Goal: Transaction & Acquisition: Purchase product/service

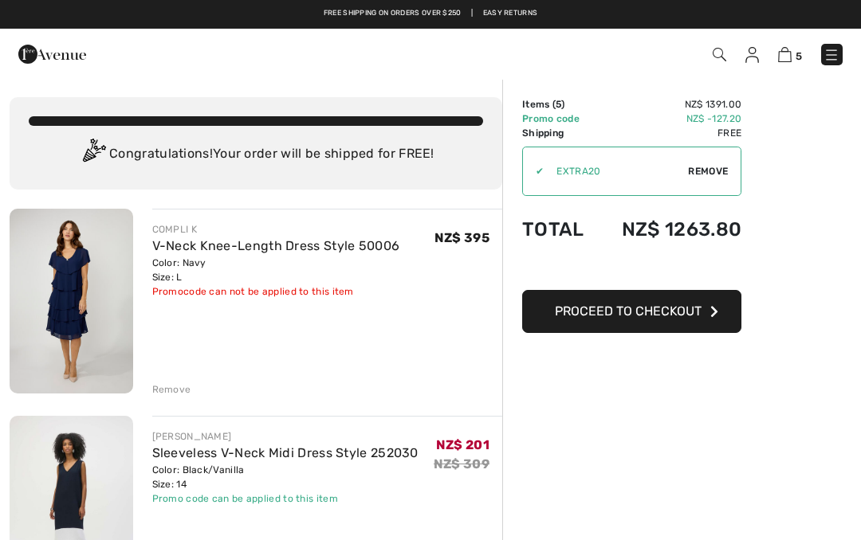
click at [76, 310] on img at bounding box center [72, 301] width 124 height 185
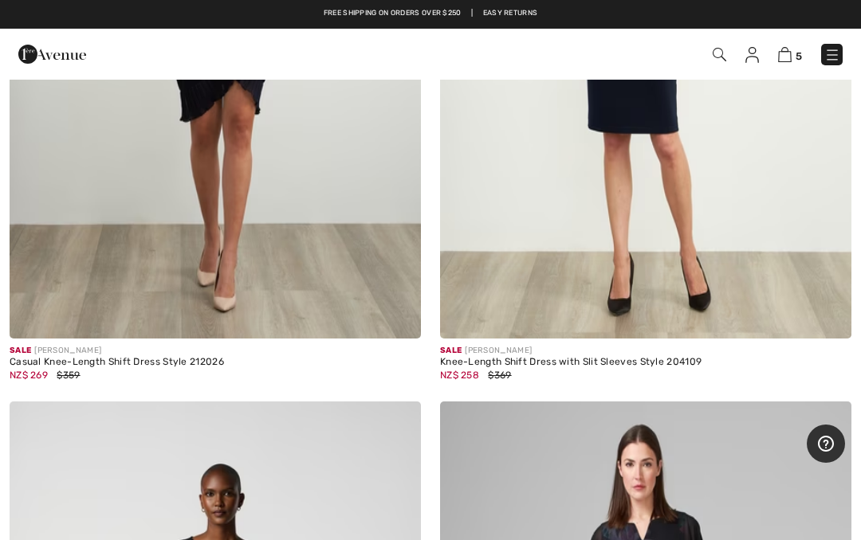
click at [785, 61] on img at bounding box center [785, 54] width 14 height 15
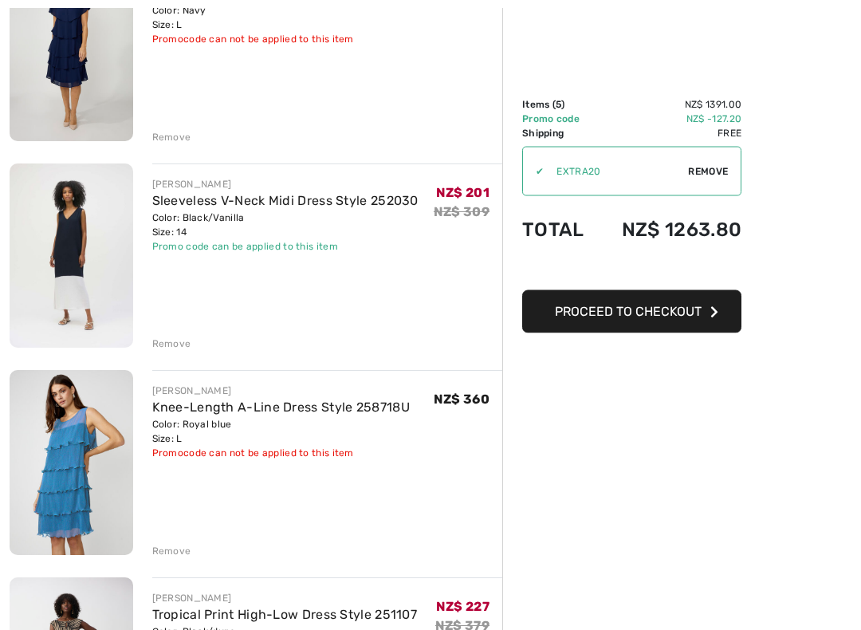
scroll to position [265, 0]
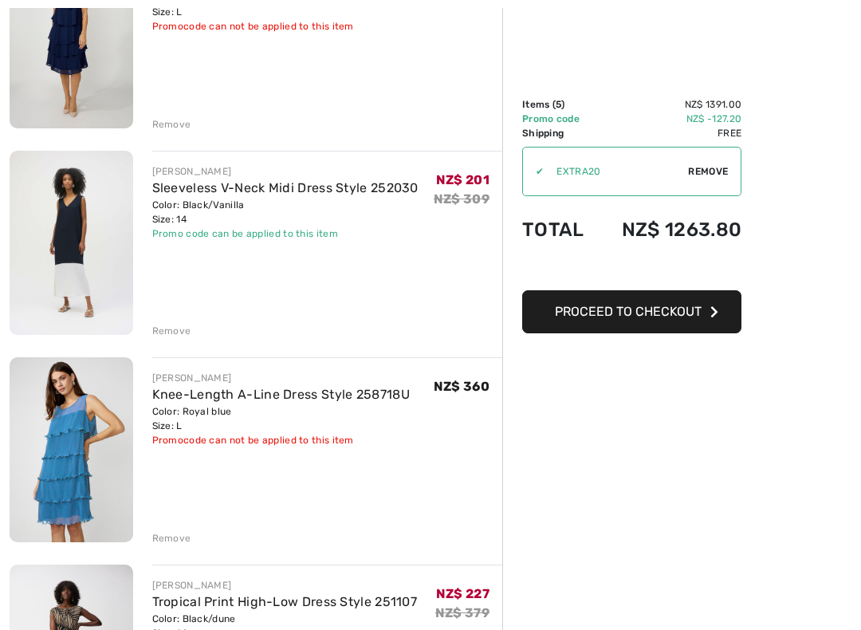
click at [80, 446] on img at bounding box center [72, 449] width 124 height 185
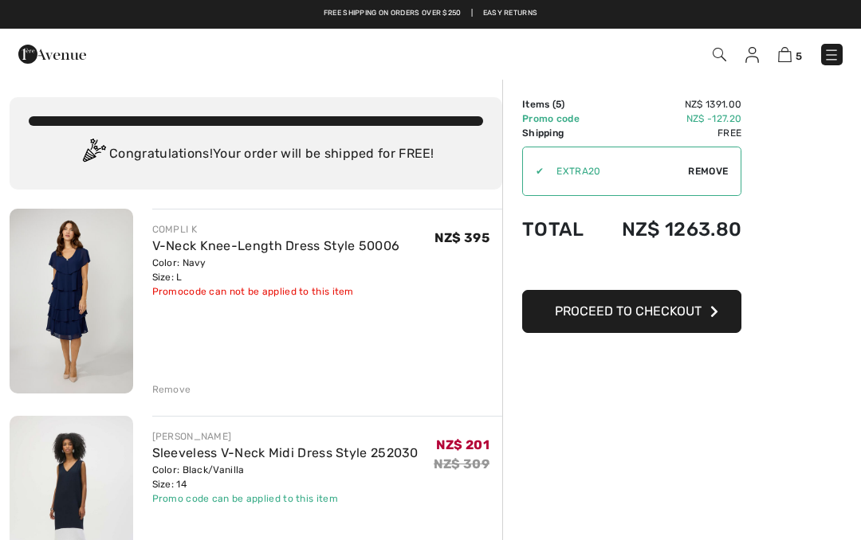
scroll to position [310, 0]
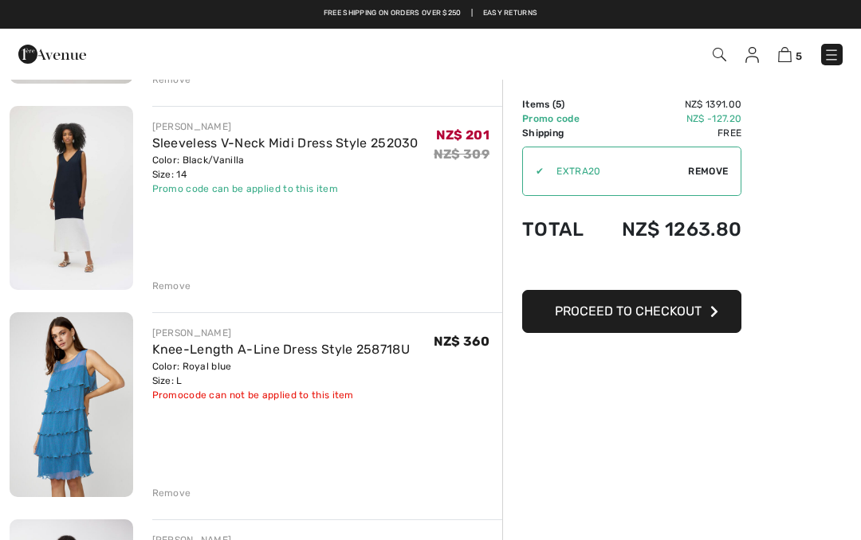
click at [179, 490] on div "Remove" at bounding box center [171, 493] width 39 height 14
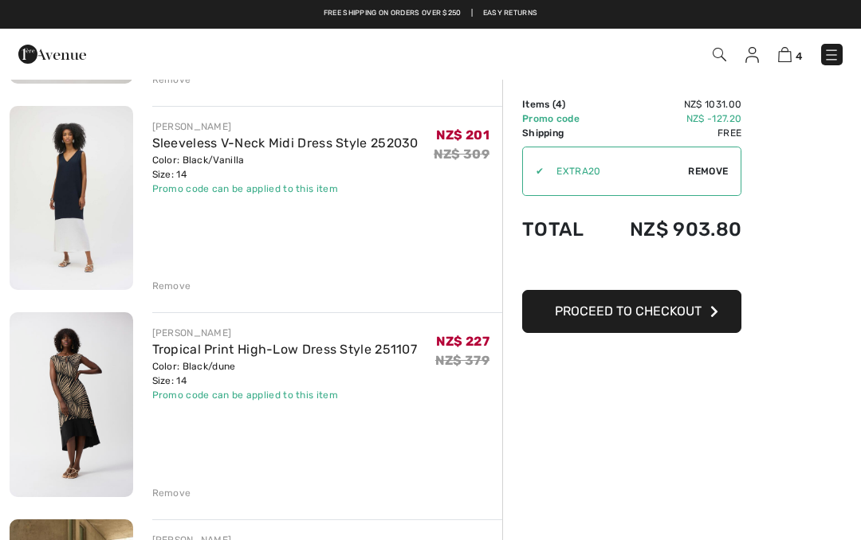
click at [77, 405] on img at bounding box center [72, 404] width 124 height 184
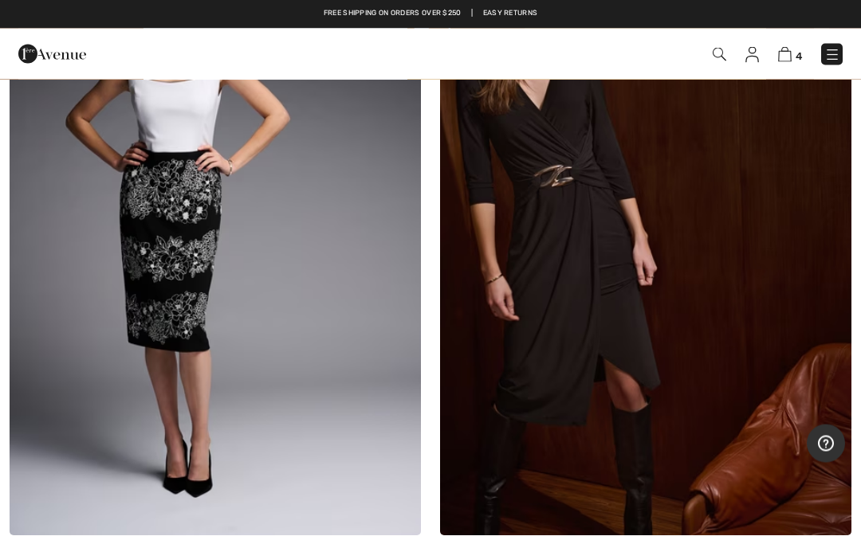
scroll to position [7312, 0]
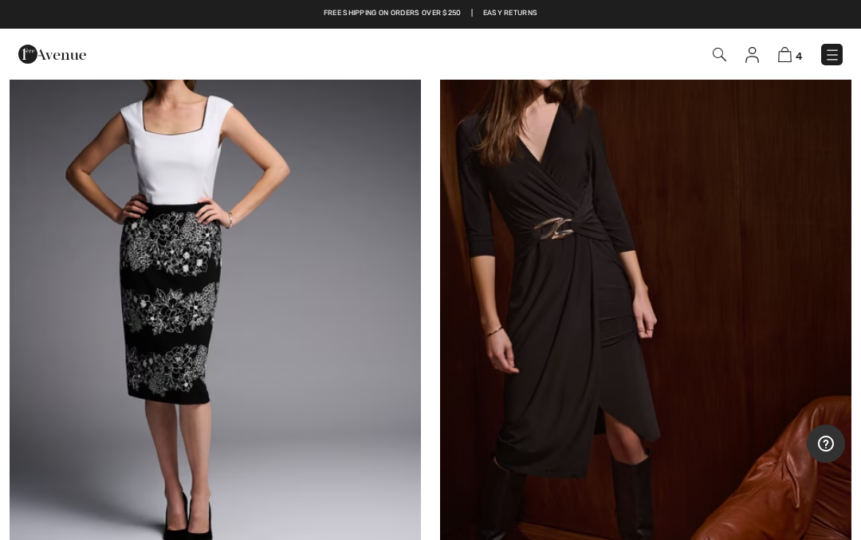
click at [779, 61] on img at bounding box center [785, 54] width 14 height 15
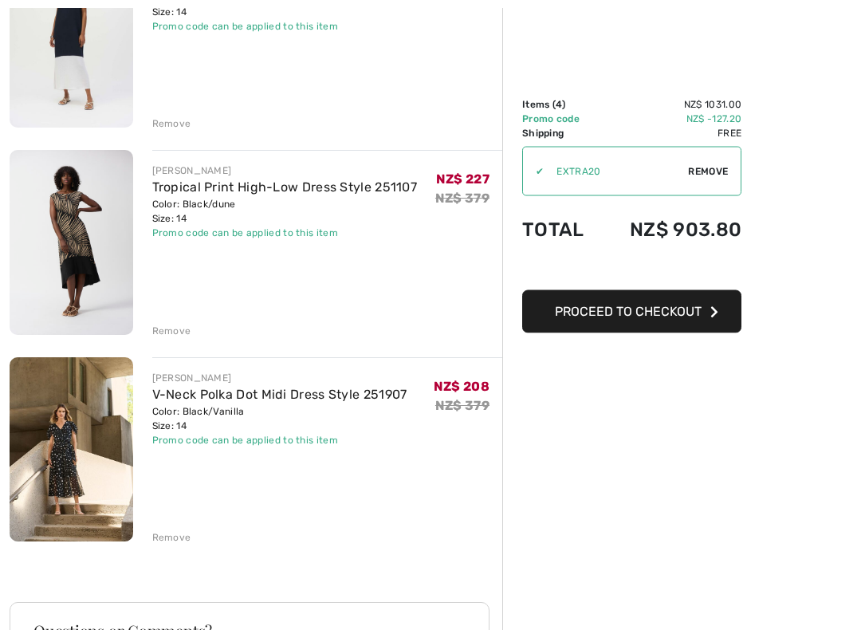
scroll to position [473, 0]
click at [68, 438] on img at bounding box center [72, 448] width 124 height 185
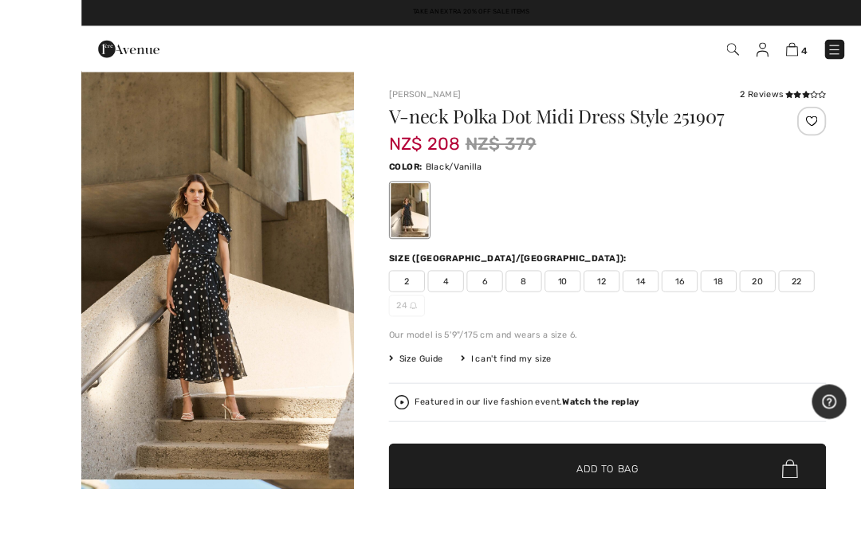
scroll to position [17, 0]
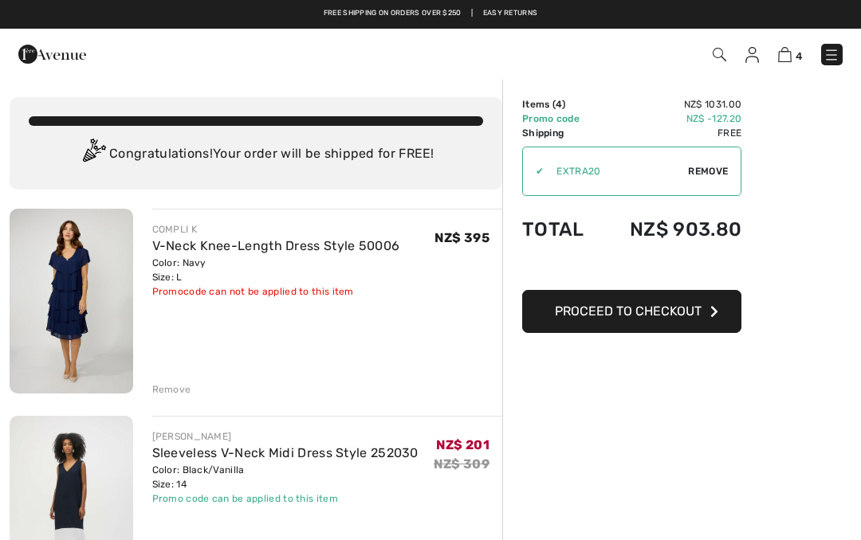
scroll to position [518, 0]
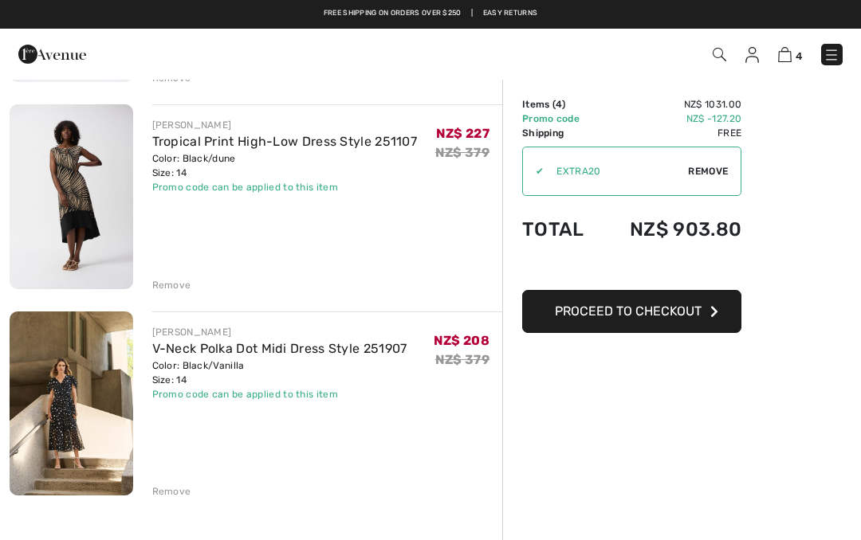
click at [173, 489] on div "Remove" at bounding box center [171, 492] width 39 height 14
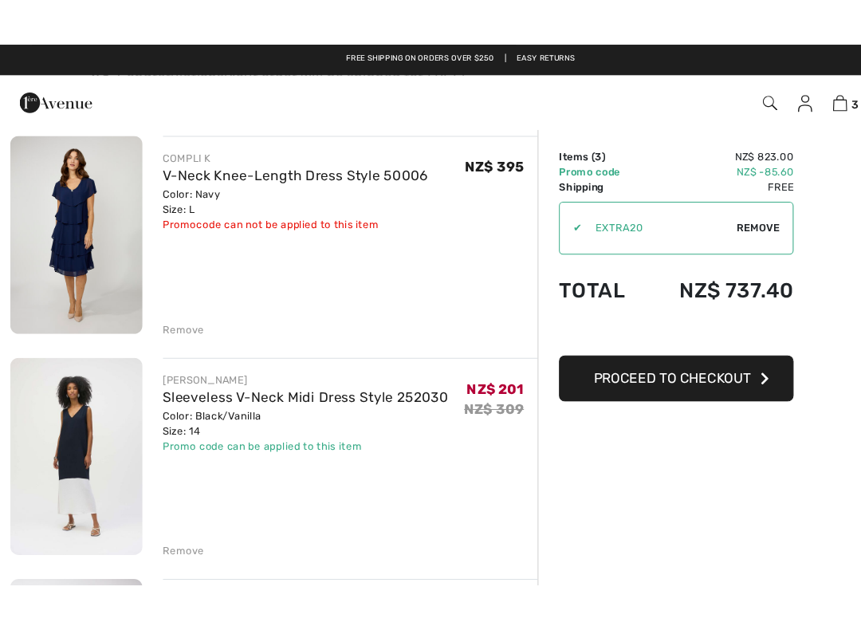
scroll to position [126, 0]
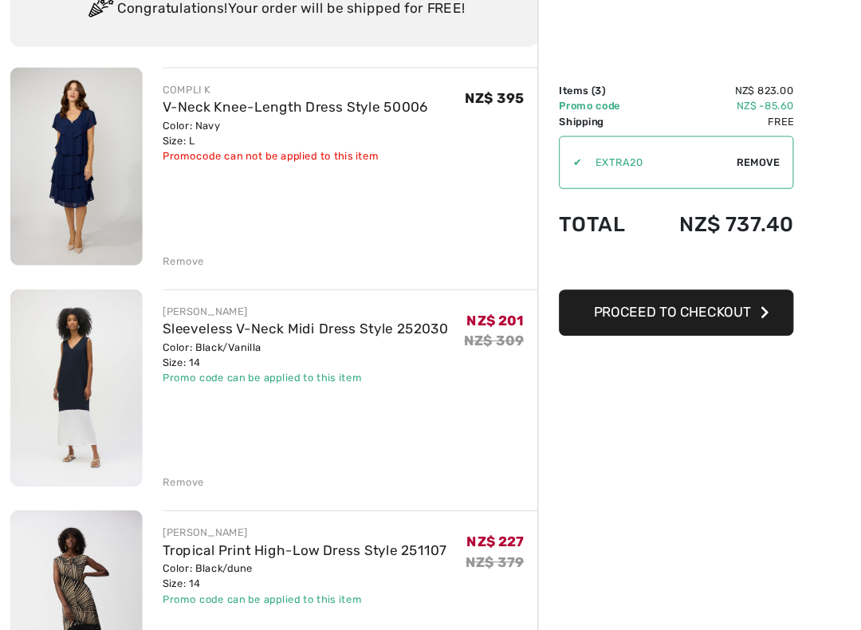
click at [626, 304] on span "Proceed to Checkout" at bounding box center [628, 311] width 147 height 15
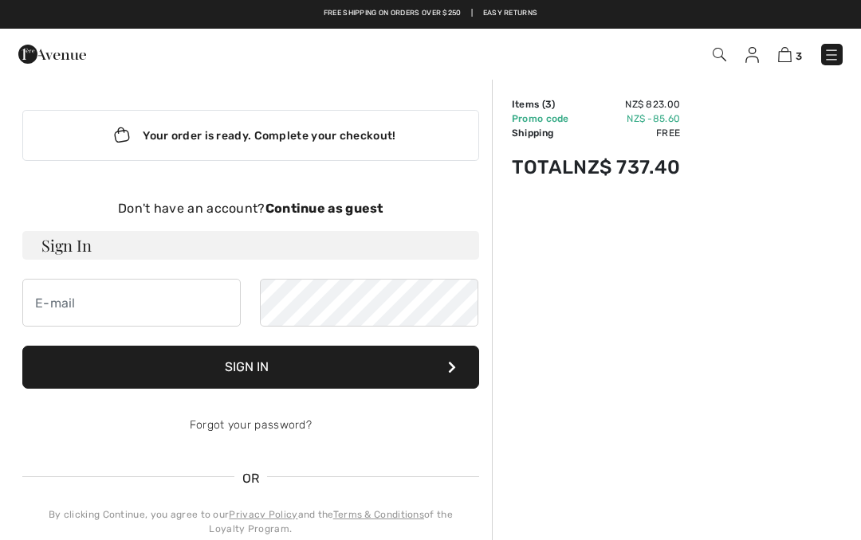
click at [310, 210] on strong "Continue as guest" at bounding box center [324, 208] width 118 height 15
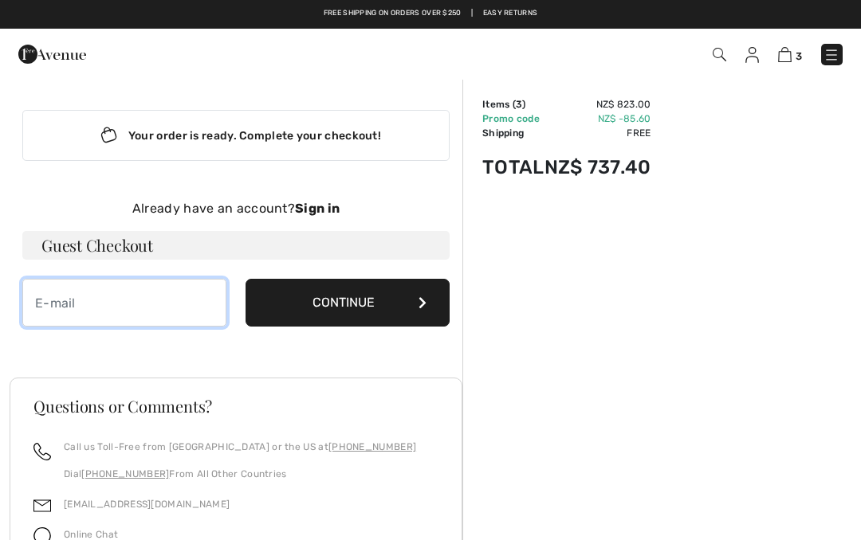
click at [68, 297] on input "email" at bounding box center [124, 303] width 204 height 48
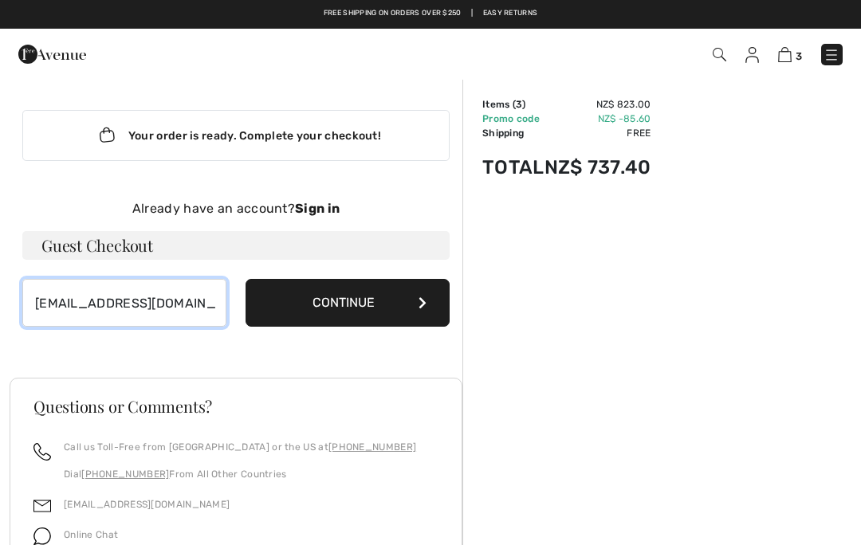
type input "deb.mackay@xtra.co.nz"
click at [833, 50] on img at bounding box center [831, 55] width 16 height 16
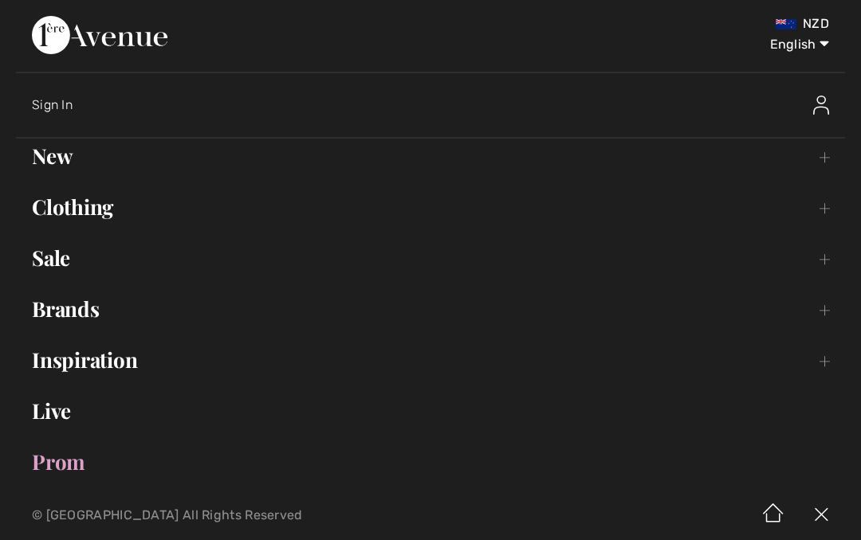
click at [69, 204] on link "Clothing Toggle submenu" at bounding box center [430, 207] width 829 height 35
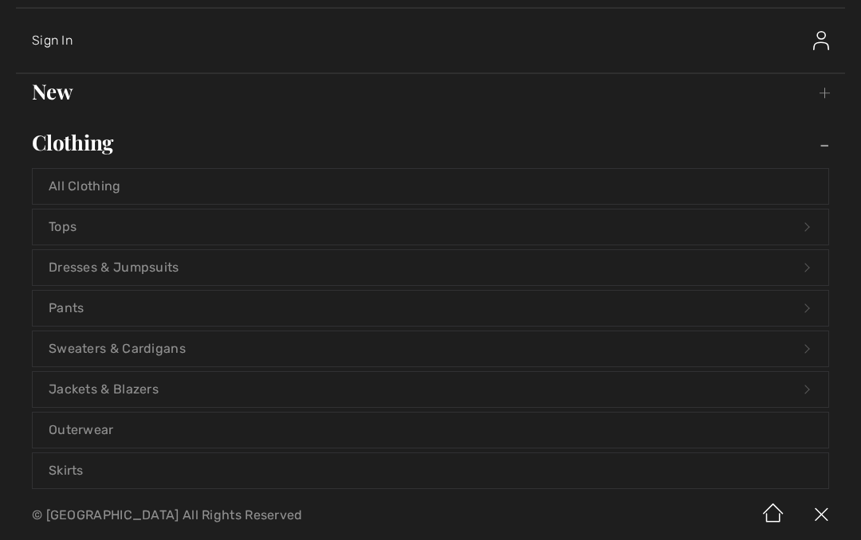
scroll to position [68, 0]
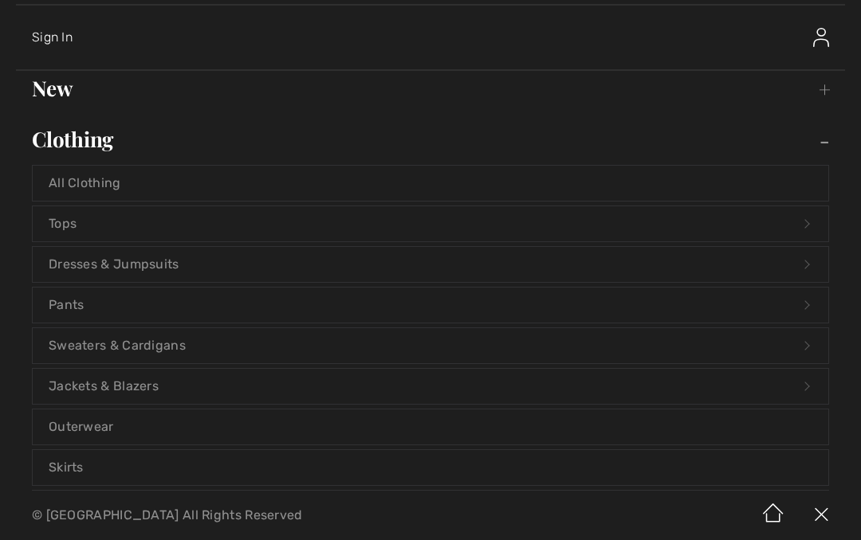
click at [96, 394] on link "Jackets & Blazers Open submenu" at bounding box center [430, 386] width 795 height 35
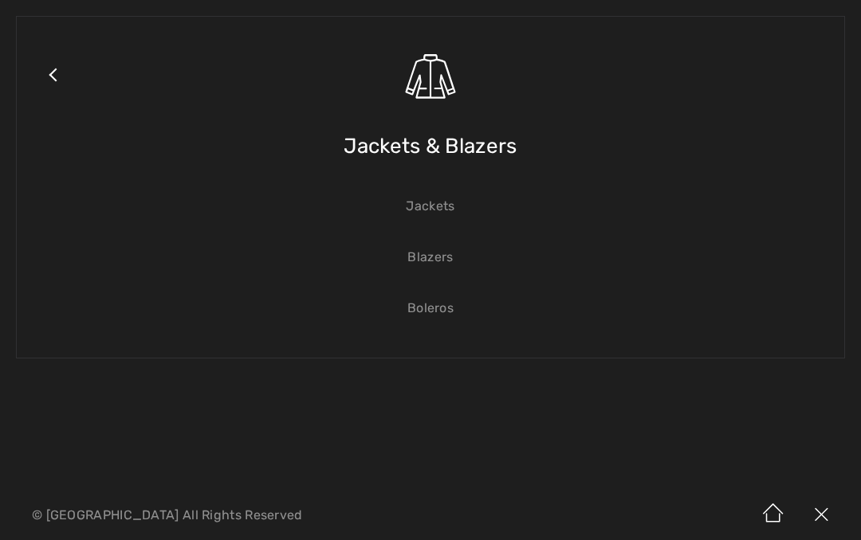
click at [427, 310] on link "Boleros" at bounding box center [430, 308] width 795 height 35
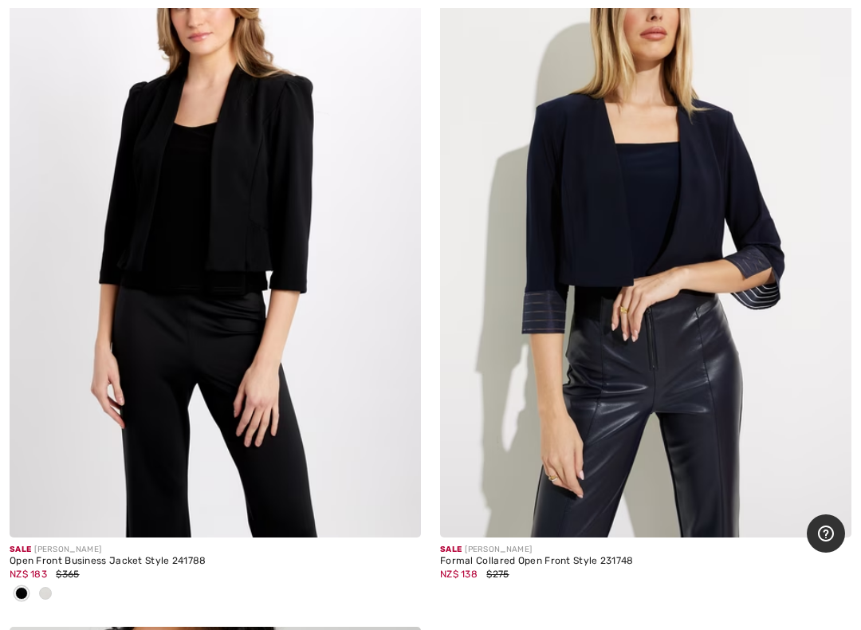
scroll to position [5311, 0]
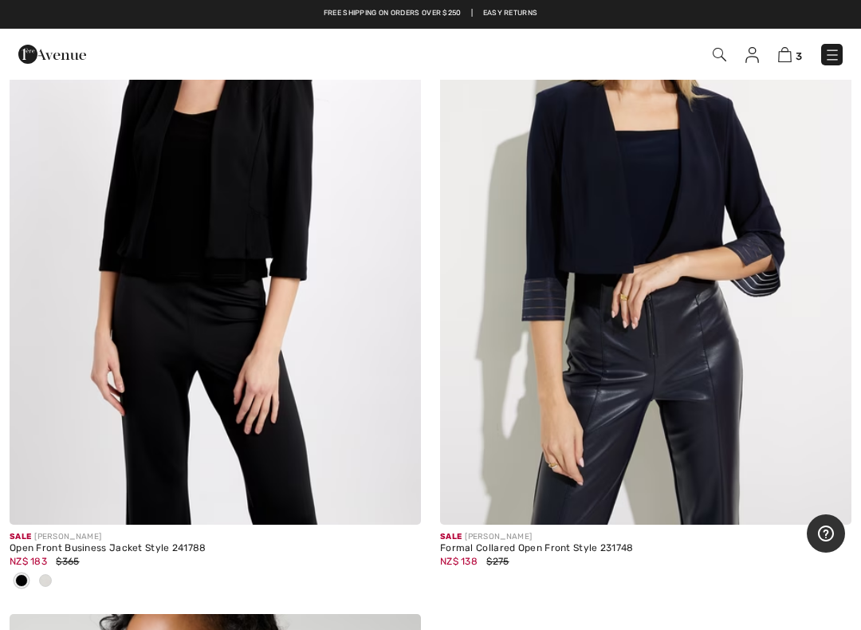
click at [51, 568] on div at bounding box center [45, 581] width 24 height 26
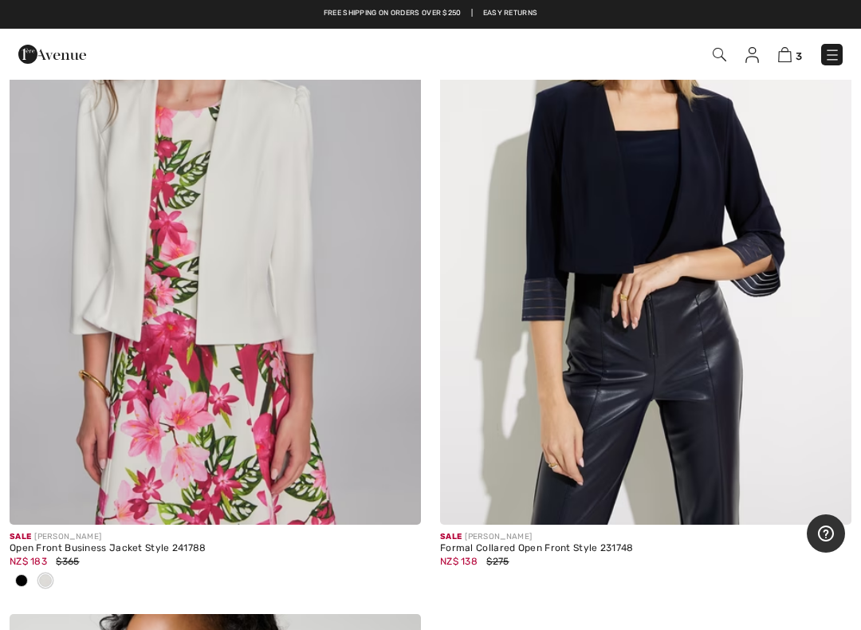
click at [47, 581] on span at bounding box center [45, 580] width 13 height 13
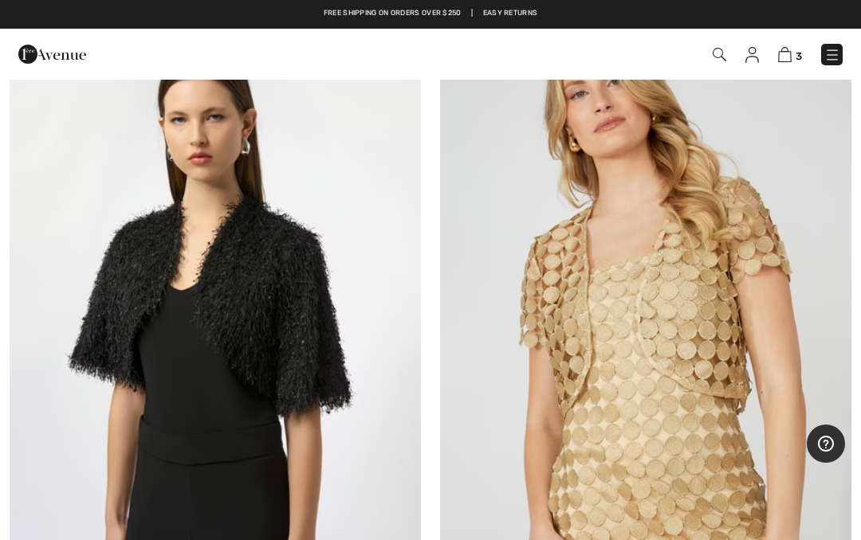
scroll to position [1637, 0]
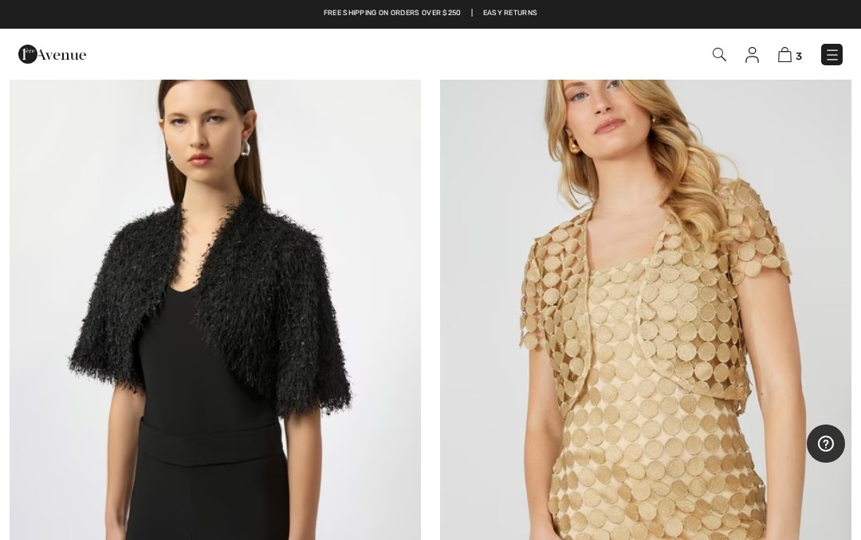
click at [833, 53] on img at bounding box center [832, 55] width 16 height 16
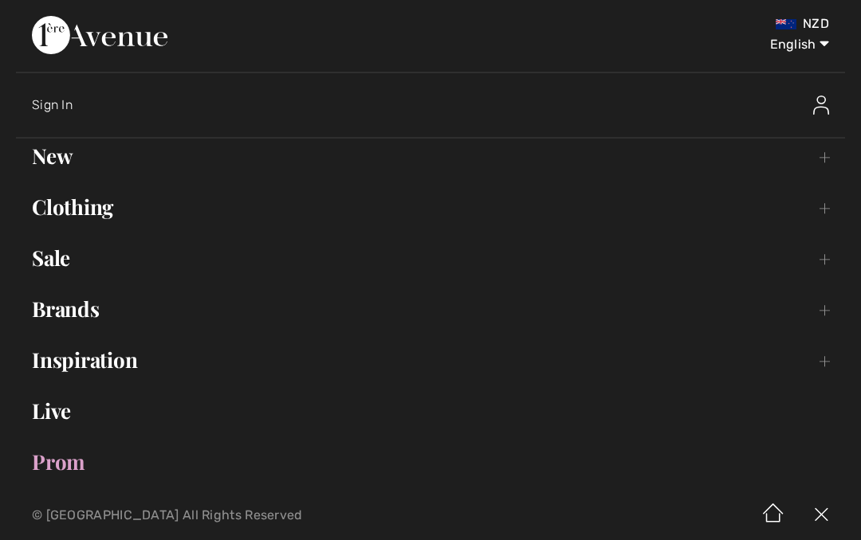
click at [62, 207] on link "Clothing Toggle submenu" at bounding box center [430, 207] width 829 height 35
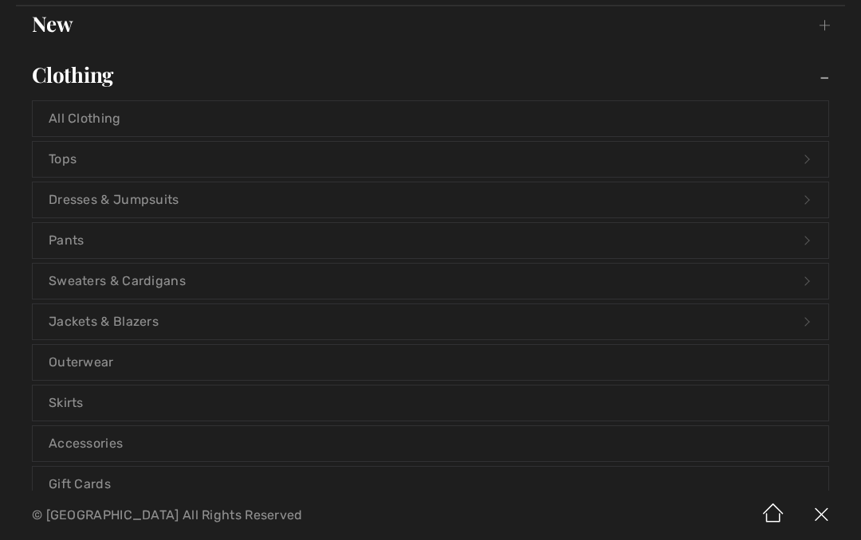
scroll to position [136, 0]
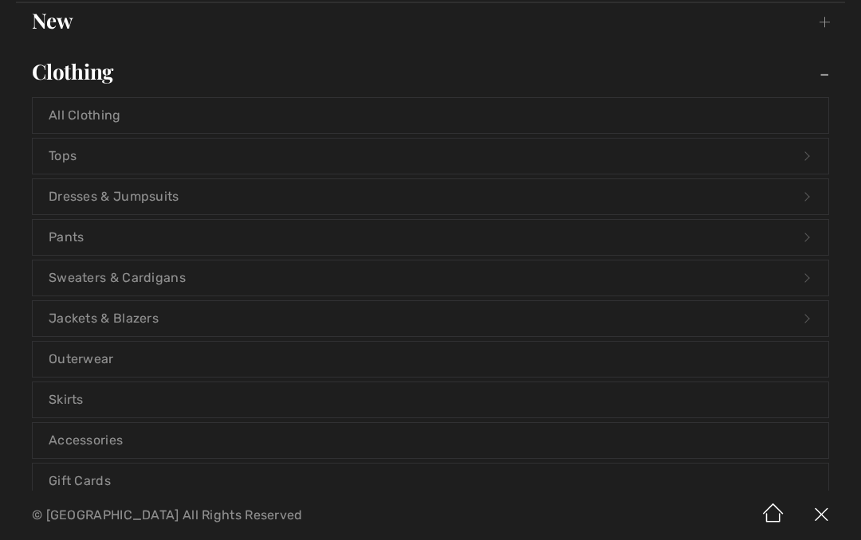
click at [108, 320] on link "Jackets & Blazers Open submenu" at bounding box center [430, 318] width 795 height 35
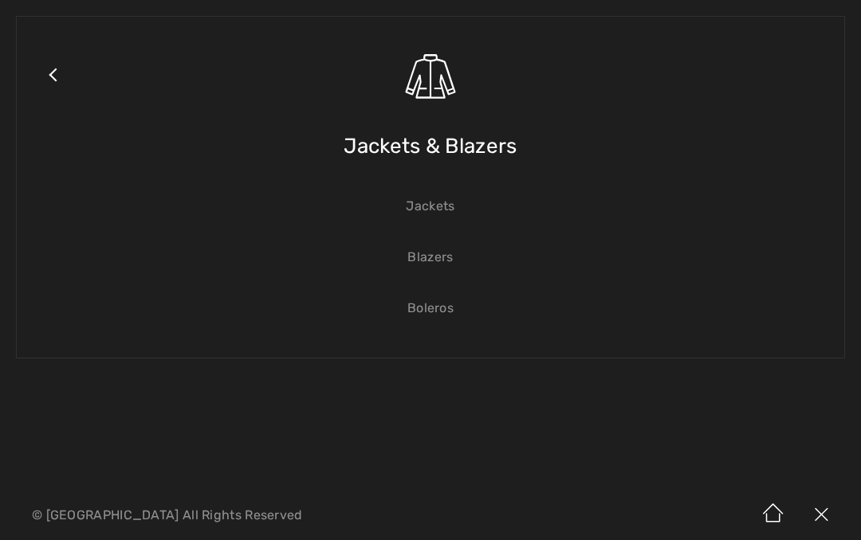
click at [431, 208] on link "Jackets" at bounding box center [430, 206] width 795 height 35
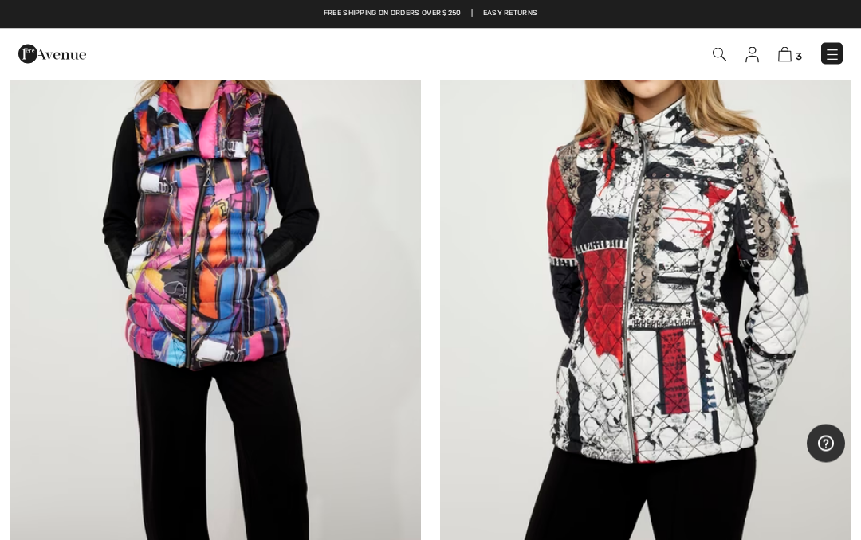
scroll to position [6711, 0]
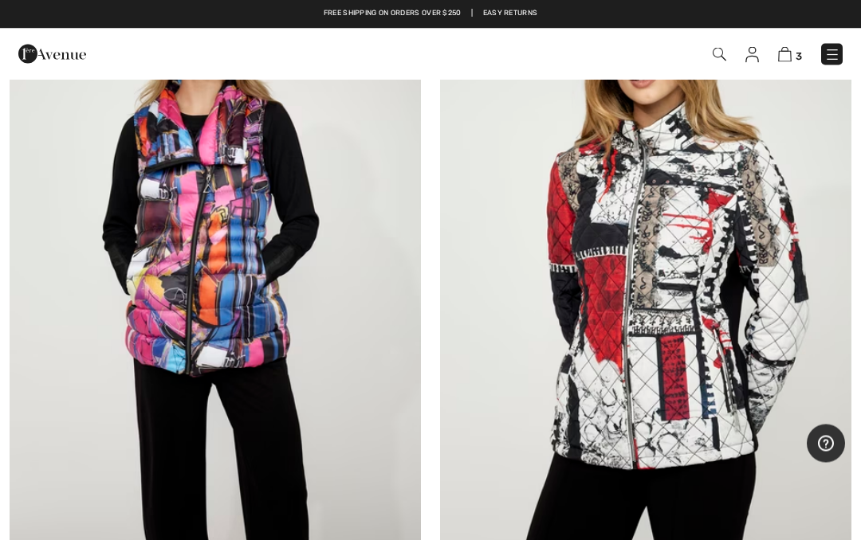
click at [830, 57] on img at bounding box center [832, 55] width 16 height 16
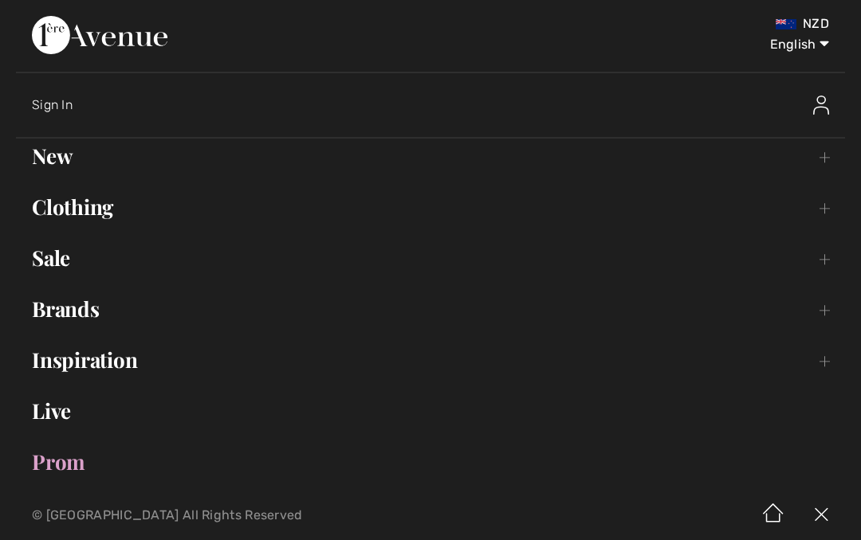
click at [61, 213] on link "Clothing Toggle submenu" at bounding box center [430, 207] width 829 height 35
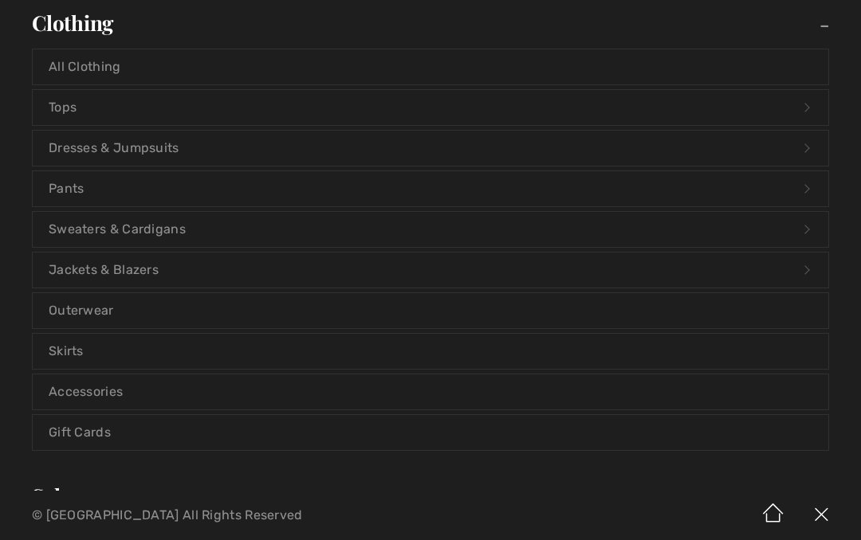
scroll to position [192, 0]
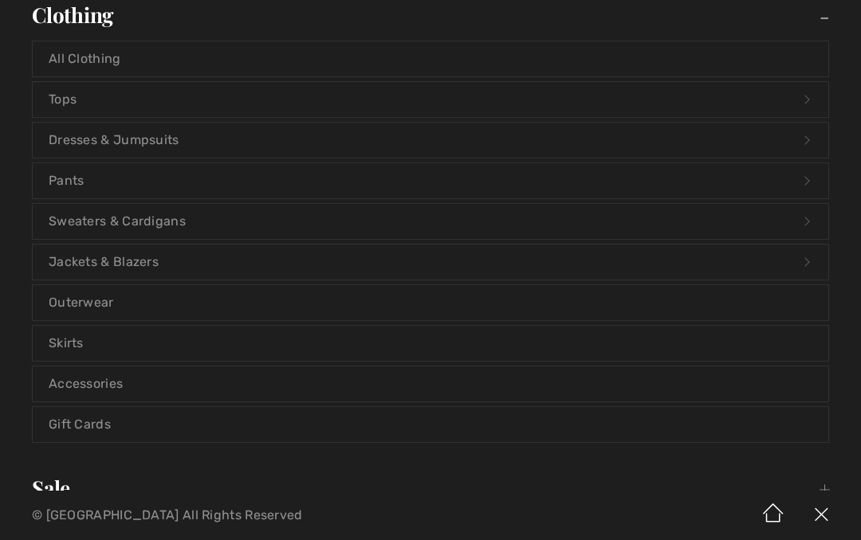
click at [115, 258] on link "Jackets & Blazers Open submenu" at bounding box center [430, 262] width 795 height 35
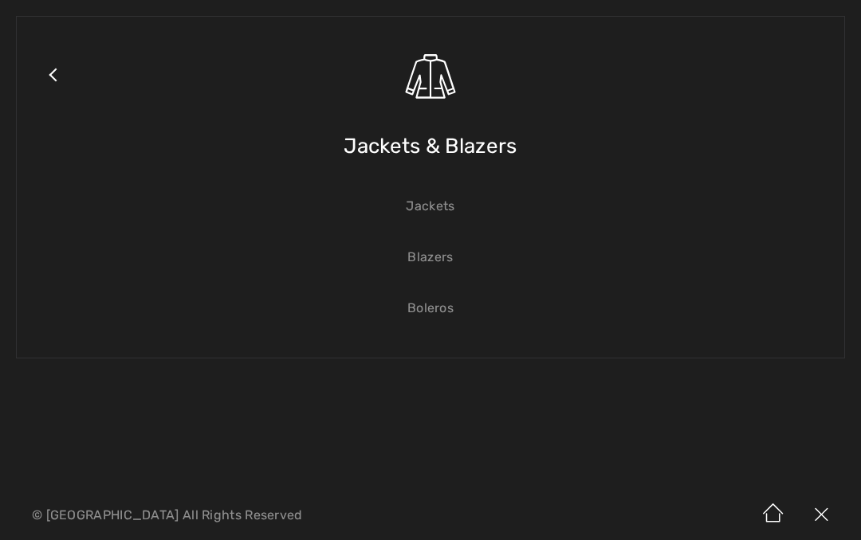
click at [430, 264] on link "Blazers" at bounding box center [430, 257] width 795 height 35
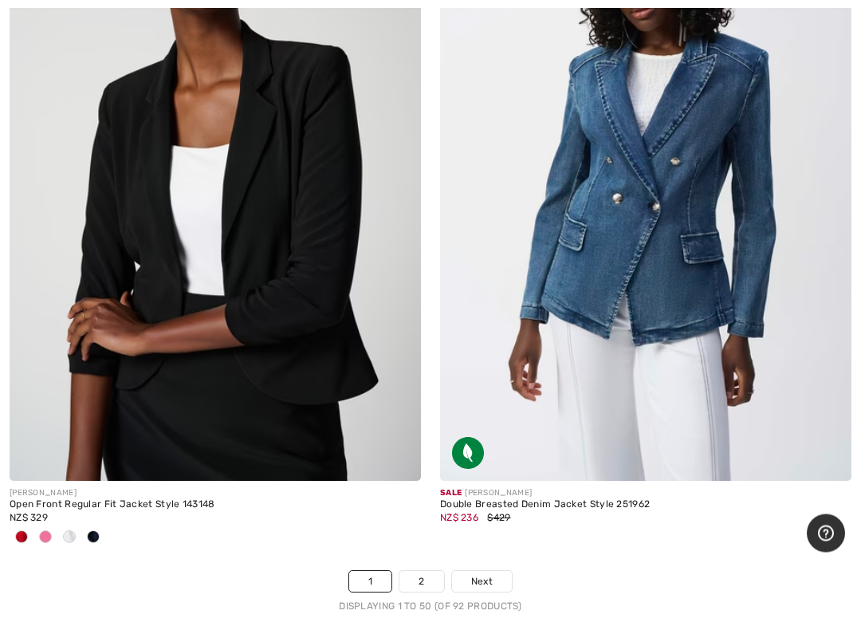
scroll to position [17705, 0]
click at [50, 530] on span at bounding box center [45, 536] width 13 height 13
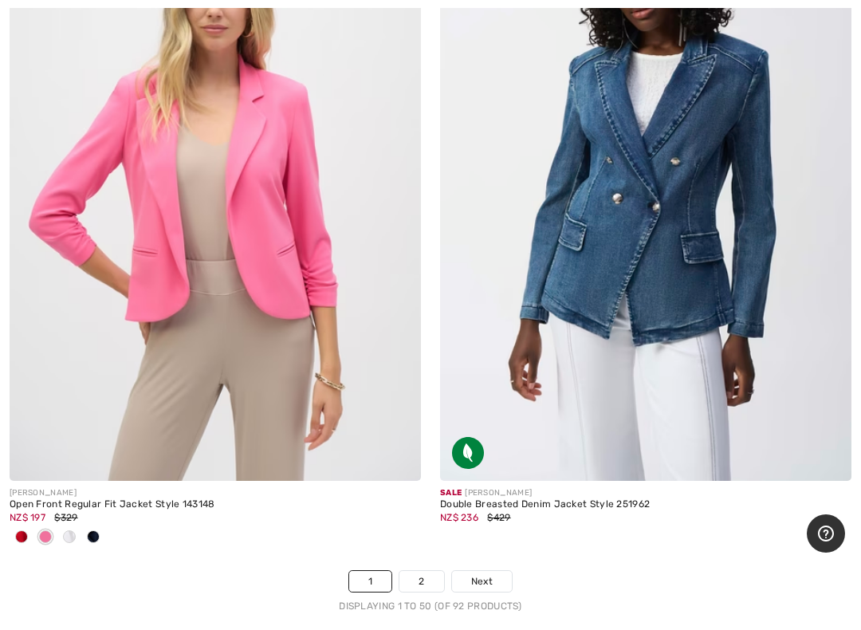
click at [73, 530] on span at bounding box center [69, 536] width 13 height 13
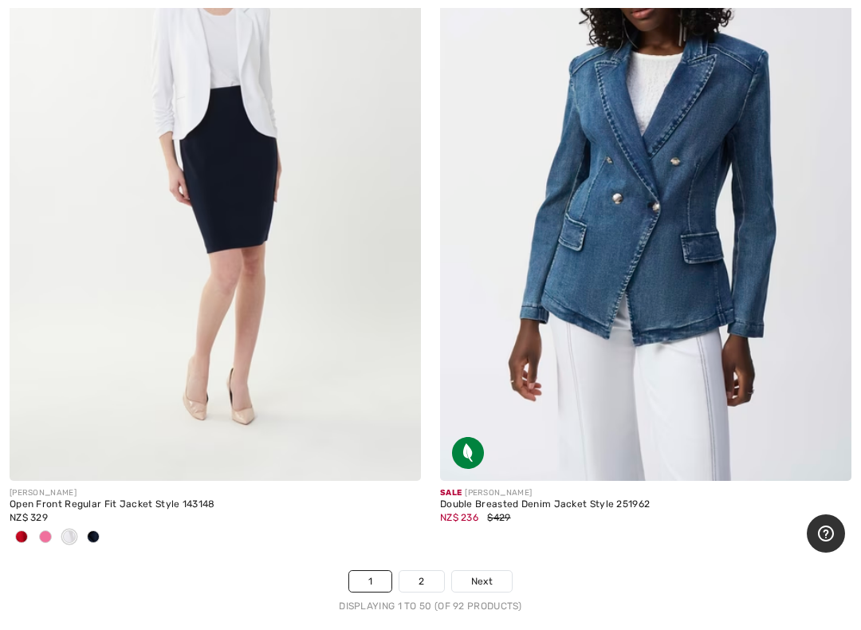
click at [425, 571] on link "2" at bounding box center [421, 581] width 44 height 21
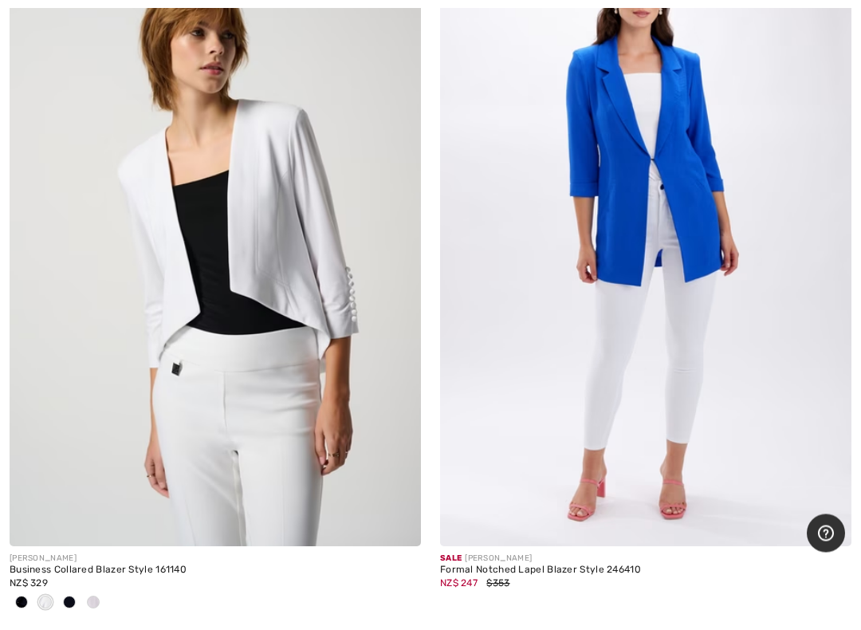
scroll to position [9663, 0]
click at [101, 592] on div at bounding box center [93, 603] width 24 height 26
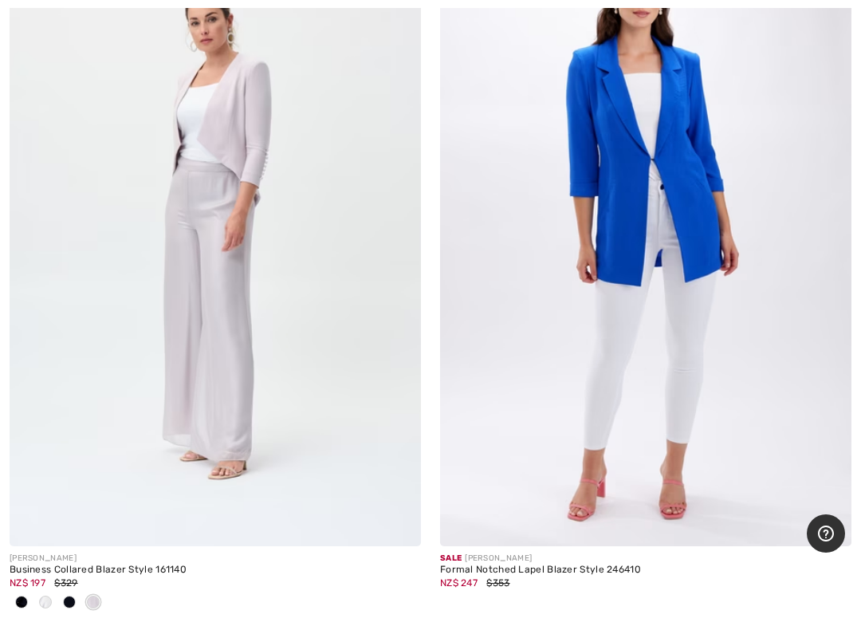
click at [180, 319] on img at bounding box center [215, 237] width 411 height 617
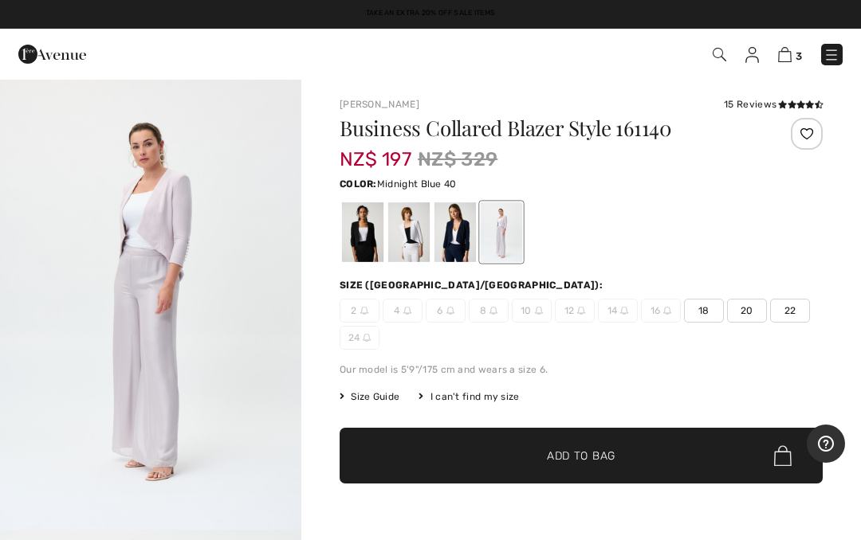
click at [451, 236] on div at bounding box center [454, 232] width 41 height 60
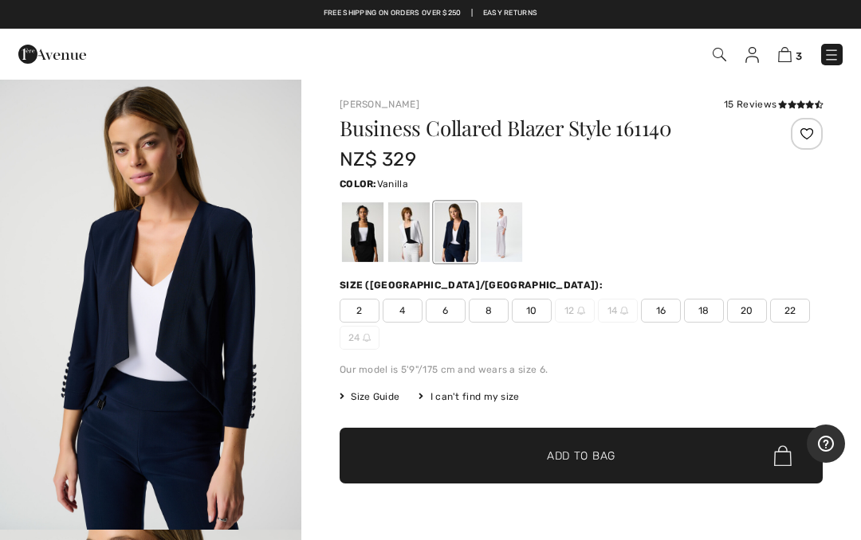
click at [413, 232] on div at bounding box center [408, 232] width 41 height 60
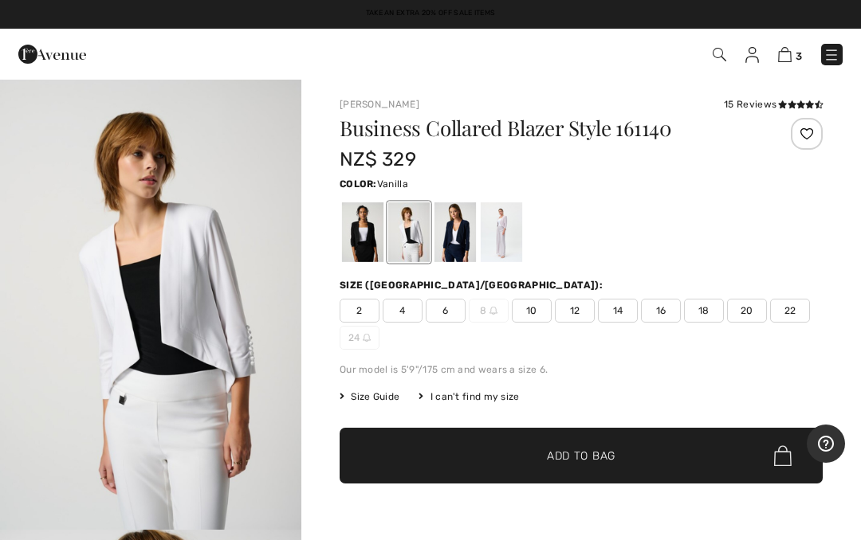
click at [614, 313] on span "14" at bounding box center [618, 311] width 40 height 24
click at [361, 238] on div at bounding box center [362, 232] width 41 height 60
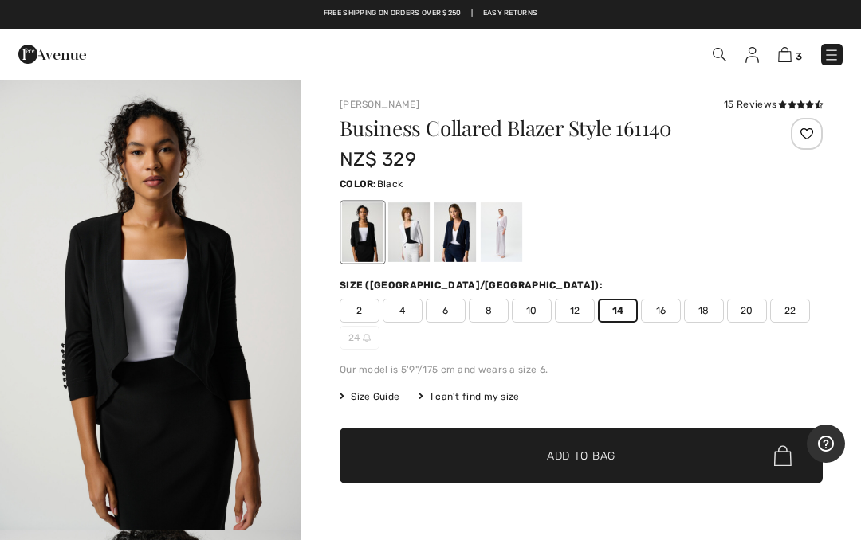
click at [616, 308] on span "14" at bounding box center [618, 311] width 40 height 24
click at [585, 455] on span "Add to Bag" at bounding box center [581, 456] width 69 height 17
click at [410, 229] on div at bounding box center [408, 232] width 41 height 60
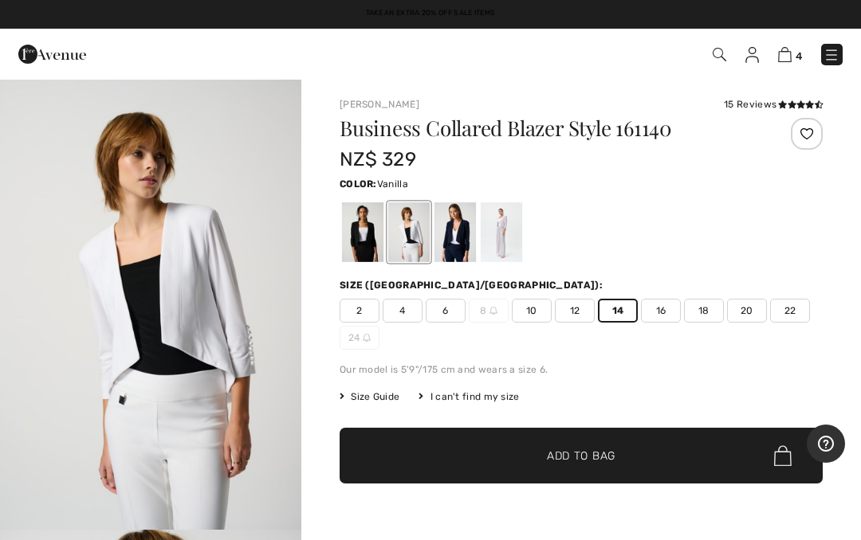
click at [580, 442] on span "✔ Added to Bag Add to Bag" at bounding box center [581, 456] width 483 height 56
click at [449, 228] on div at bounding box center [454, 232] width 41 height 60
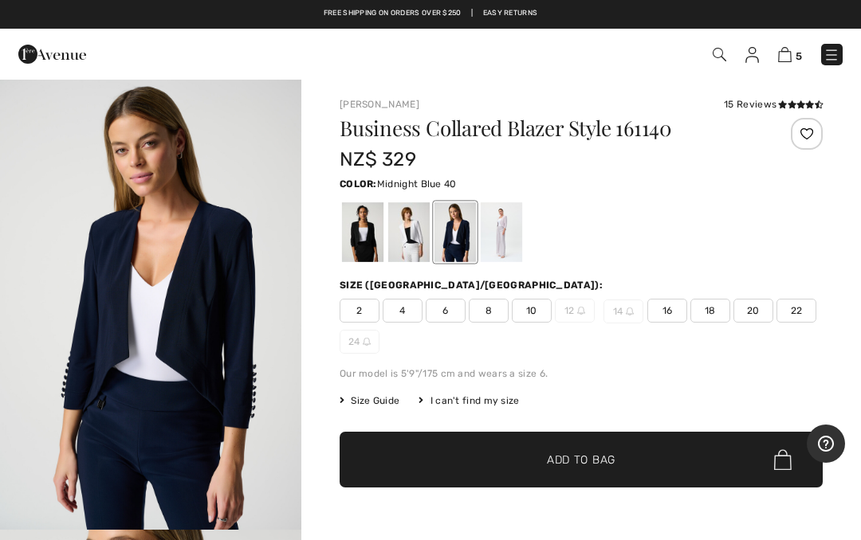
click at [499, 223] on div at bounding box center [501, 232] width 41 height 60
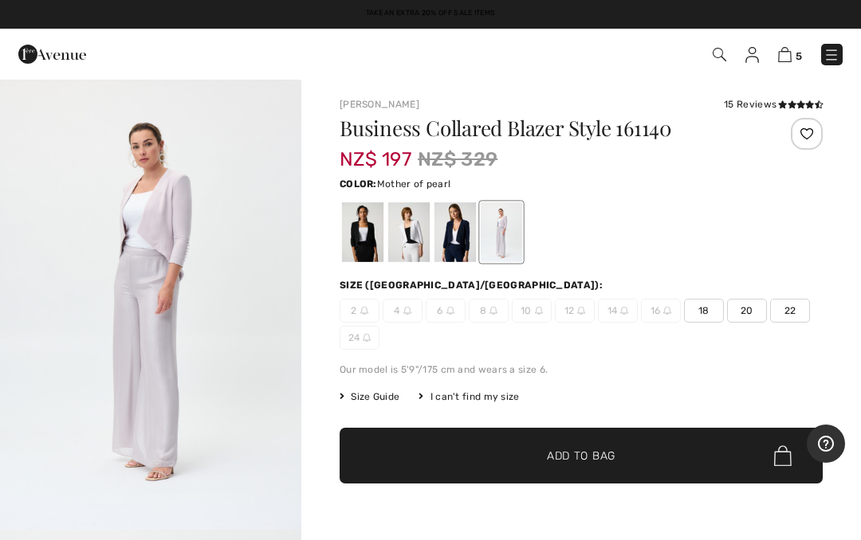
click at [782, 45] on link "5" at bounding box center [790, 54] width 24 height 19
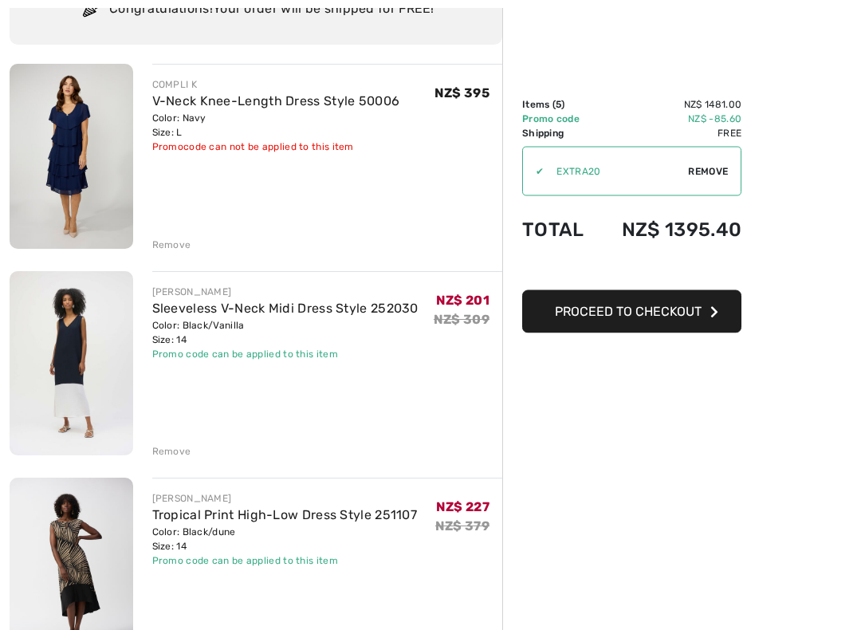
scroll to position [145, 0]
click at [629, 304] on span "Proceed to Checkout" at bounding box center [628, 311] width 147 height 15
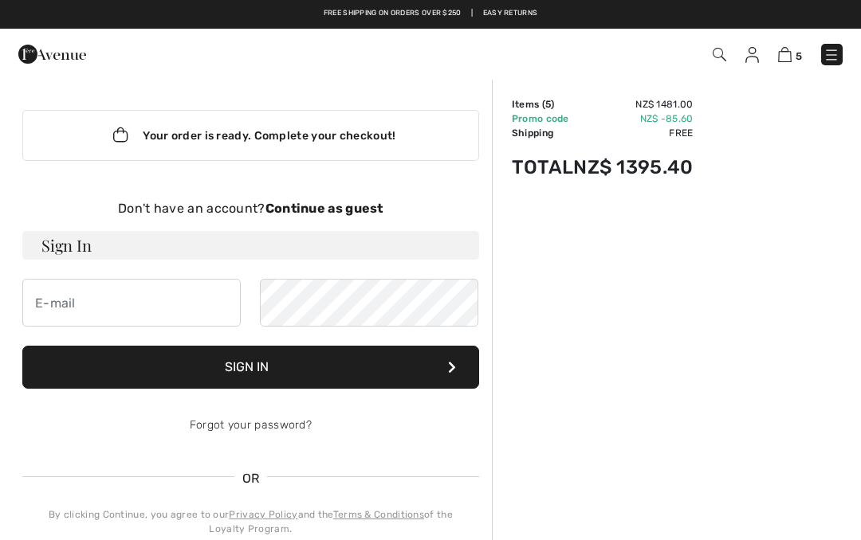
click at [339, 203] on strong "Continue as guest" at bounding box center [324, 208] width 118 height 15
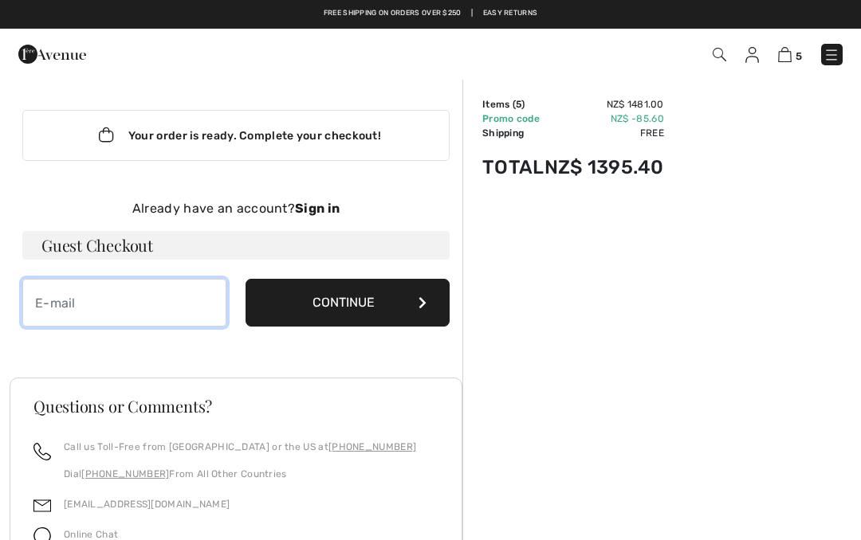
click at [78, 300] on input "email" at bounding box center [124, 303] width 204 height 48
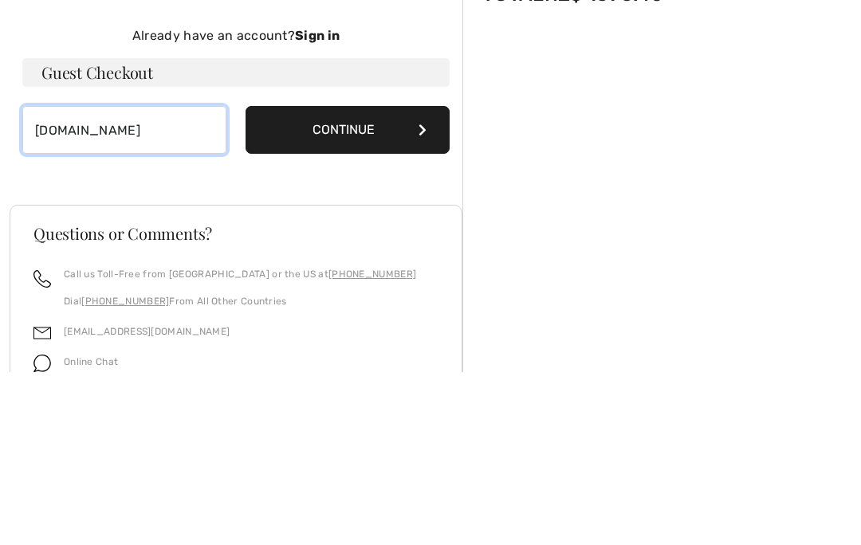
type input "[DOMAIN_NAME]"
click at [120, 231] on h3 "Guest Checkout" at bounding box center [235, 245] width 427 height 29
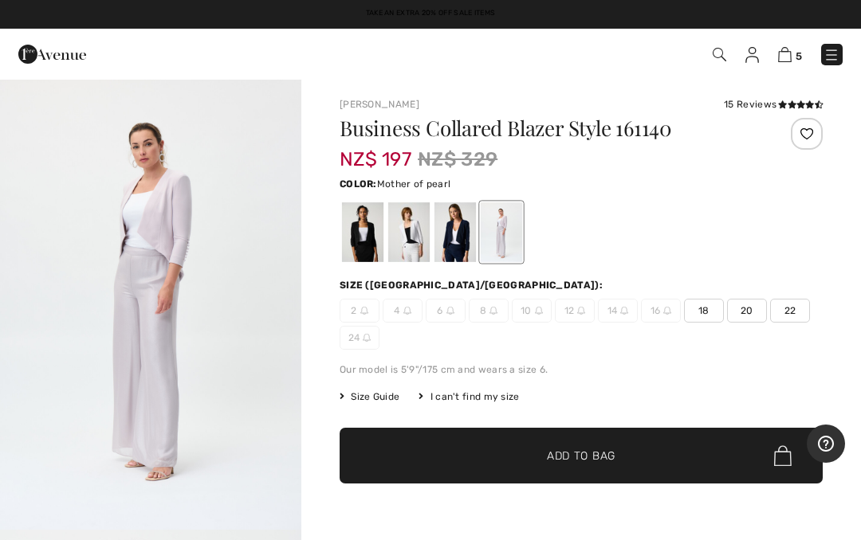
click at [790, 53] on img at bounding box center [785, 54] width 14 height 15
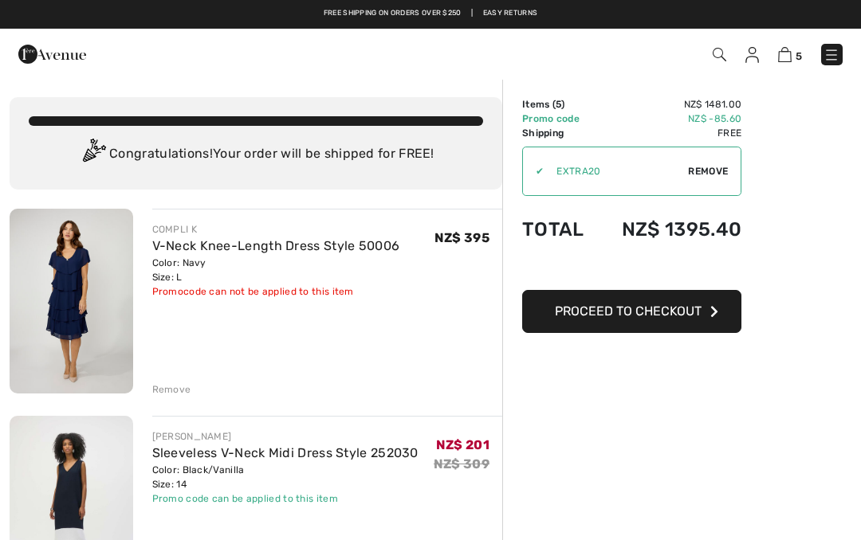
click at [615, 308] on span "Proceed to Checkout" at bounding box center [628, 311] width 147 height 15
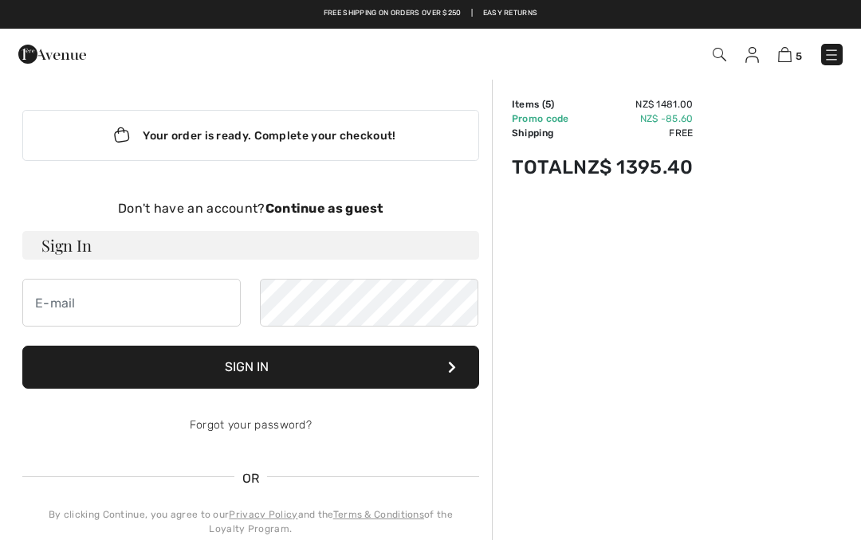
click at [92, 238] on h3 "Sign In" at bounding box center [250, 245] width 457 height 29
click at [73, 235] on h3 "Sign In" at bounding box center [250, 245] width 457 height 29
click at [67, 293] on input "email" at bounding box center [131, 303] width 218 height 48
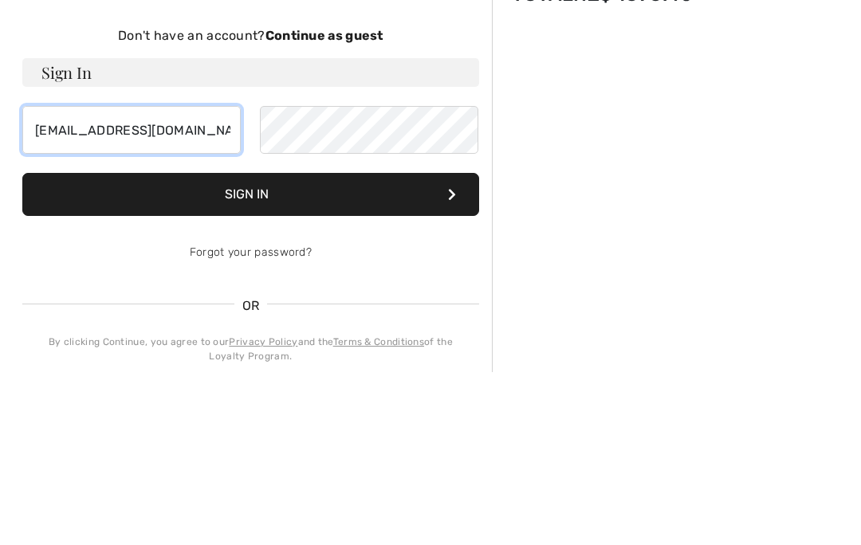
type input "[EMAIL_ADDRESS][DOMAIN_NAME]"
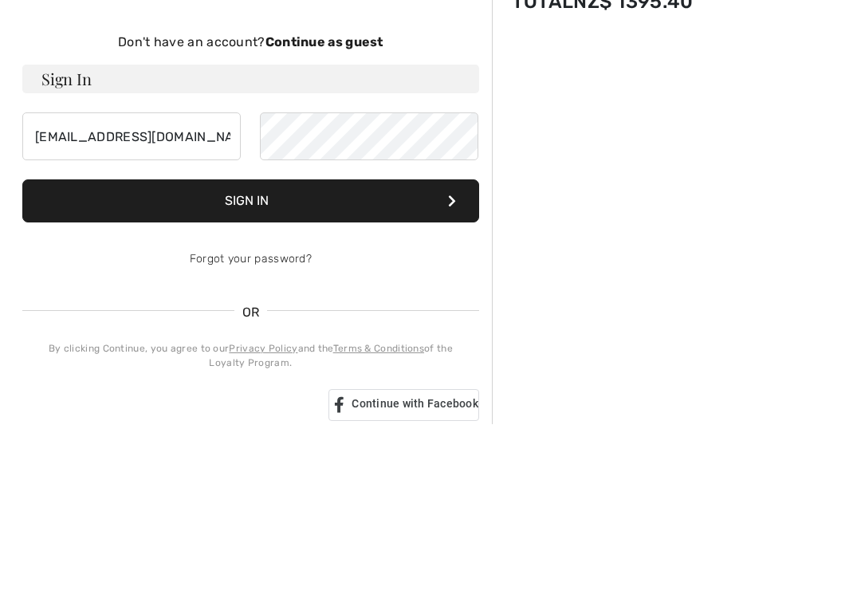
click at [230, 418] on link "Forgot your password?" at bounding box center [251, 425] width 122 height 14
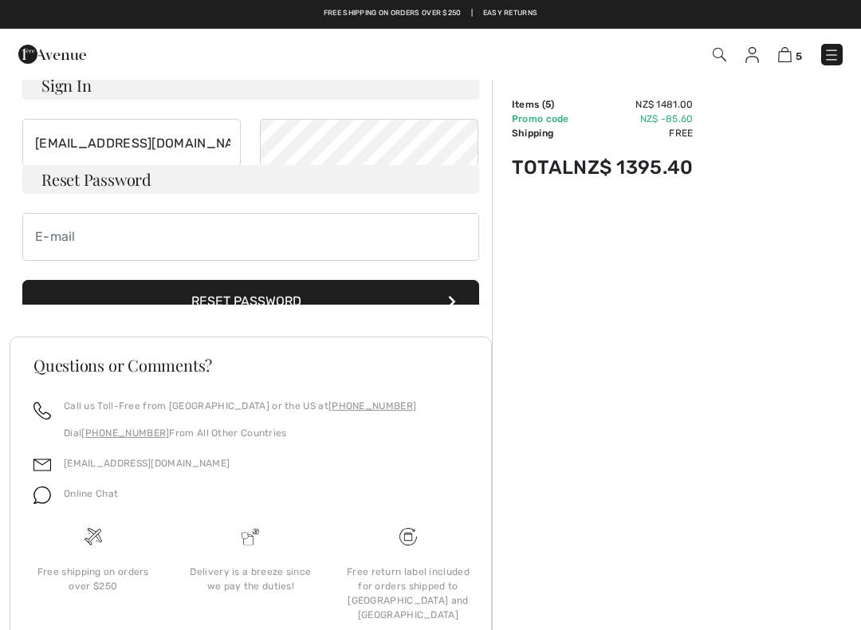
scroll to position [139, 0]
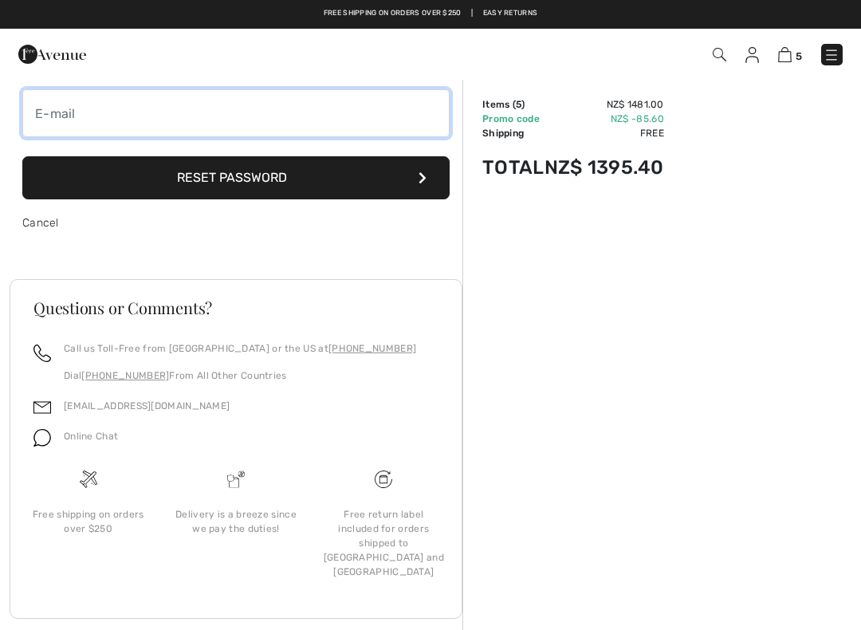
click at [65, 108] on input "email" at bounding box center [235, 113] width 427 height 48
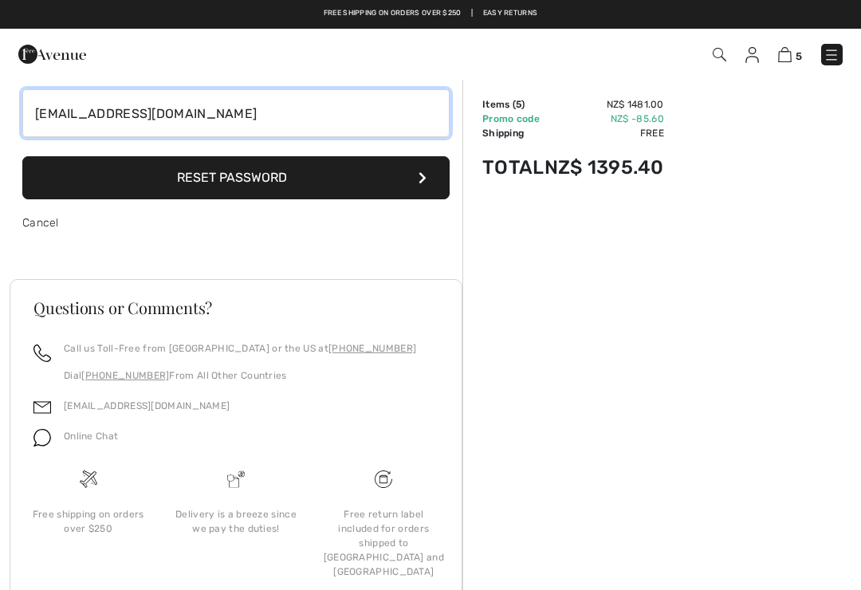
type input "[EMAIL_ADDRESS][DOMAIN_NAME]"
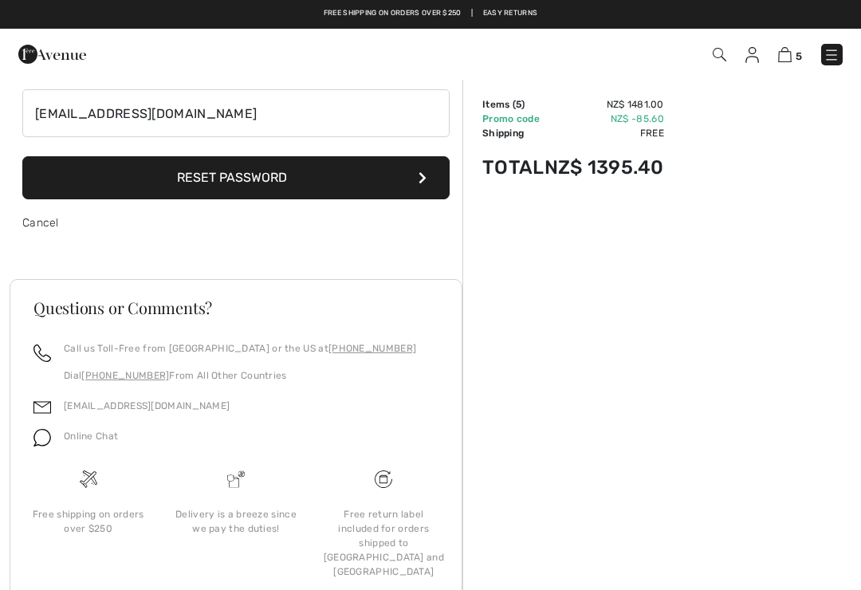
click at [242, 165] on button "Reset Password" at bounding box center [235, 177] width 427 height 43
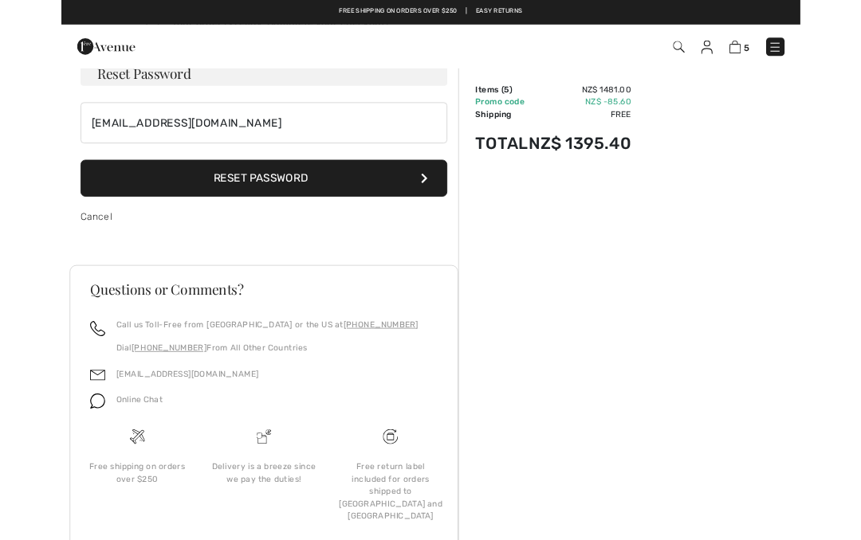
scroll to position [0, 0]
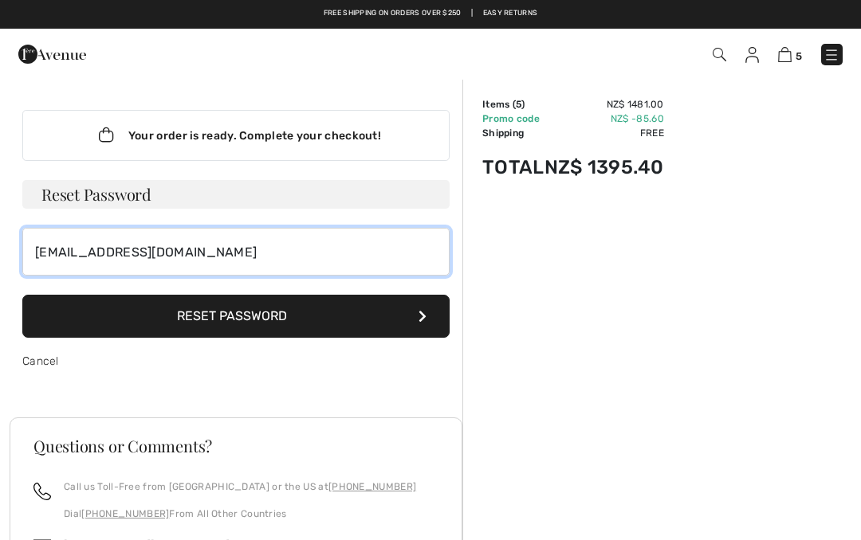
click at [83, 249] on input "[EMAIL_ADDRESS][DOMAIN_NAME]" at bounding box center [235, 252] width 427 height 48
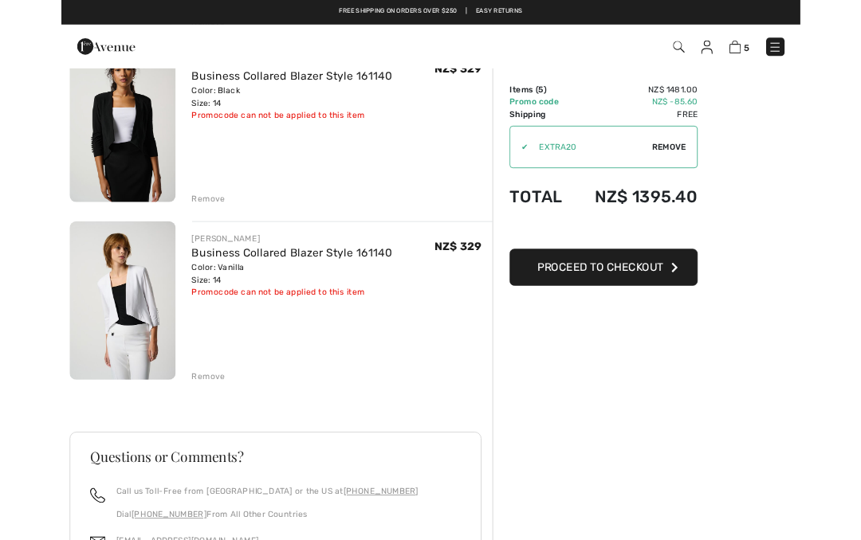
scroll to position [777, 0]
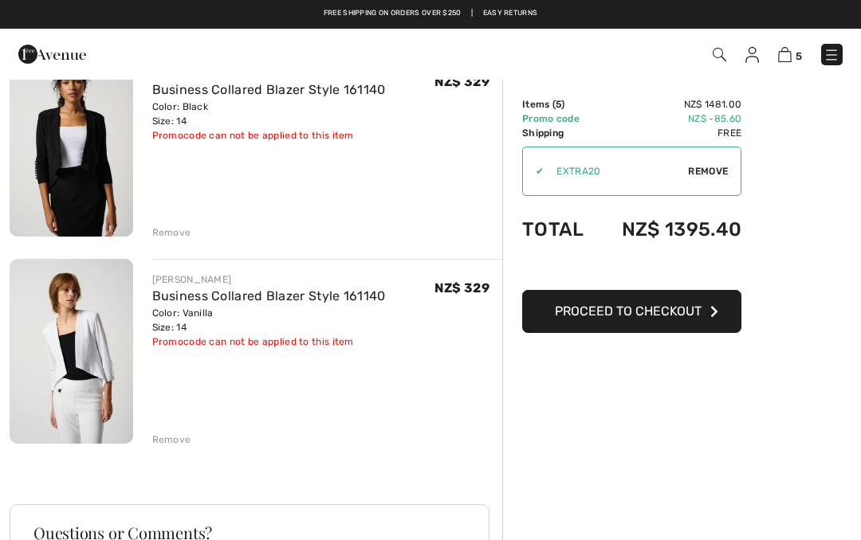
click at [633, 311] on span "Proceed to Checkout" at bounding box center [628, 311] width 147 height 15
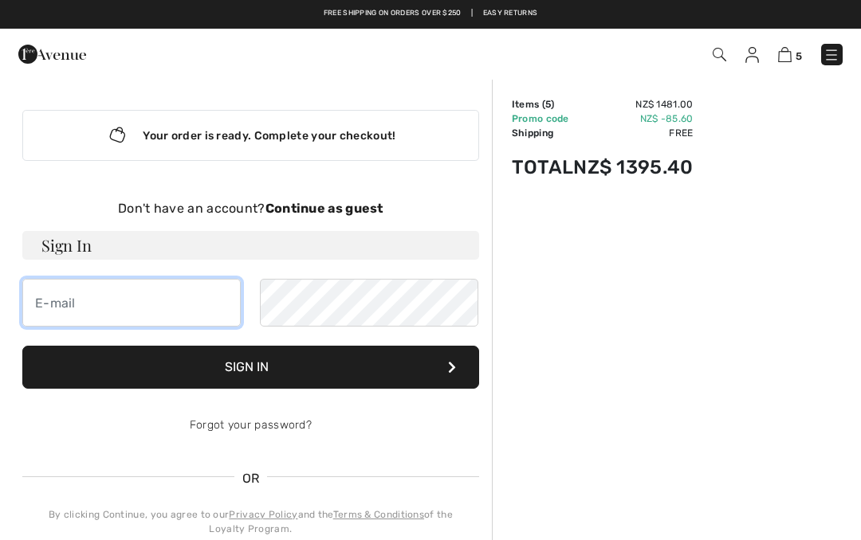
click at [65, 295] on input "email" at bounding box center [131, 303] width 218 height 48
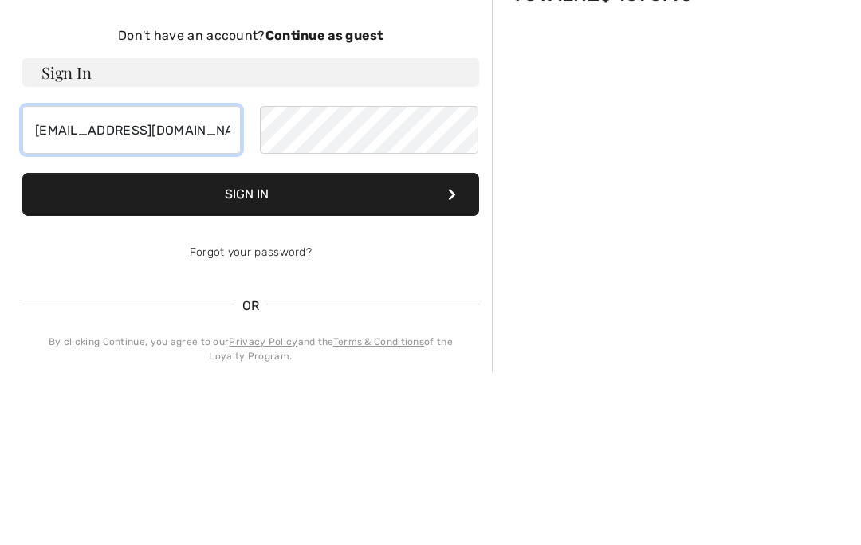
type input "[EMAIL_ADDRESS][DOMAIN_NAME]"
click at [251, 346] on button "Sign In" at bounding box center [250, 367] width 457 height 43
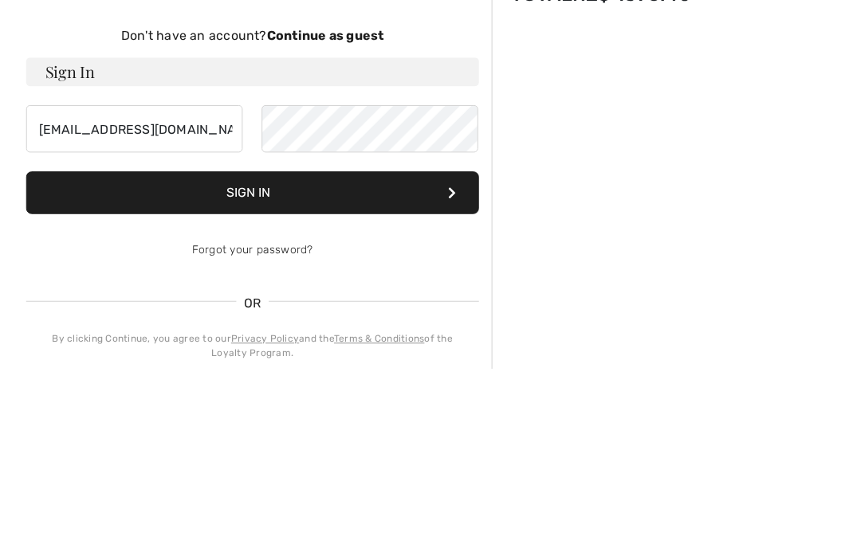
scroll to position [173, 0]
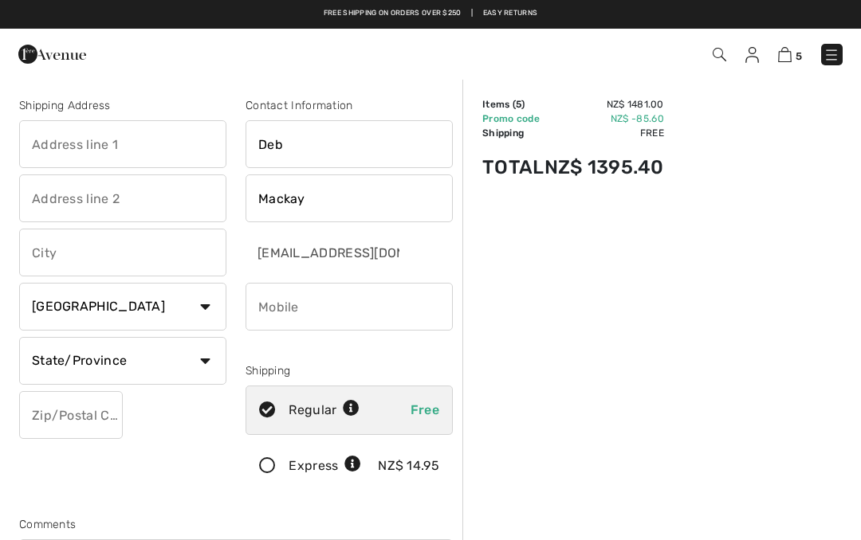
click at [56, 149] on input "text" at bounding box center [122, 144] width 207 height 48
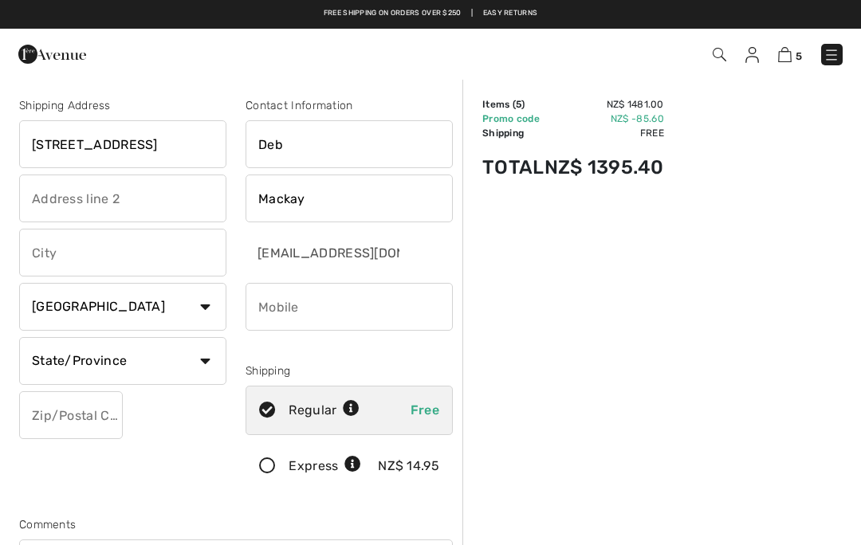
type input "52 Balmacewen Rd"
click at [72, 198] on input "text" at bounding box center [122, 199] width 207 height 48
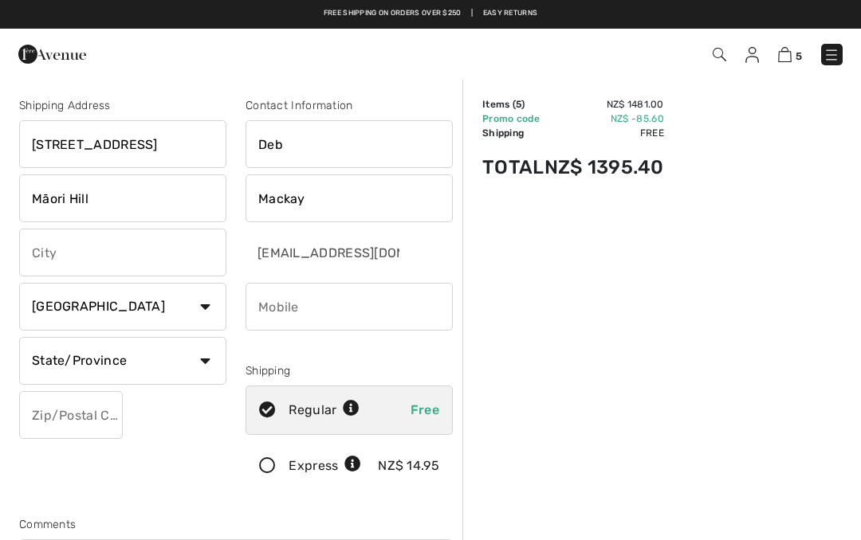
type input "Māori Hill"
click at [45, 246] on input "text" at bounding box center [122, 253] width 207 height 48
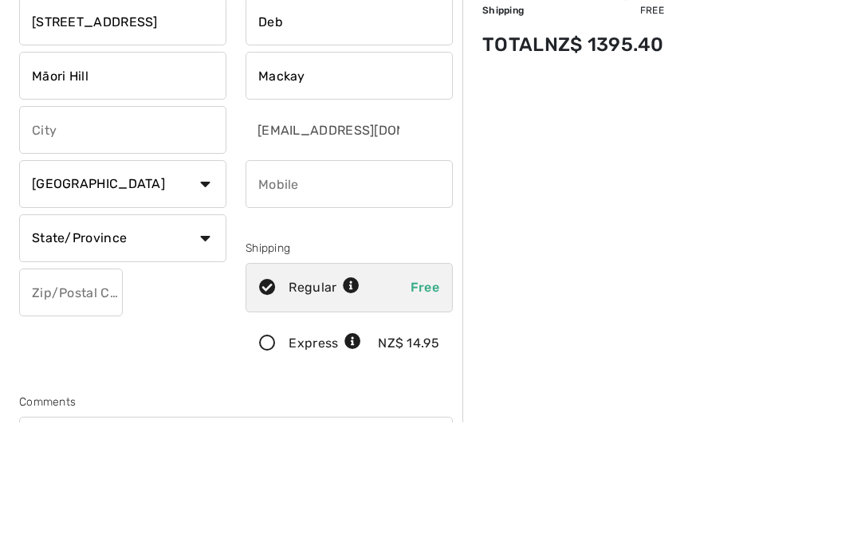
type input "Dunedin"
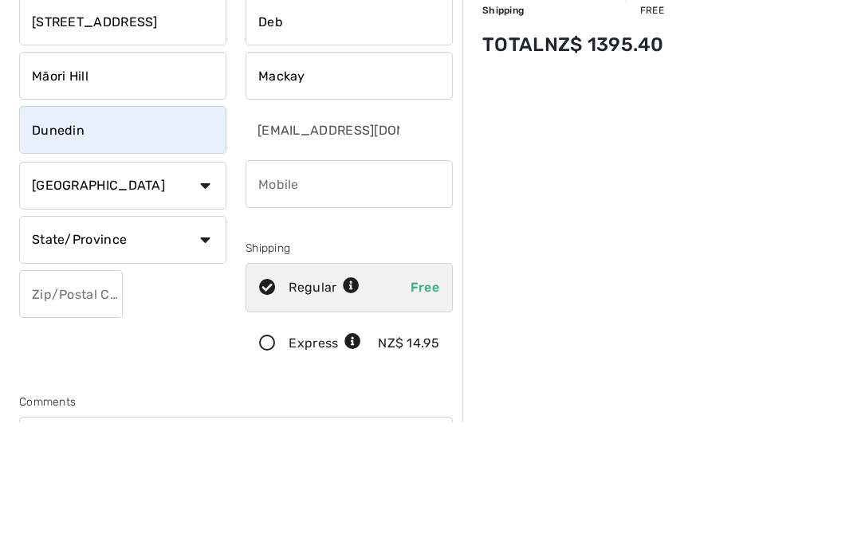
select select "NZ"
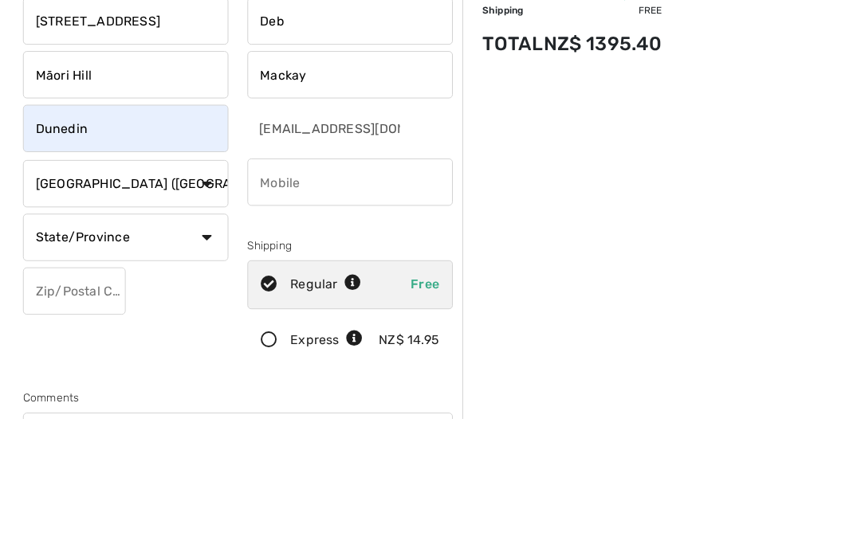
scroll to position [123, 0]
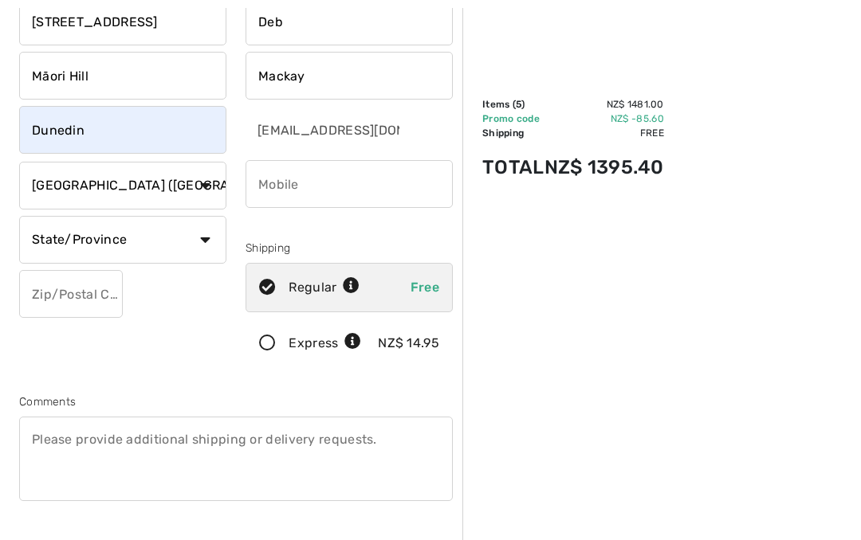
type input "9010"
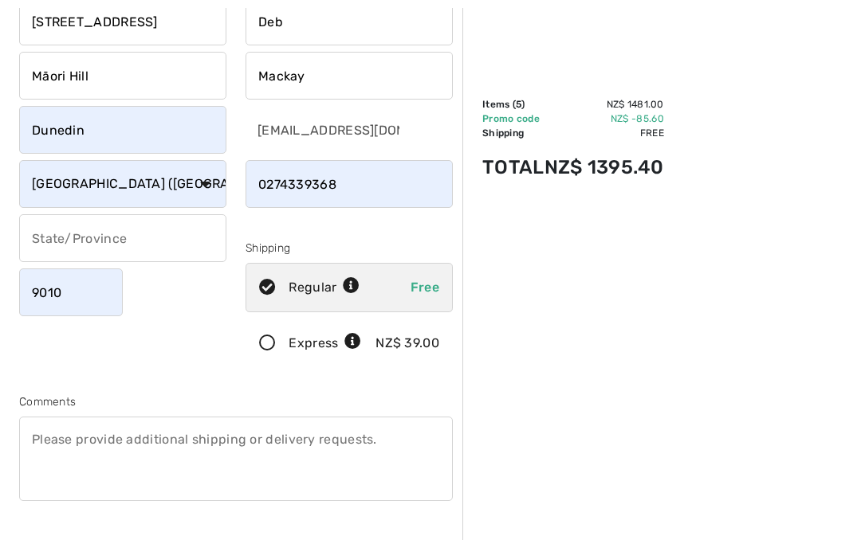
click at [354, 183] on input "phone" at bounding box center [349, 184] width 207 height 48
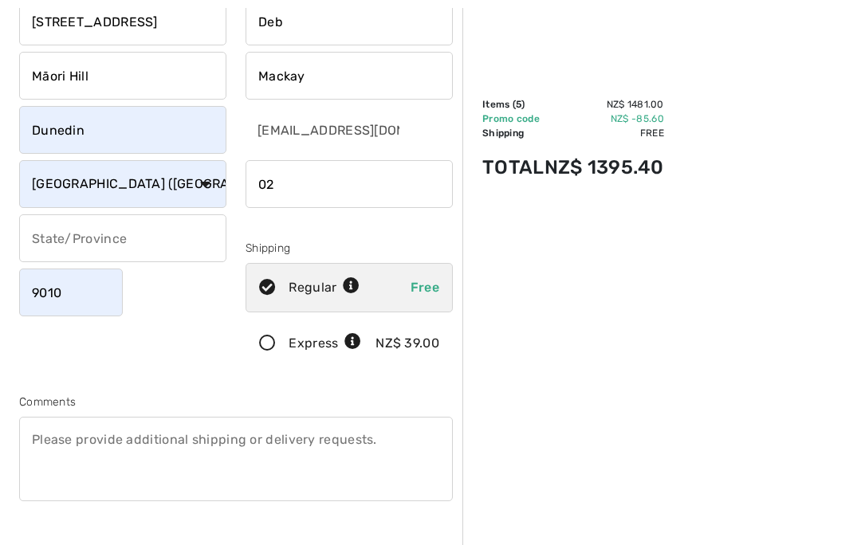
type input "0"
type input "+"
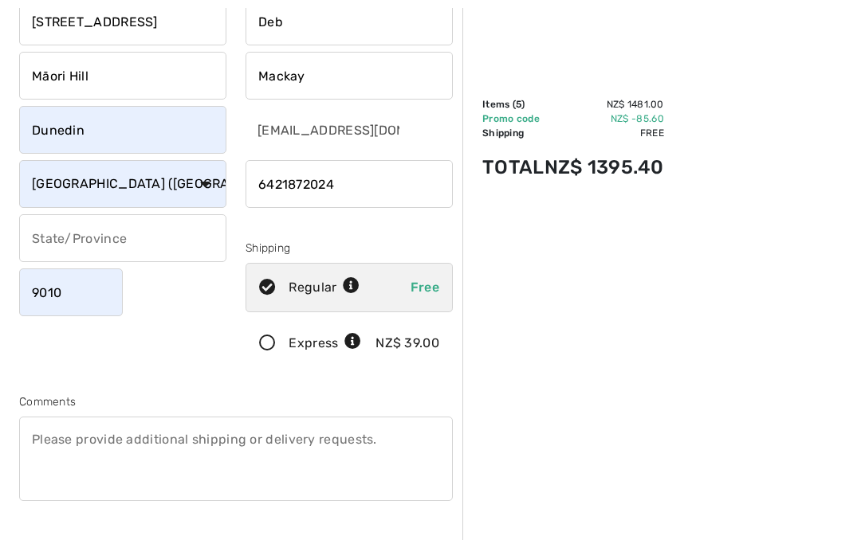
type input "6421872024"
click at [54, 441] on textarea at bounding box center [236, 459] width 434 height 84
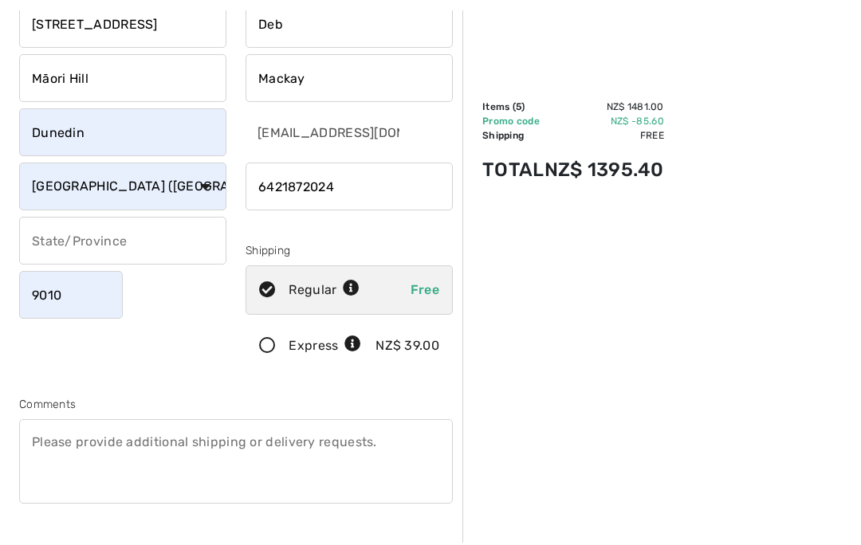
scroll to position [167, 0]
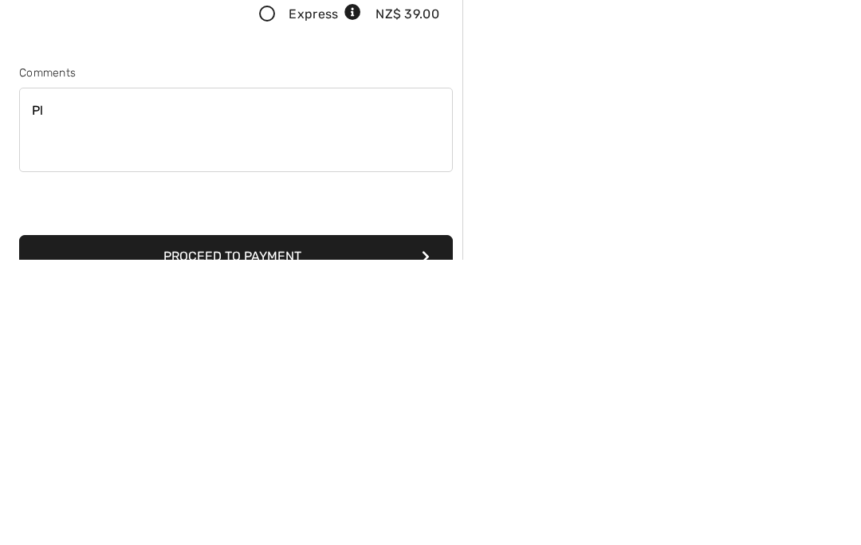
type textarea "P"
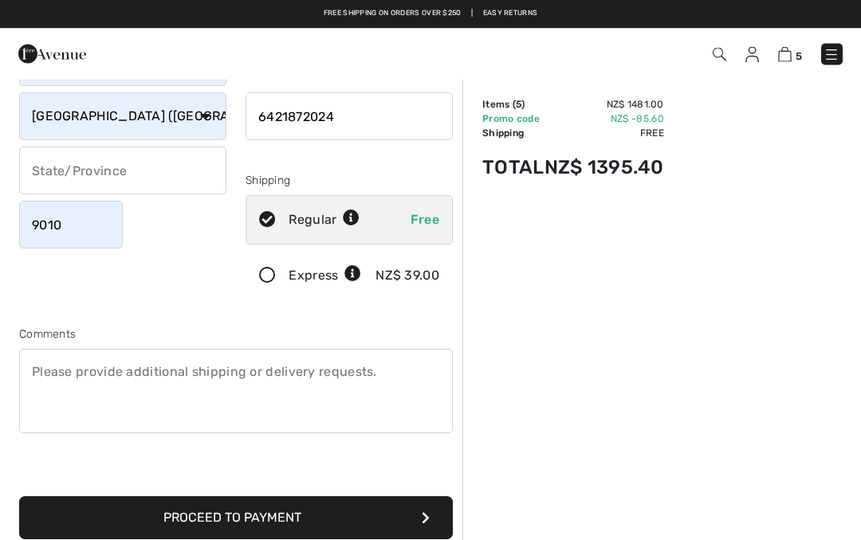
scroll to position [191, 0]
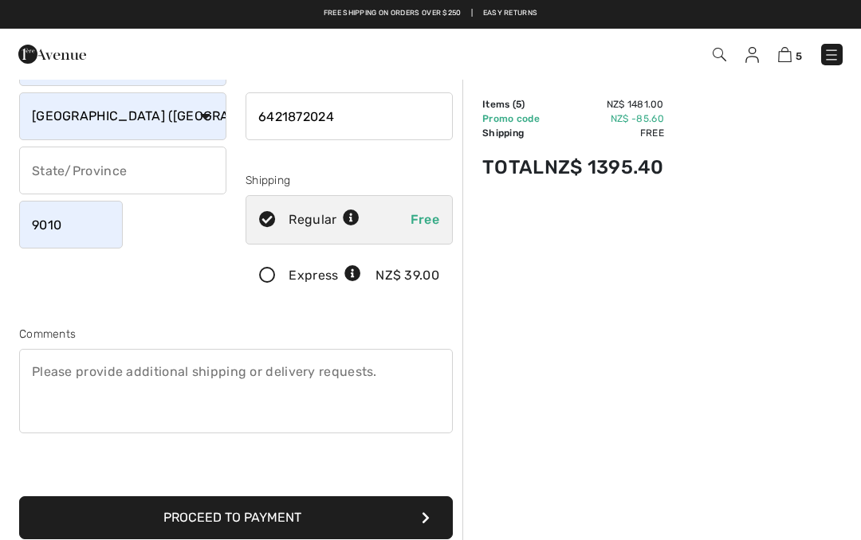
click at [273, 274] on icon at bounding box center [267, 276] width 42 height 17
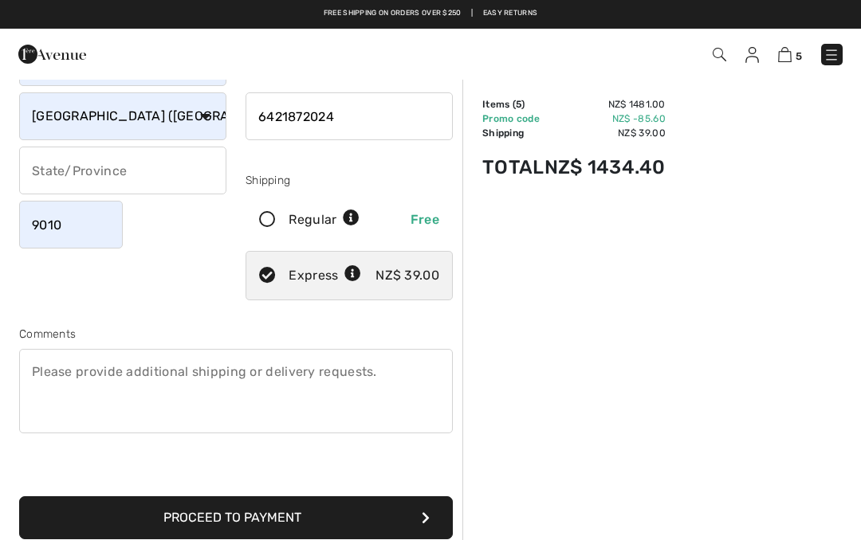
click at [238, 513] on button "Proceed to Payment" at bounding box center [236, 518] width 434 height 43
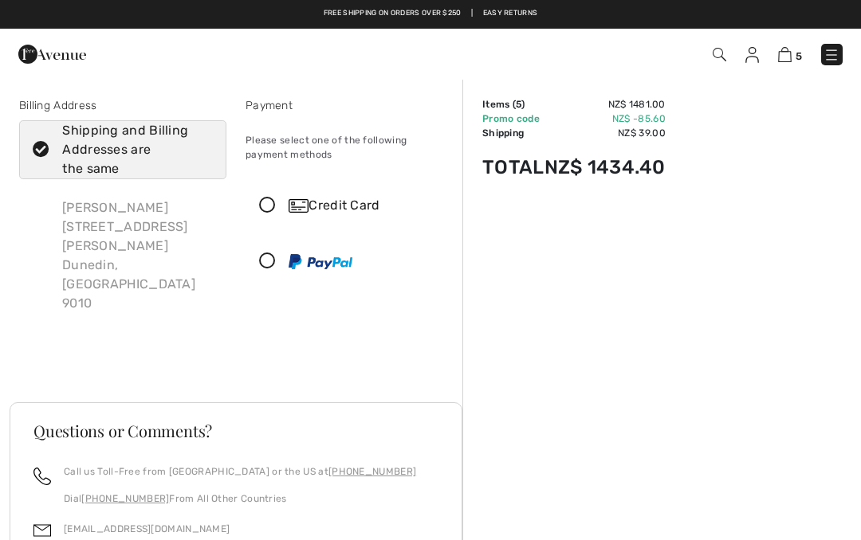
click at [205, 233] on div "Deb Mackay 52 Balmacewen Rd, M?ori Hill Dunedin, NZ 9010" at bounding box center [137, 256] width 177 height 140
click at [198, 225] on div "Deb Mackay 52 Balmacewen Rd, M?ori Hill Dunedin, NZ 9010" at bounding box center [137, 256] width 177 height 140
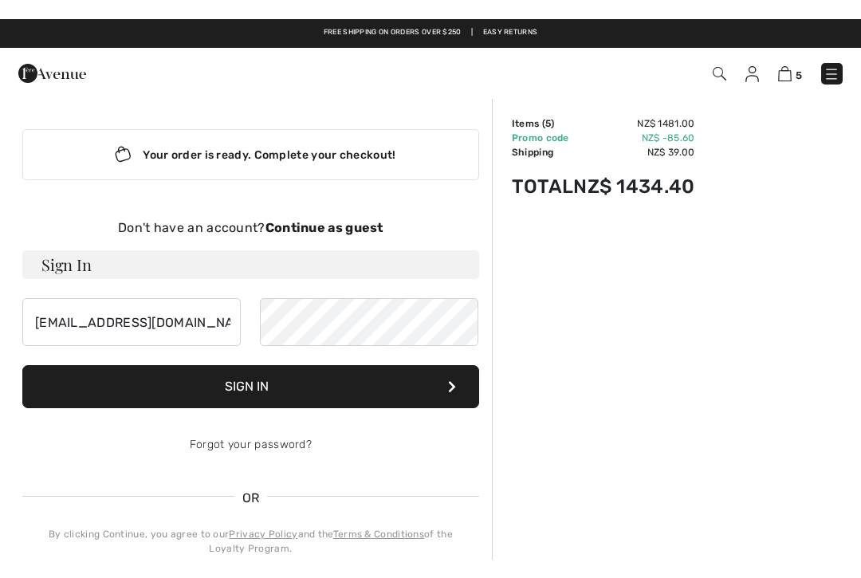
scroll to position [173, 0]
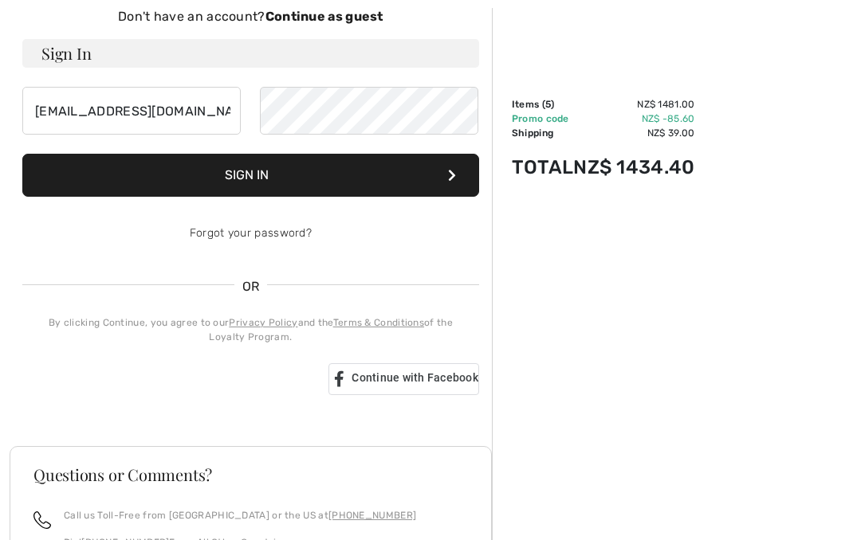
click at [249, 165] on button "Sign In" at bounding box center [250, 175] width 457 height 43
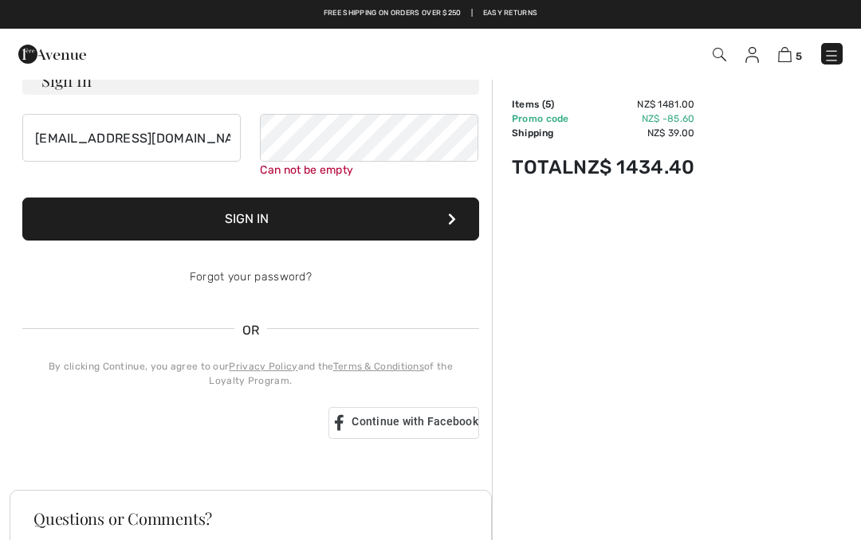
scroll to position [164, 0]
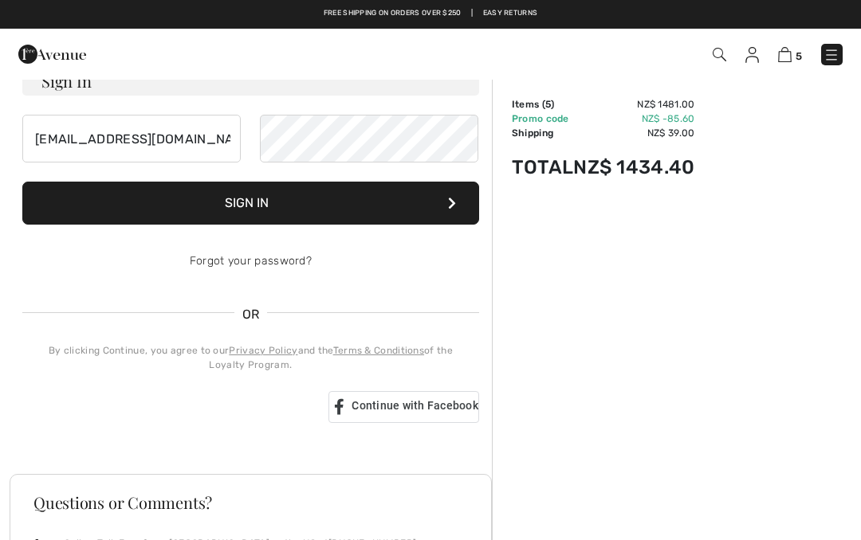
click at [251, 194] on button "Sign In" at bounding box center [250, 203] width 457 height 43
click at [245, 194] on button "Sign In" at bounding box center [250, 203] width 457 height 43
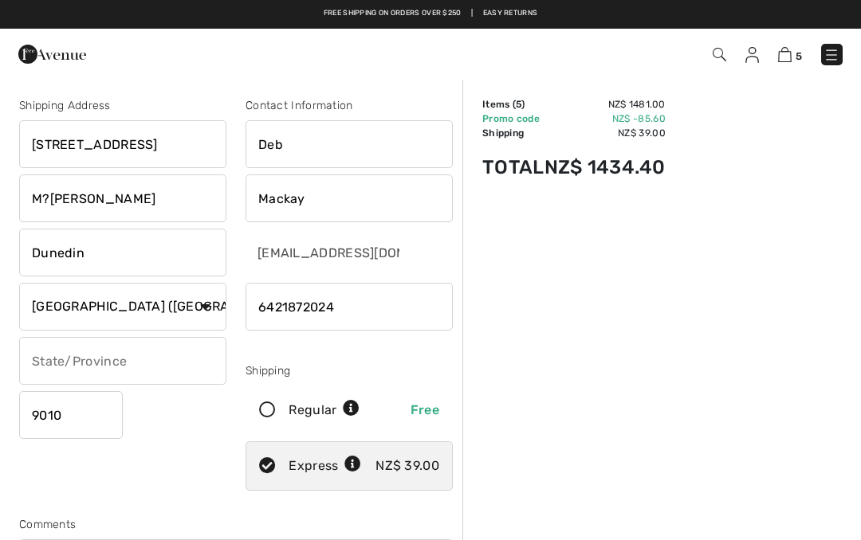
click at [105, 193] on input "M?ori Hill" at bounding box center [122, 199] width 207 height 48
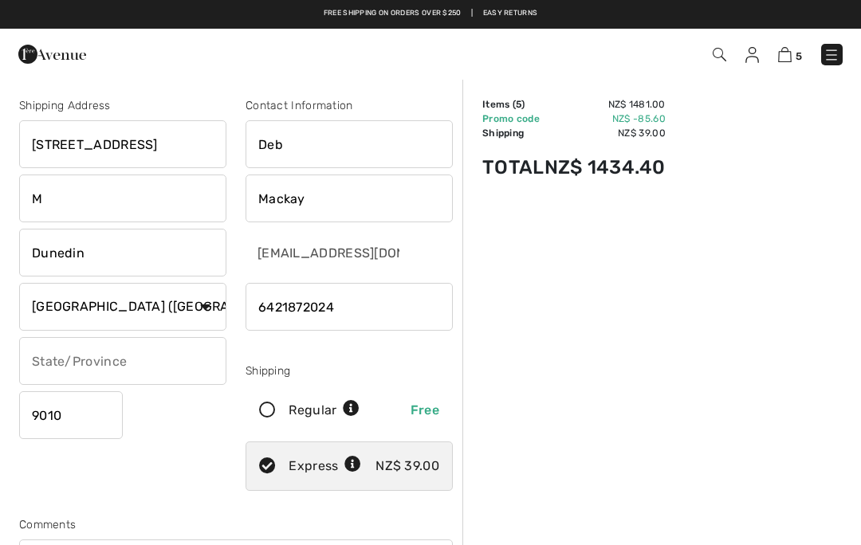
type input "Māori Hill"
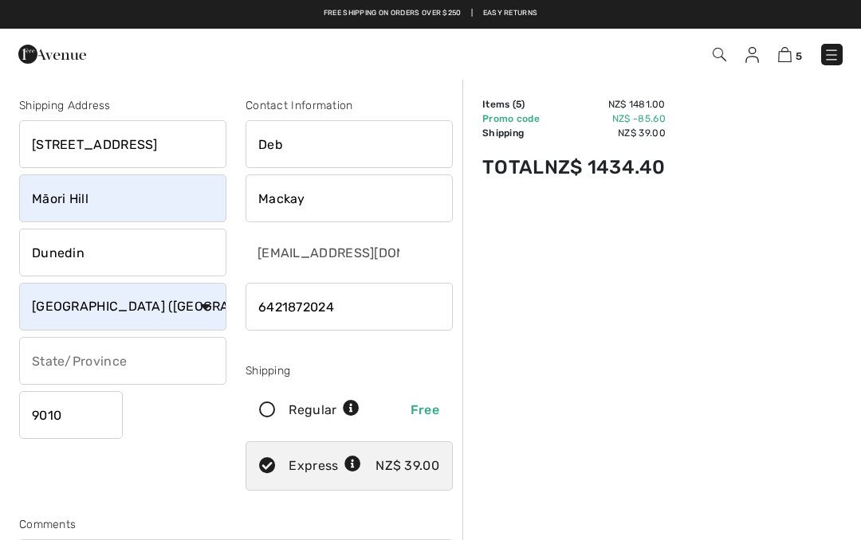
click at [250, 302] on input "phone" at bounding box center [349, 307] width 207 height 48
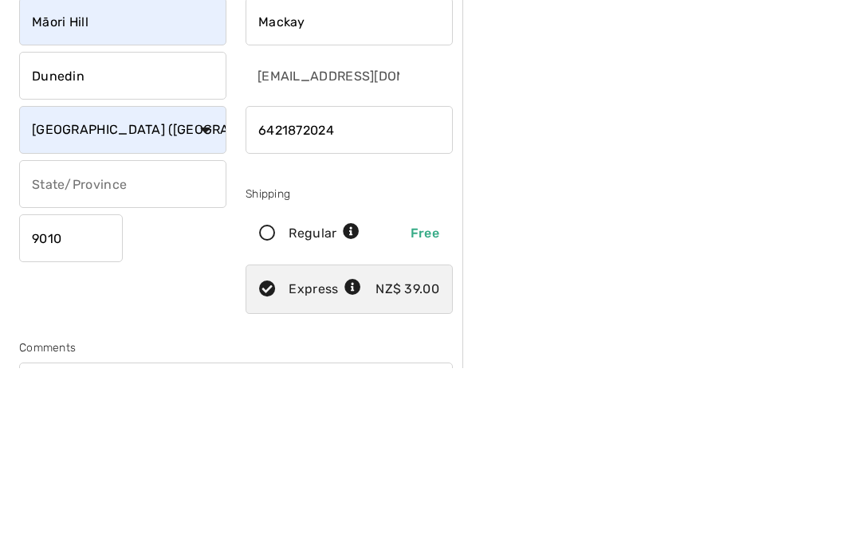
click at [250, 283] on input "phone" at bounding box center [349, 307] width 207 height 48
type input "6421872024"
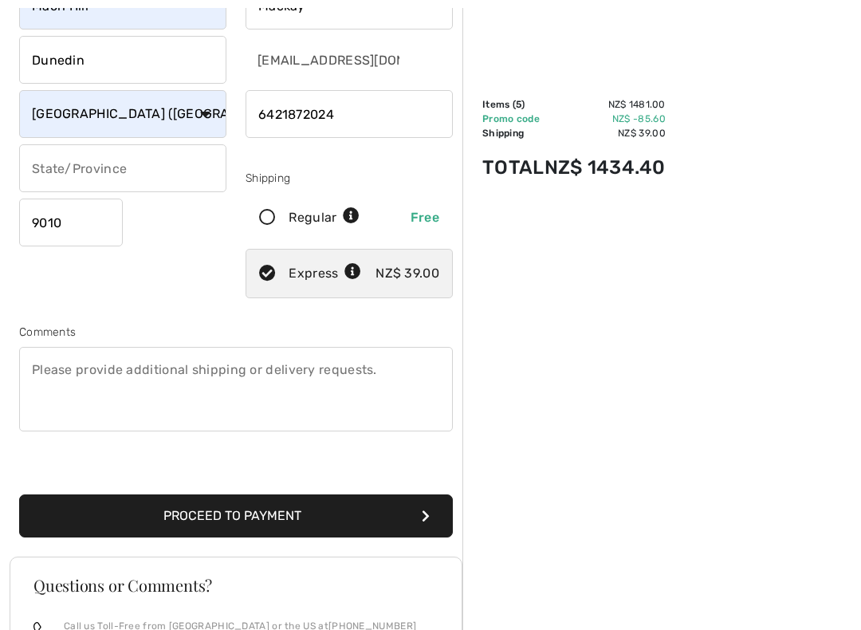
scroll to position [198, 0]
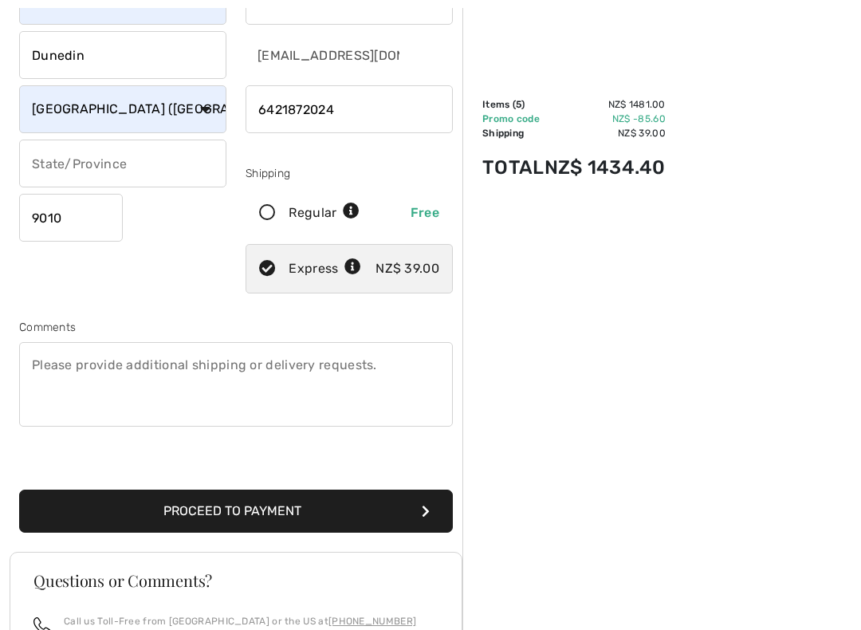
click at [230, 509] on button "Proceed to Payment" at bounding box center [236, 510] width 434 height 43
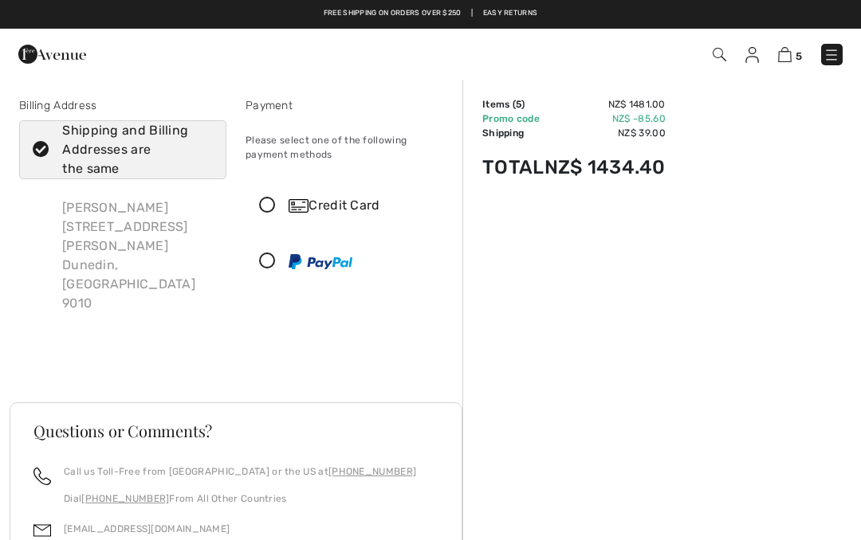
click at [77, 227] on div "Deb Mackay 52 Balmacewen Rd, M?ori Hill Dunedin, NZ 9010" at bounding box center [137, 256] width 177 height 140
click at [41, 147] on icon at bounding box center [41, 150] width 42 height 17
click at [202, 147] on input "Shipping and Billing Addresses are the same" at bounding box center [207, 150] width 10 height 48
checkbox input "false"
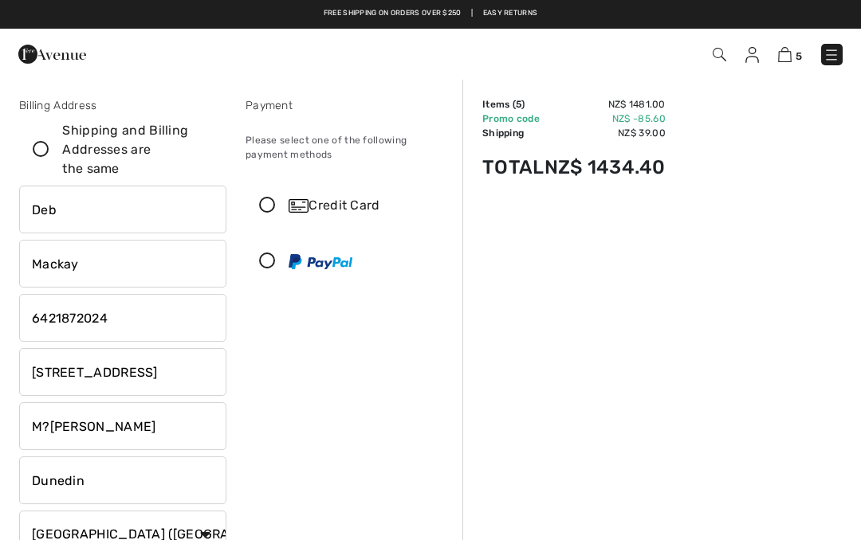
click at [107, 429] on input "M?ori Hill" at bounding box center [122, 427] width 207 height 48
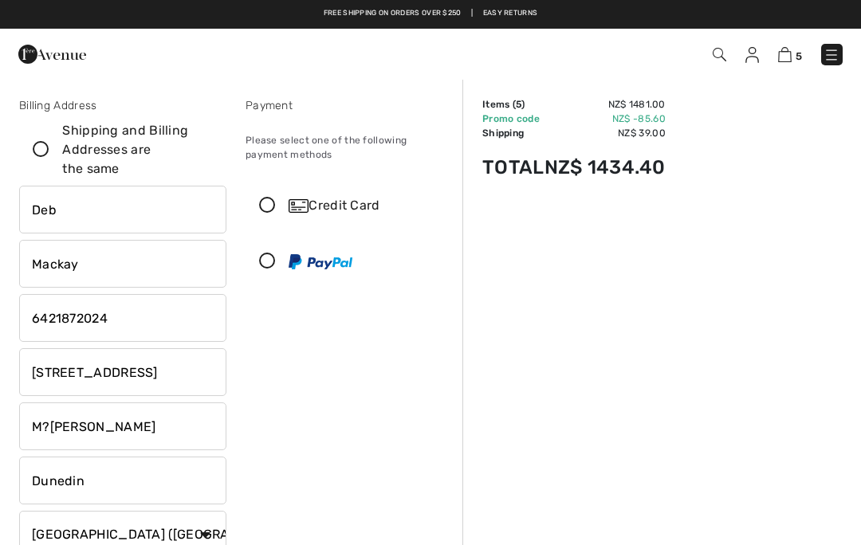
scroll to position [11, 0]
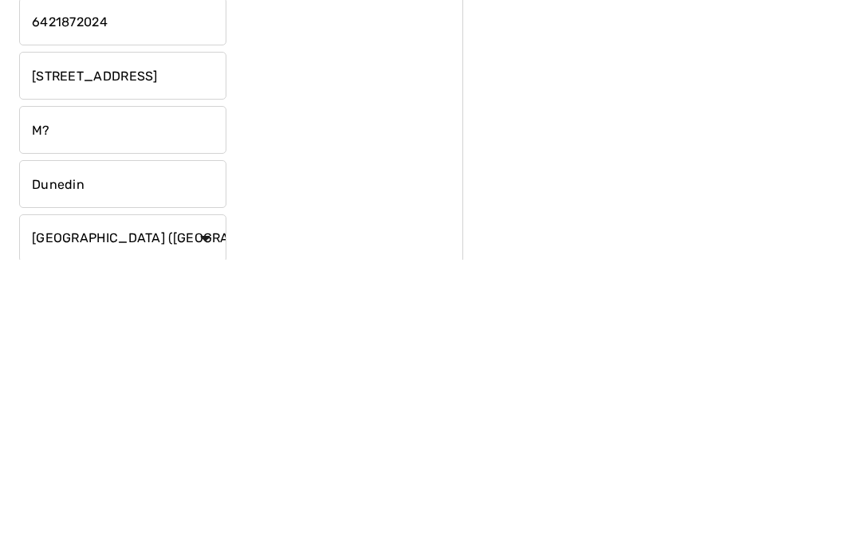
type input "M"
type input "Māori Hill"
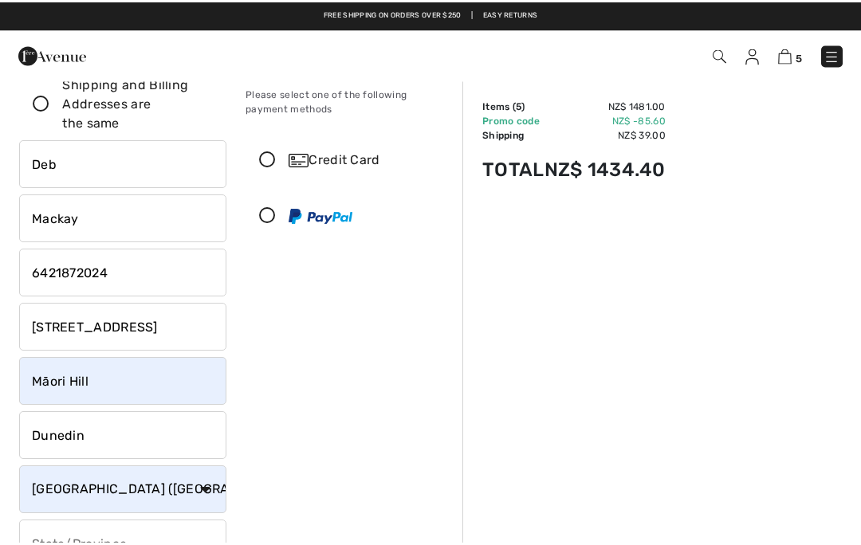
scroll to position [0, 0]
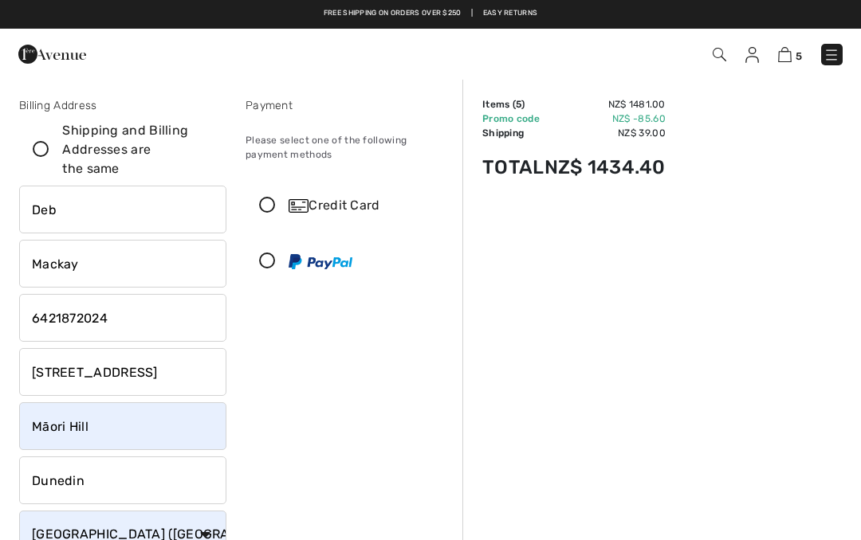
click at [267, 205] on icon at bounding box center [267, 206] width 42 height 17
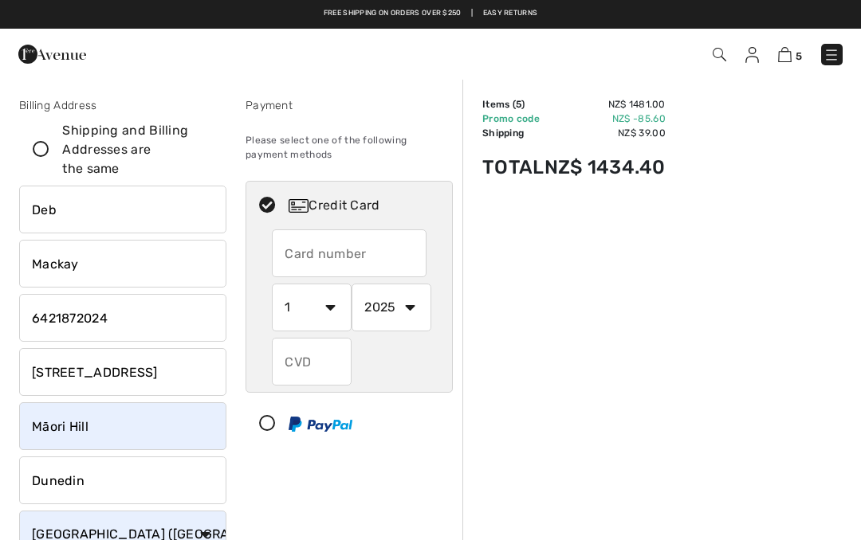
click at [313, 247] on input "text" at bounding box center [349, 254] width 155 height 48
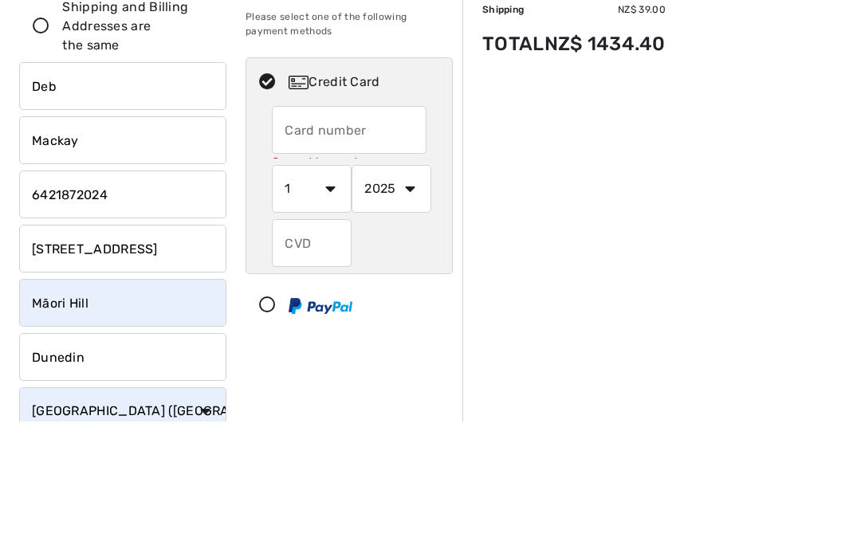
scroll to position [124, 0]
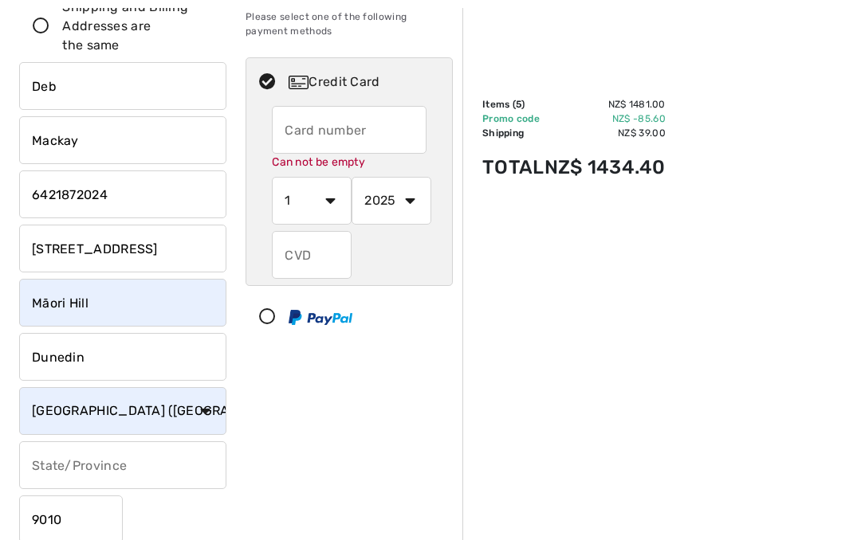
click at [311, 126] on input "text" at bounding box center [349, 130] width 155 height 48
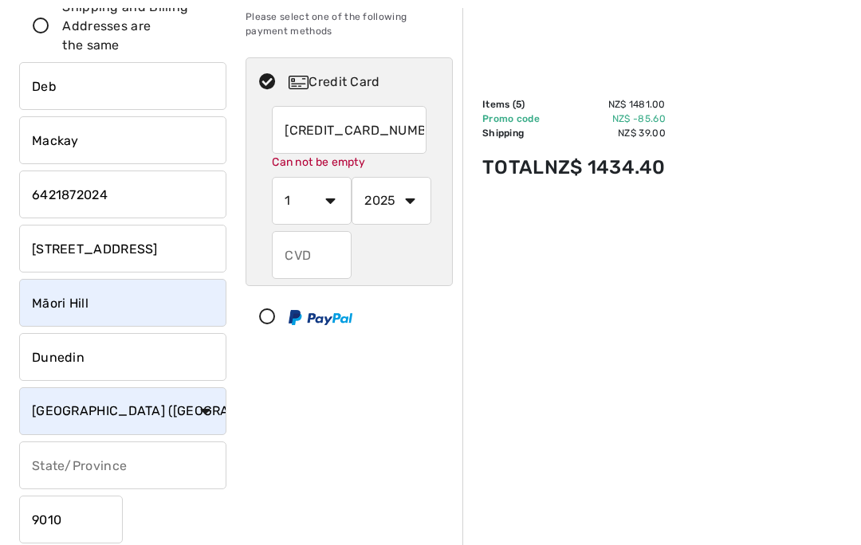
type input "[CREDIT_CARD_NUMBER]"
click at [306, 194] on select "1 2 3 4 5 6 7 8 9 10 11 12" at bounding box center [312, 201] width 80 height 48
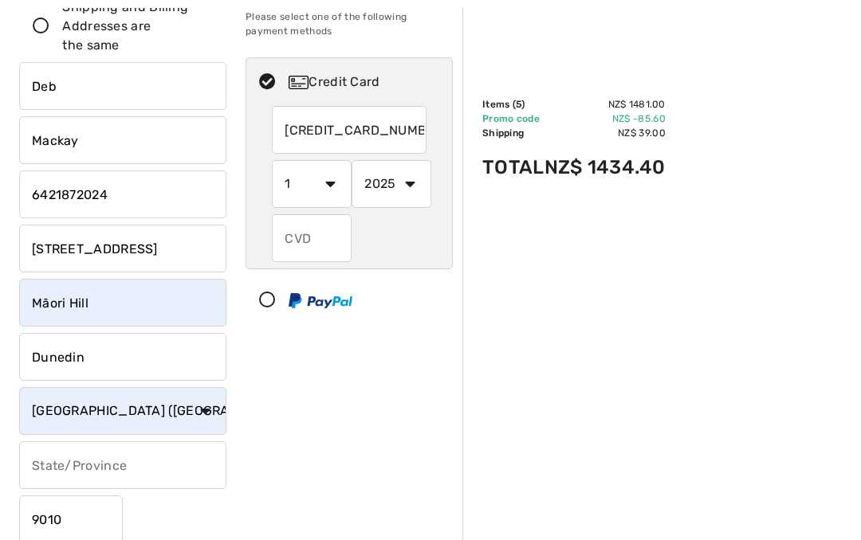
select select "6"
click at [385, 175] on select "2025 2026 2027 2028 2029 2030 2031 2032 2033 2034 2035" at bounding box center [392, 184] width 80 height 48
select select "2028"
click at [312, 236] on input "text" at bounding box center [312, 238] width 80 height 48
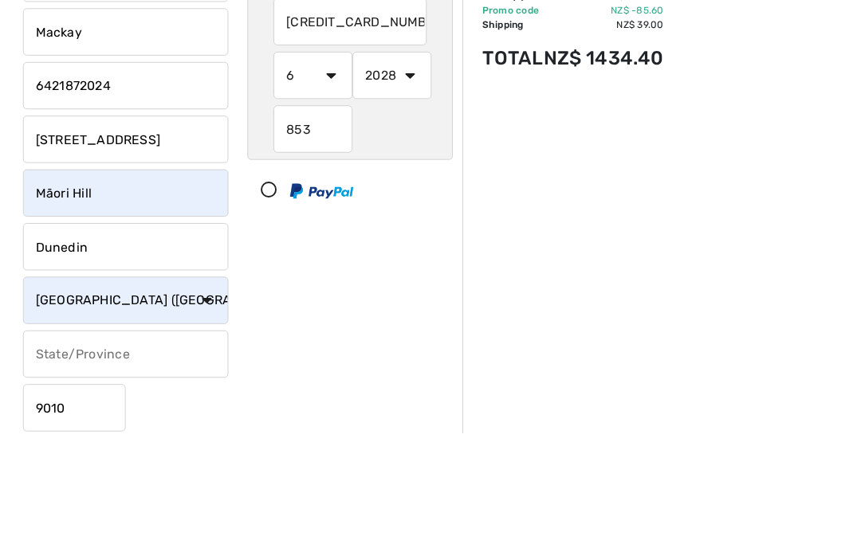
scroll to position [232, 0]
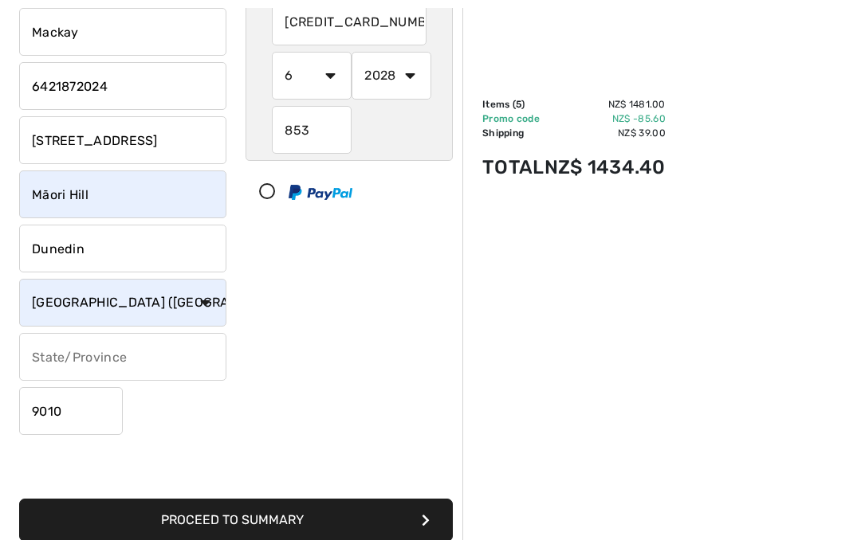
type input "853"
click at [250, 508] on button "Proceed to Summary" at bounding box center [236, 520] width 434 height 43
click at [254, 515] on button "Proceed to Summary" at bounding box center [236, 520] width 434 height 43
click at [410, 516] on button "Proceed to Summary" at bounding box center [236, 520] width 434 height 43
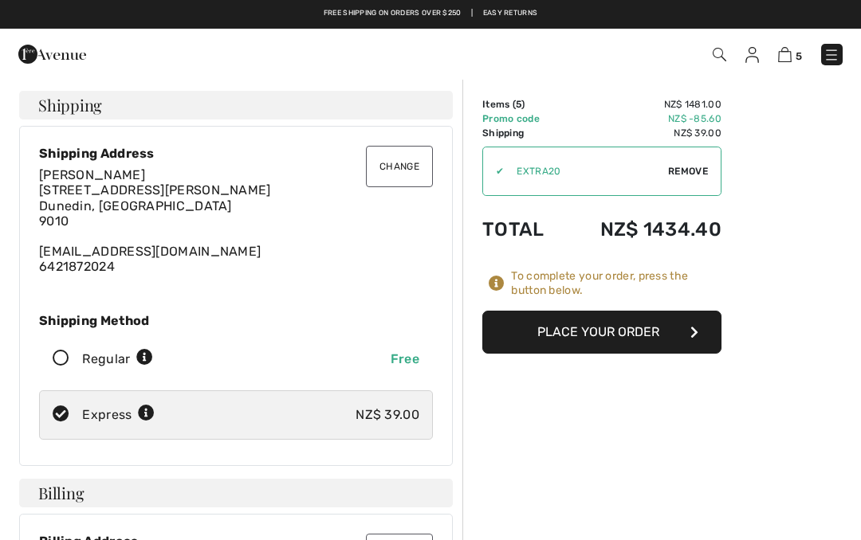
click at [787, 52] on img at bounding box center [785, 54] width 14 height 15
click at [834, 48] on img at bounding box center [831, 55] width 16 height 16
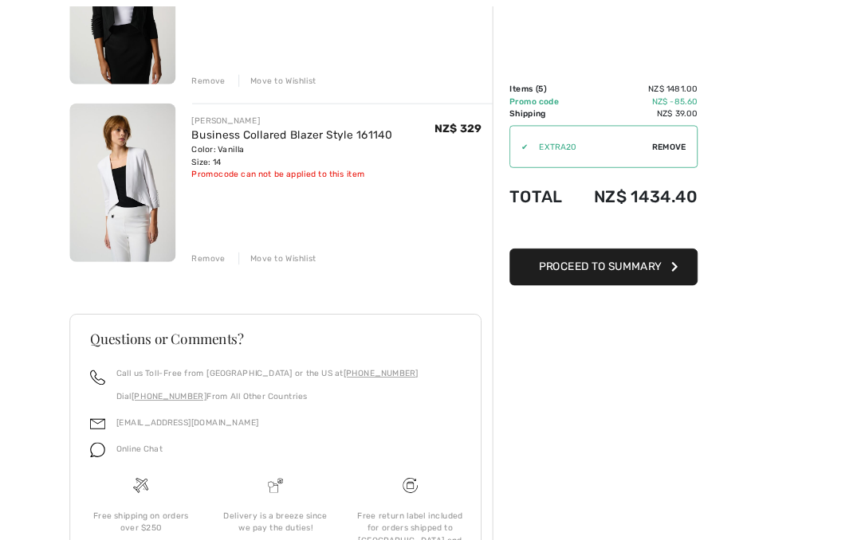
scroll to position [1092, 0]
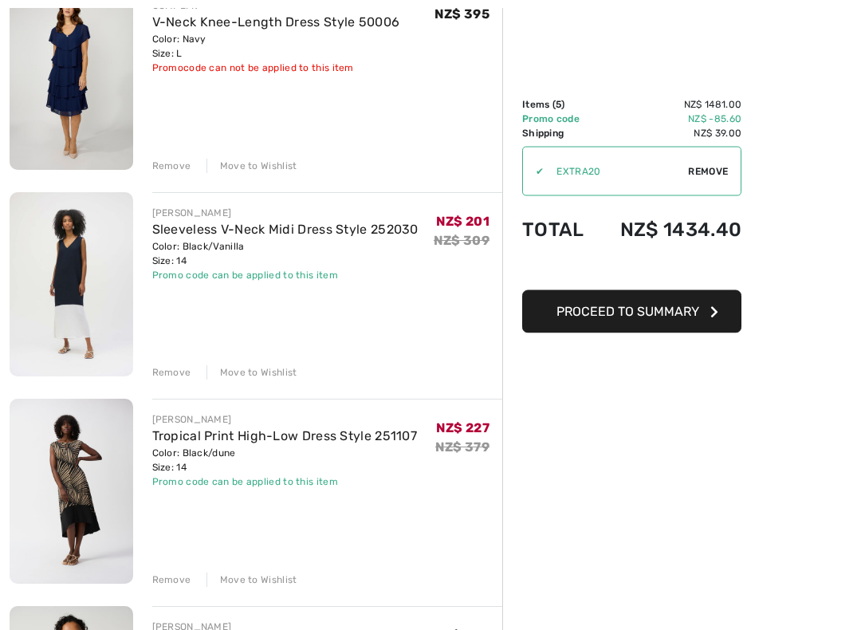
scroll to position [227, 0]
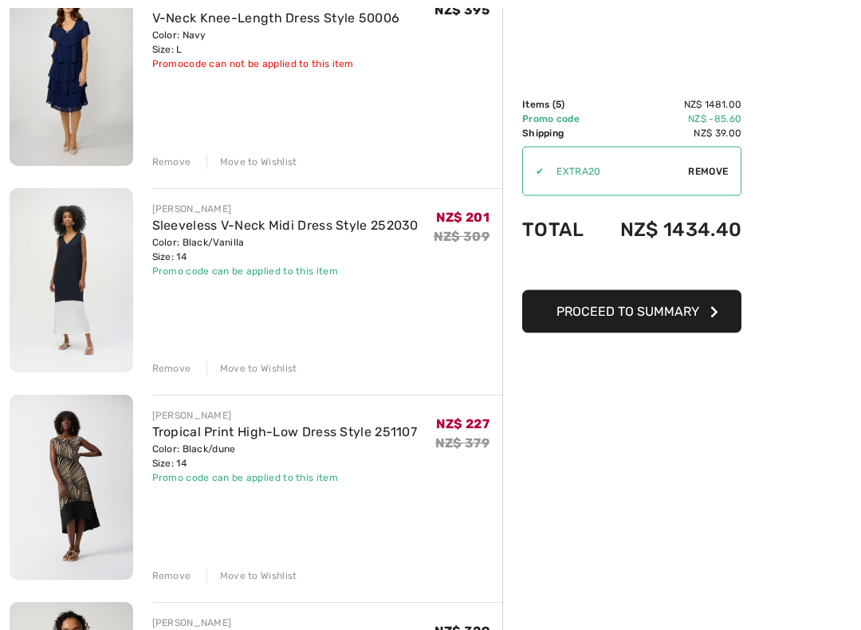
click at [174, 364] on div "Remove" at bounding box center [171, 369] width 39 height 14
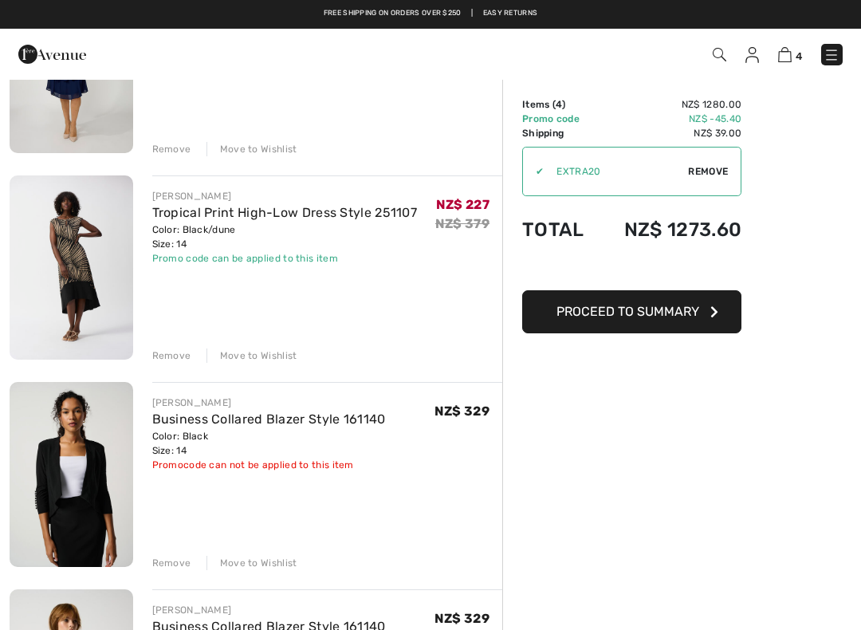
scroll to position [245, 0]
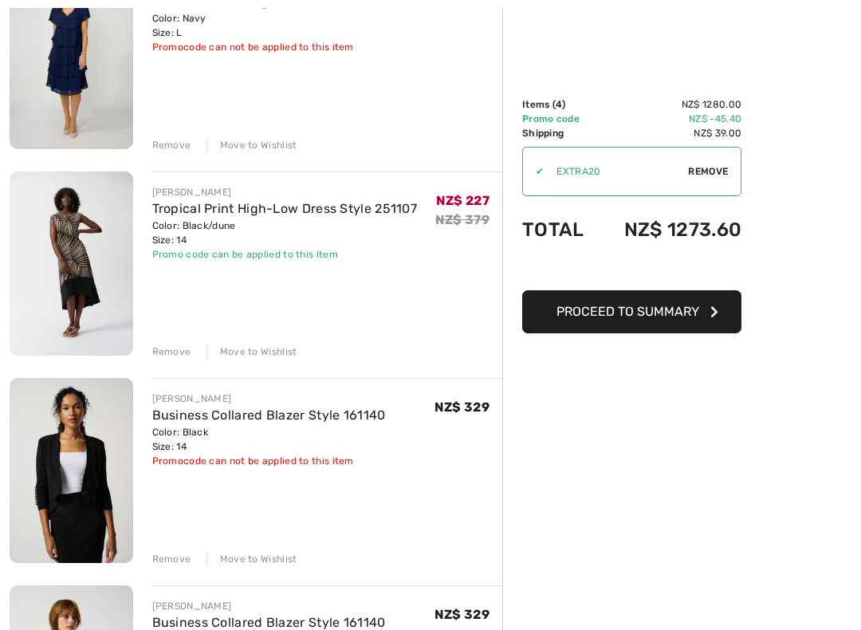
click at [633, 304] on span "Proceed to Summary" at bounding box center [627, 311] width 143 height 15
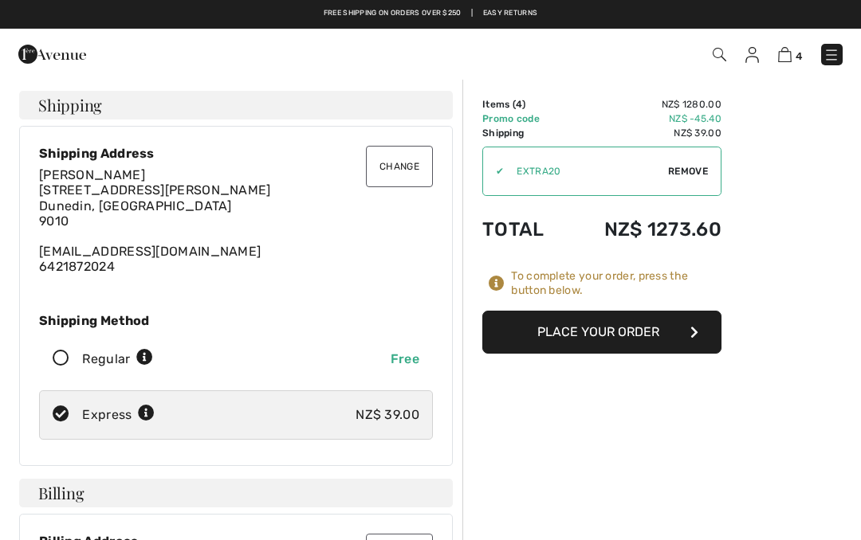
click at [392, 166] on button "Change" at bounding box center [399, 166] width 67 height 41
click at [399, 160] on button "Change" at bounding box center [399, 166] width 67 height 41
click at [403, 168] on button "Change" at bounding box center [399, 166] width 67 height 41
click at [96, 197] on span "[STREET_ADDRESS][PERSON_NAME]" at bounding box center [155, 205] width 232 height 45
click at [399, 166] on button "Change" at bounding box center [399, 166] width 67 height 41
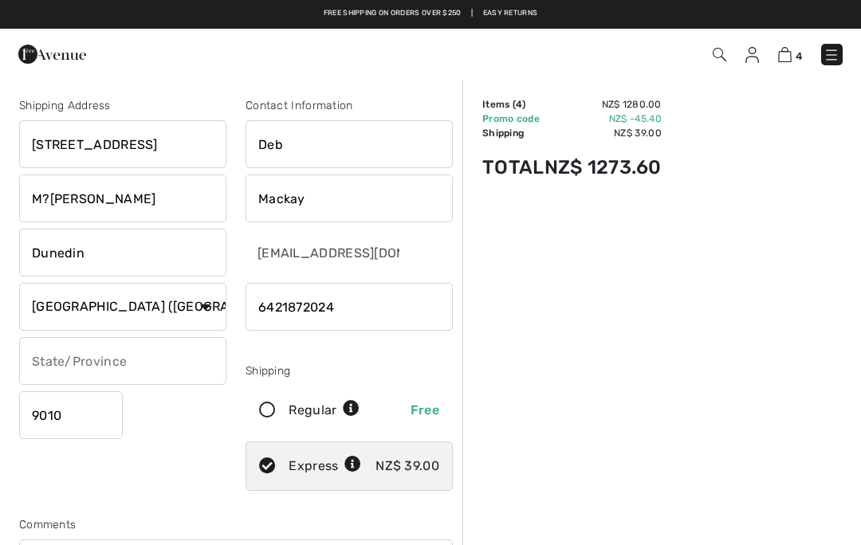
click at [112, 191] on input "M?[PERSON_NAME]" at bounding box center [122, 199] width 207 height 48
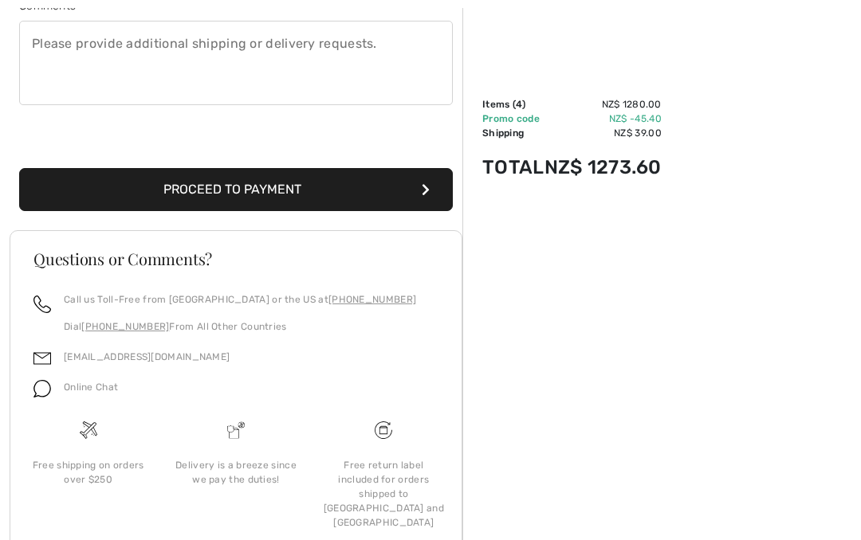
scroll to position [556, 0]
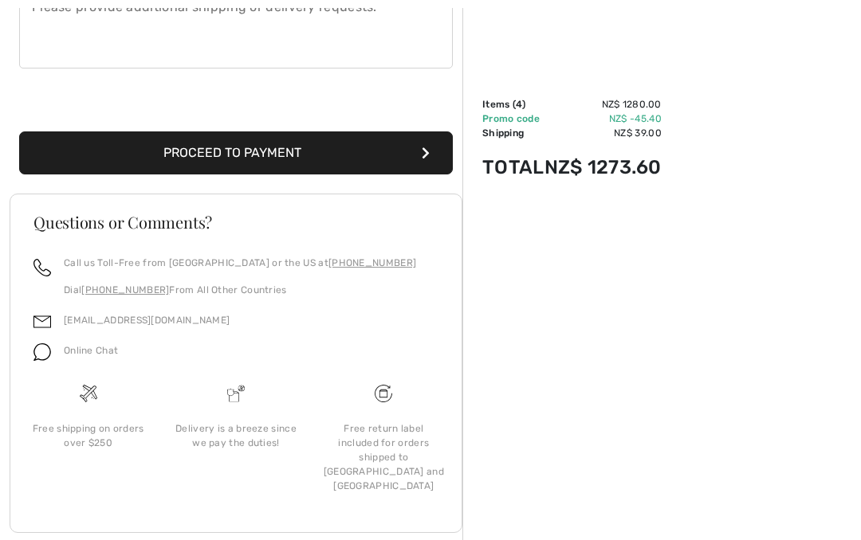
type input "Maori Hill"
click at [218, 140] on button "Proceed to Payment" at bounding box center [236, 153] width 434 height 43
click at [250, 147] on button "Proceed to Payment" at bounding box center [236, 153] width 434 height 43
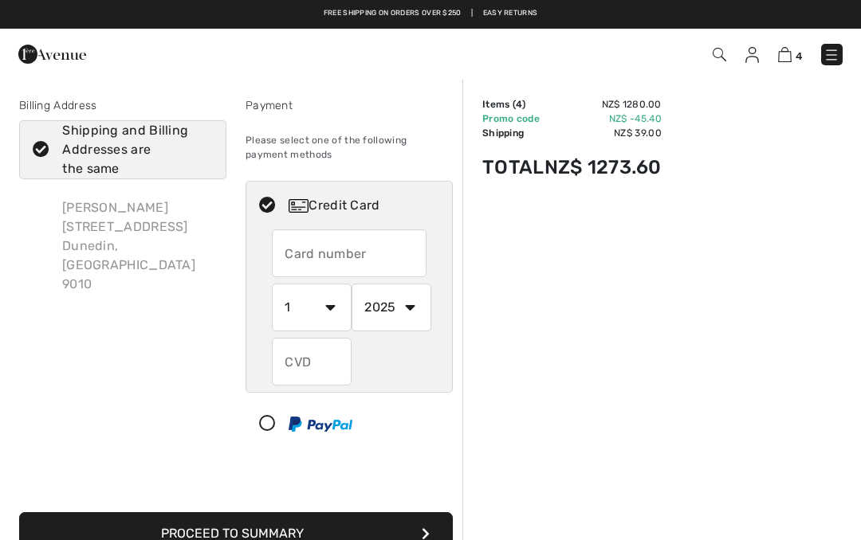
click at [315, 251] on input "text" at bounding box center [349, 254] width 155 height 48
radio input "true"
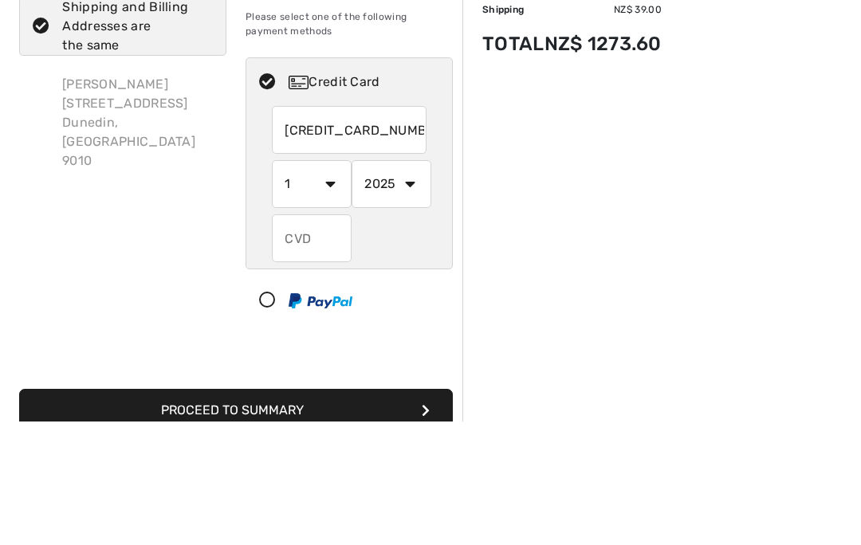
type input "[CREDIT_CARD_NUMBER]"
click at [298, 284] on select "1 2 3 4 5 6 7 8 9 10 11 12" at bounding box center [312, 308] width 80 height 48
radio input "true"
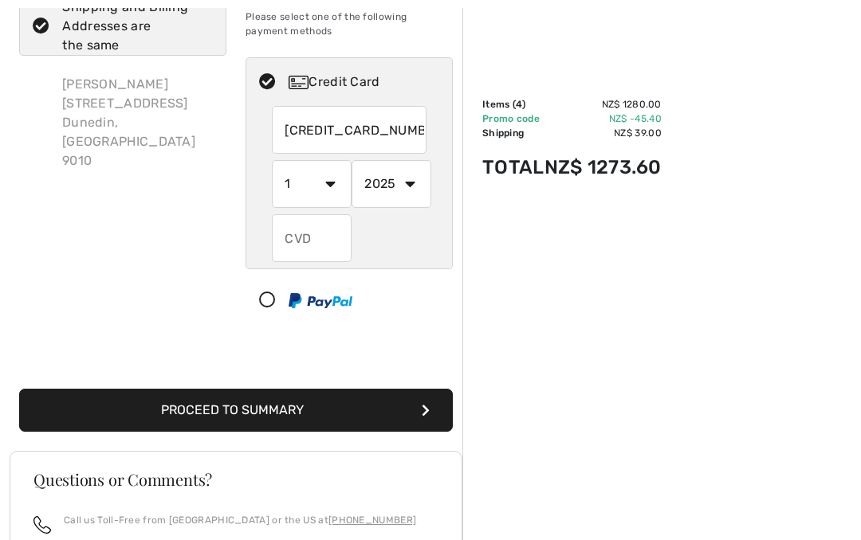
select select "6"
click at [384, 188] on select "2025 2026 2027 2028 2029 2030 2031 2032 2033 2034 2035" at bounding box center [392, 184] width 80 height 48
radio input "true"
select select "2028"
click at [294, 236] on input "text" at bounding box center [312, 238] width 80 height 48
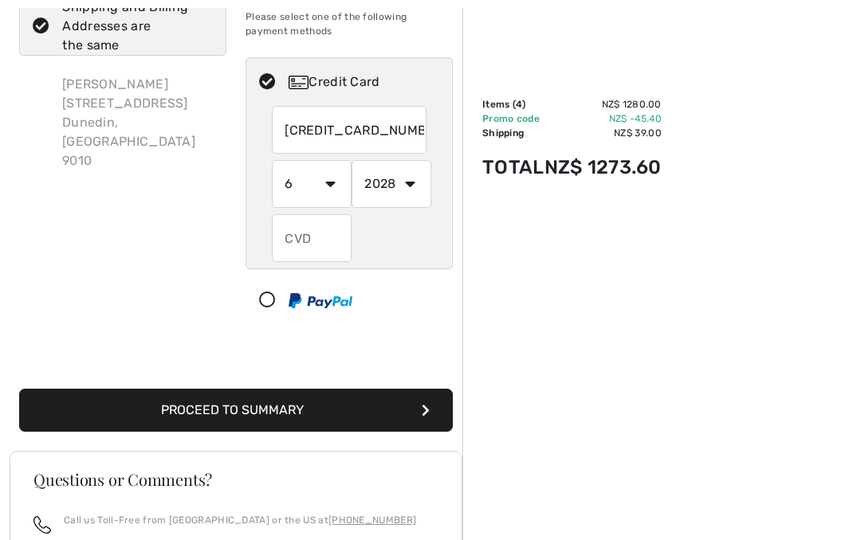
radio input "true"
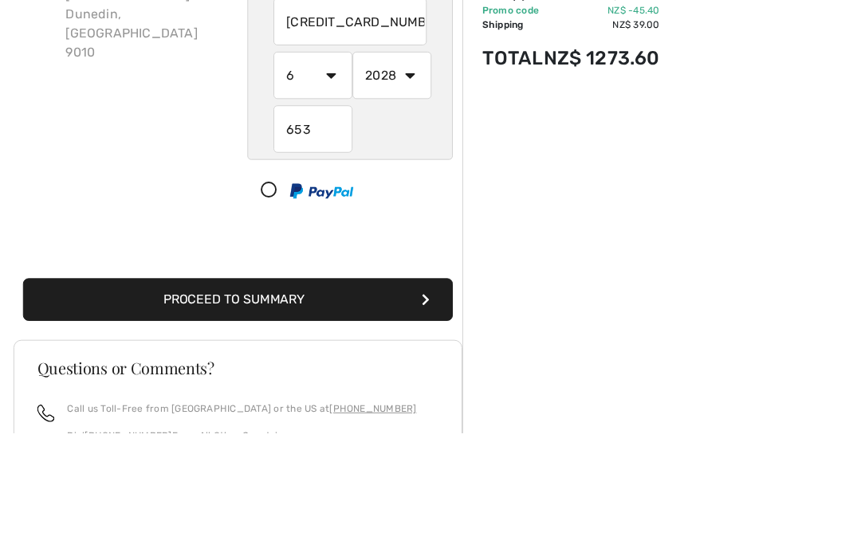
scroll to position [232, 0]
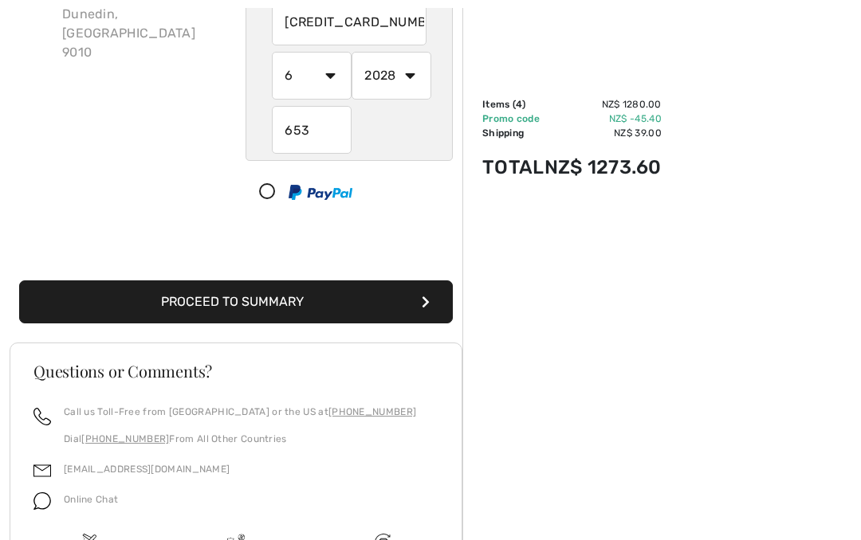
type input "653"
click at [237, 281] on button "Proceed to Summary" at bounding box center [236, 302] width 434 height 43
click at [219, 302] on button "Proceed to Summary" at bounding box center [236, 302] width 434 height 43
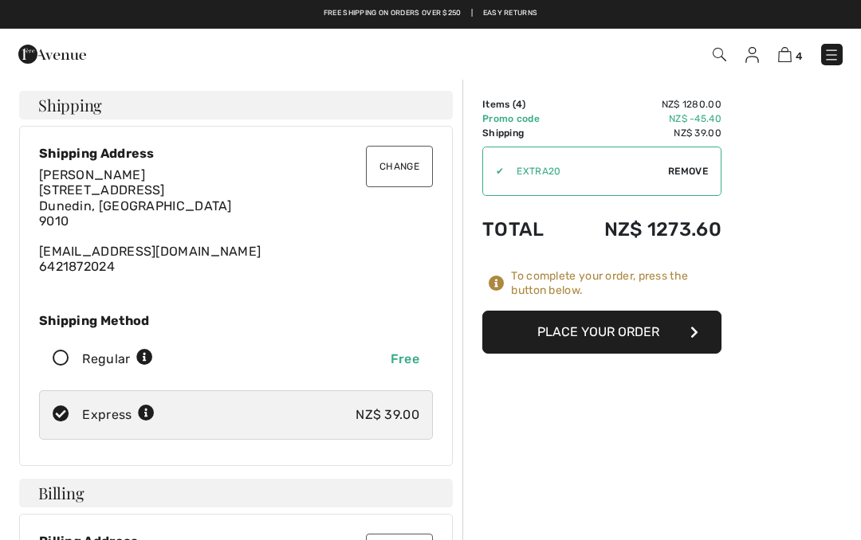
click at [401, 173] on button "Change" at bounding box center [399, 166] width 67 height 41
click at [388, 163] on button "Change" at bounding box center [399, 166] width 67 height 41
click at [403, 163] on button "Change" at bounding box center [399, 166] width 67 height 41
click at [397, 171] on button "Change" at bounding box center [399, 166] width 67 height 41
click at [396, 166] on button "Change" at bounding box center [399, 166] width 67 height 41
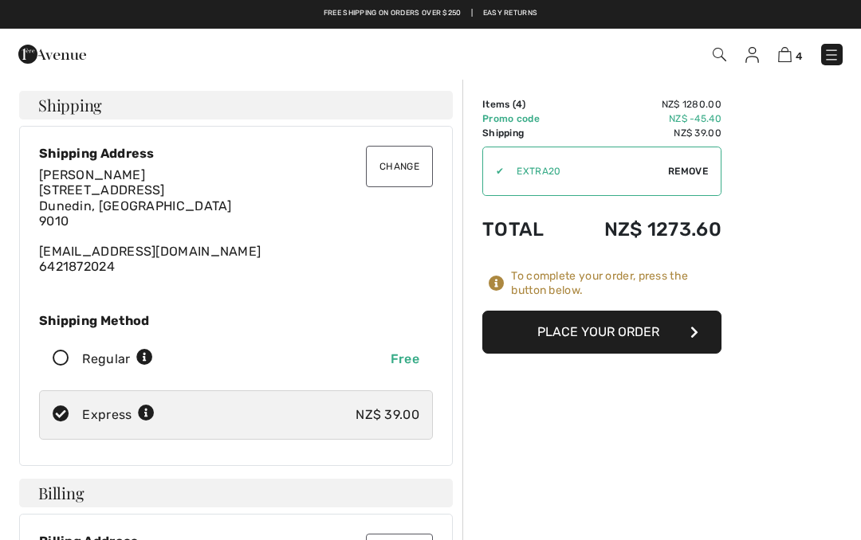
click at [402, 167] on button "Change" at bounding box center [399, 166] width 67 height 41
click at [74, 223] on div "[PERSON_NAME] [STREET_ADDRESS] [EMAIL_ADDRESS][DOMAIN_NAME] 6421872024" at bounding box center [236, 220] width 394 height 107
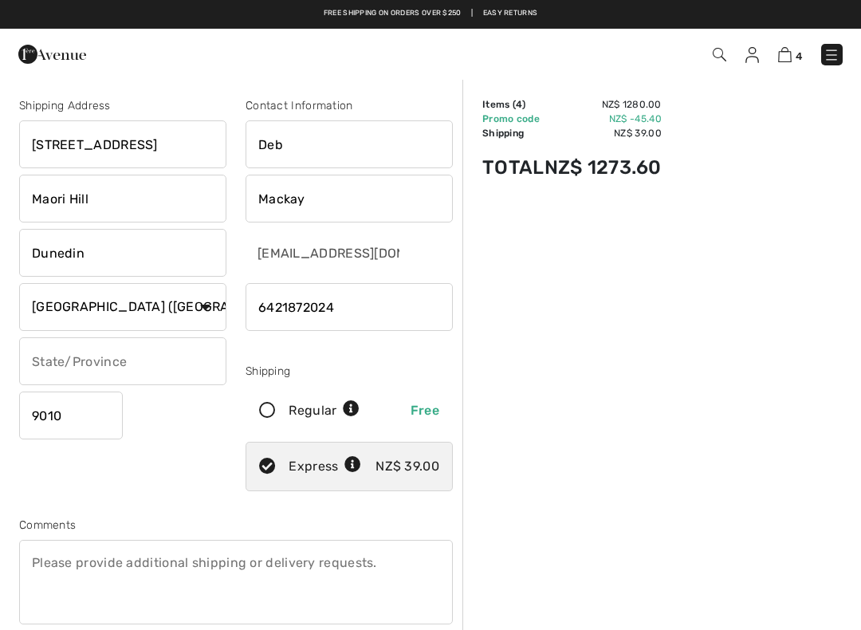
click at [206, 300] on select "Country [GEOGRAPHIC_DATA] [GEOGRAPHIC_DATA] [GEOGRAPHIC_DATA] [GEOGRAPHIC_DATA]…" at bounding box center [122, 307] width 207 height 48
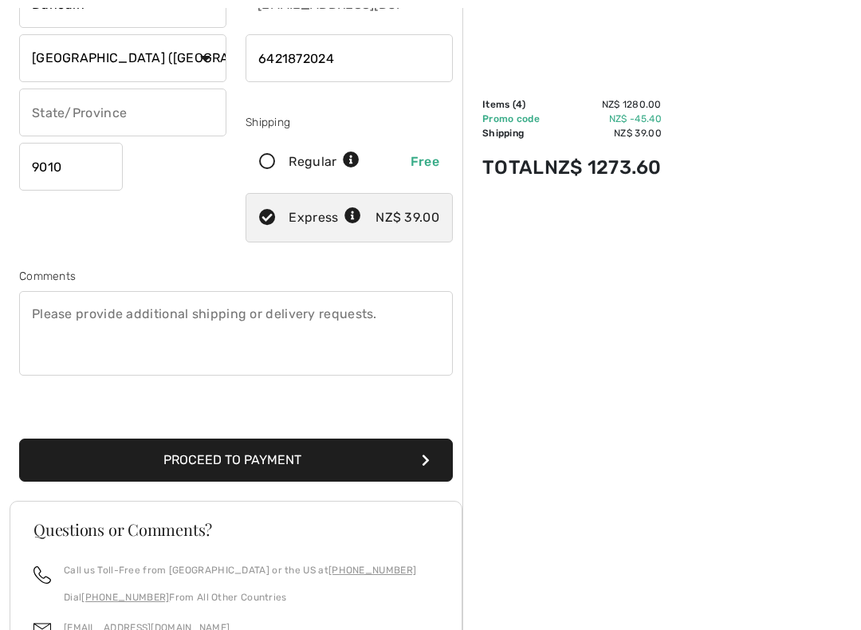
scroll to position [279, 0]
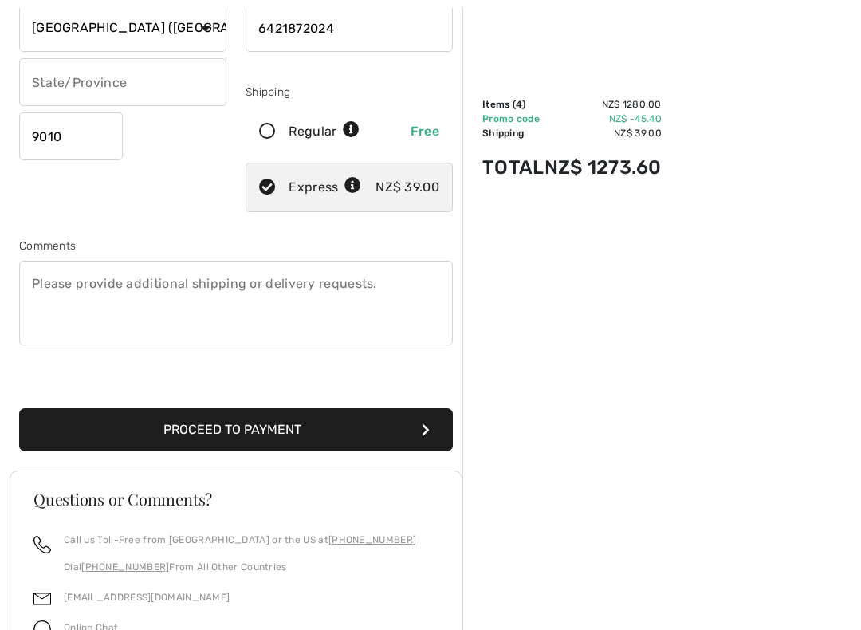
click at [241, 423] on button "Proceed to Payment" at bounding box center [236, 429] width 434 height 43
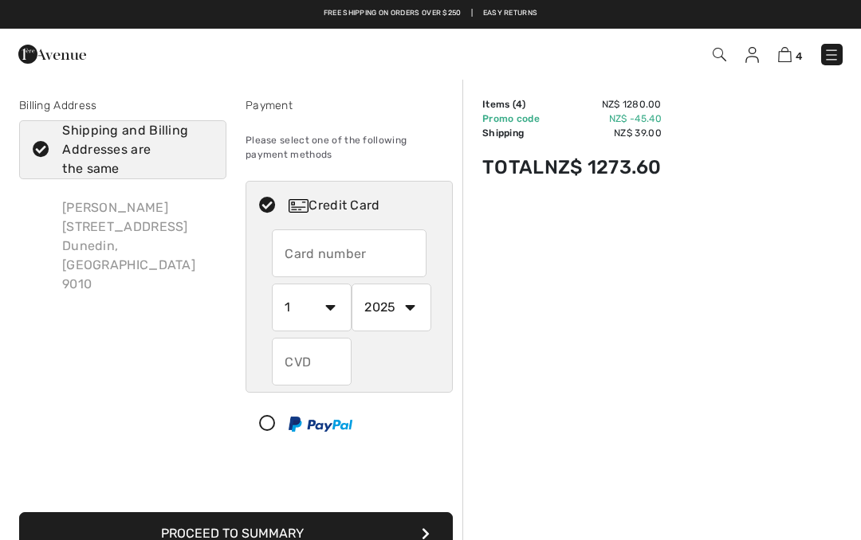
click at [311, 241] on input "text" at bounding box center [349, 254] width 155 height 48
radio input "true"
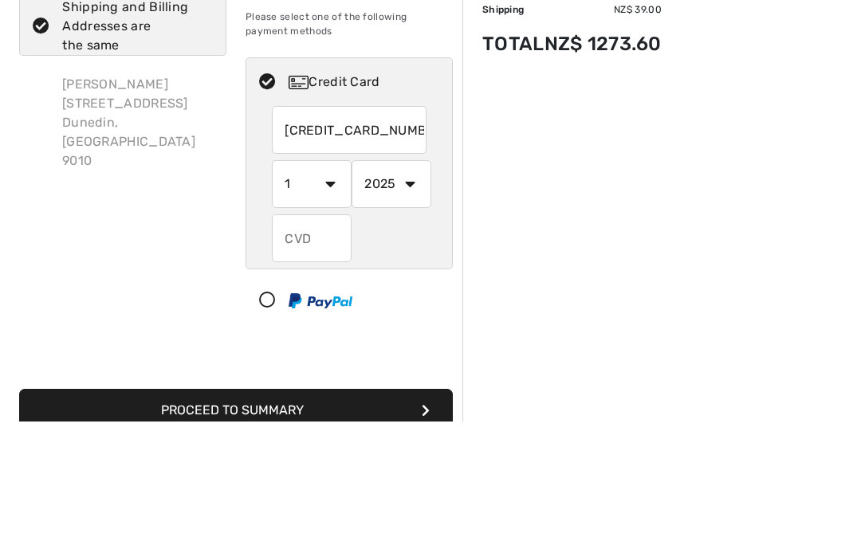
type input "[CREDIT_CARD_NUMBER]"
click at [286, 284] on select "1 2 3 4 5 6 7 8 9 10 11 12" at bounding box center [312, 308] width 80 height 48
radio input "true"
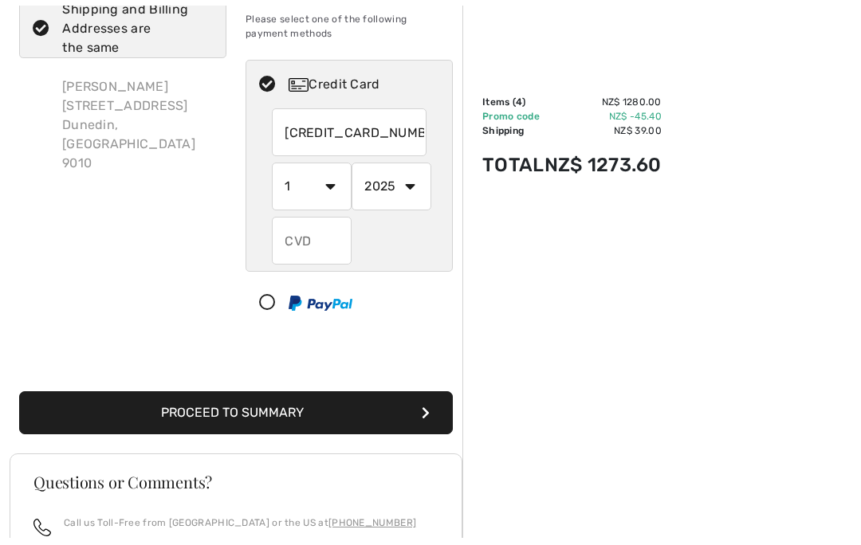
scroll to position [124, 0]
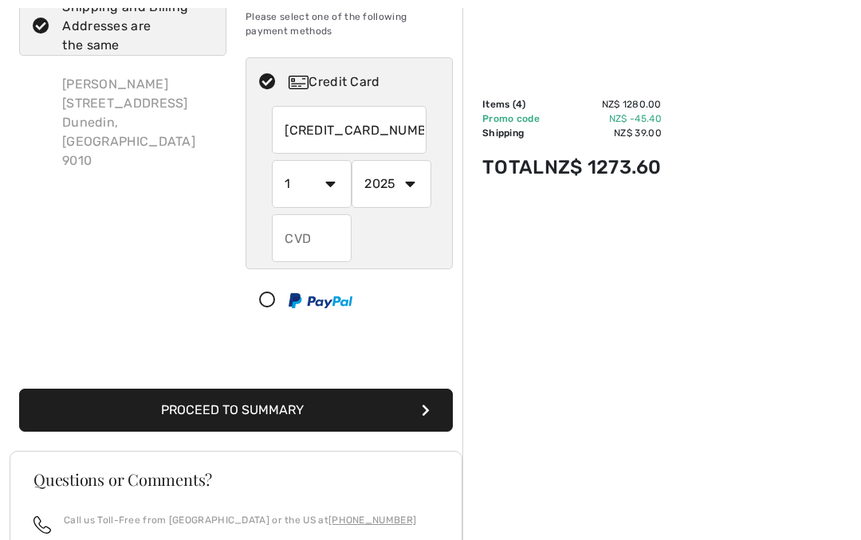
select select "6"
click at [384, 188] on select "2025 2026 2027 2028 2029 2030 2031 2032 2033 2034 2035" at bounding box center [392, 184] width 80 height 48
radio input "true"
select select "2028"
click at [305, 235] on input "text" at bounding box center [312, 238] width 80 height 48
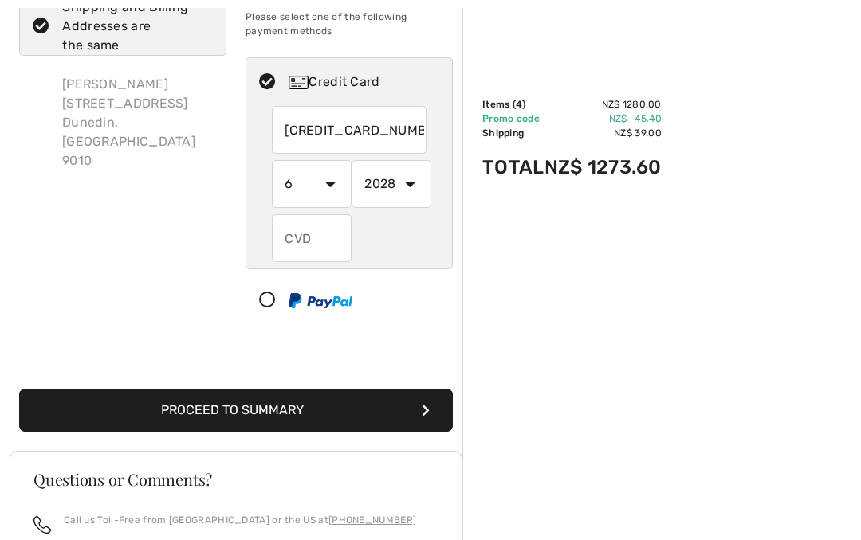
radio input "true"
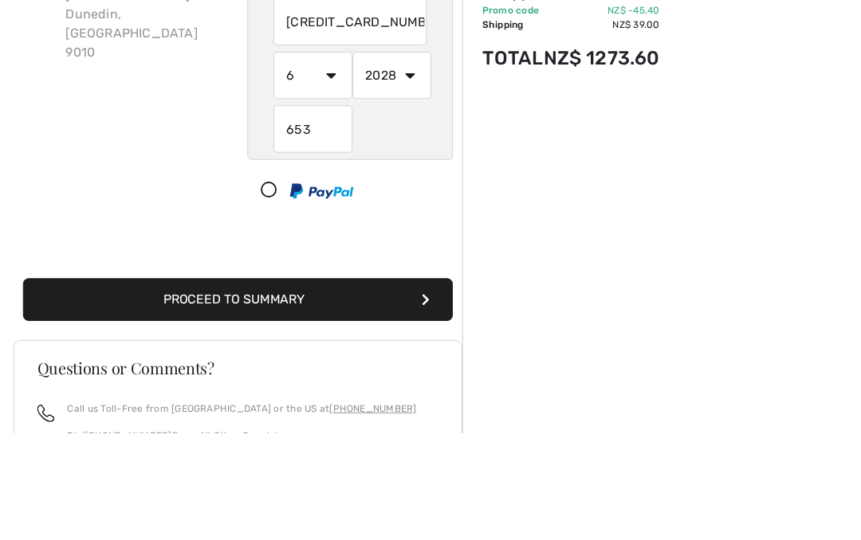
scroll to position [232, 0]
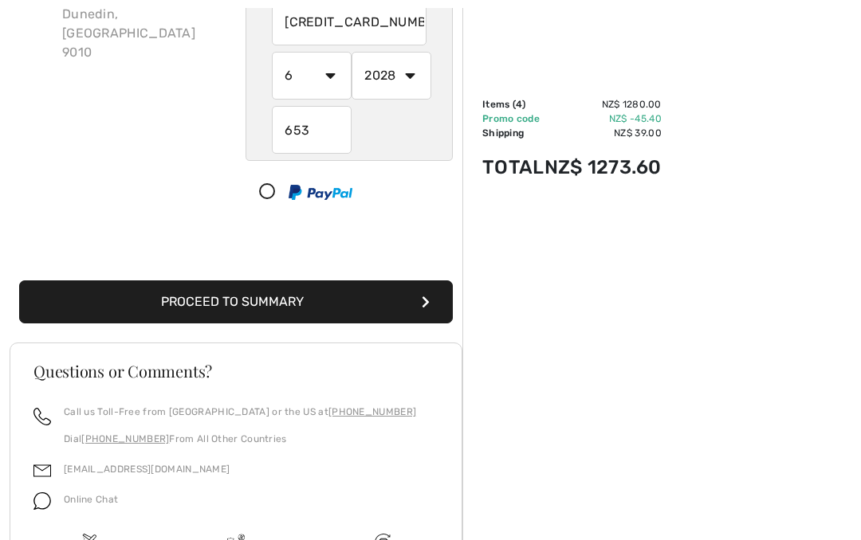
type input "653"
click at [245, 297] on button "Proceed to Summary" at bounding box center [236, 302] width 434 height 43
click at [262, 293] on button "Proceed to Summary" at bounding box center [236, 302] width 434 height 43
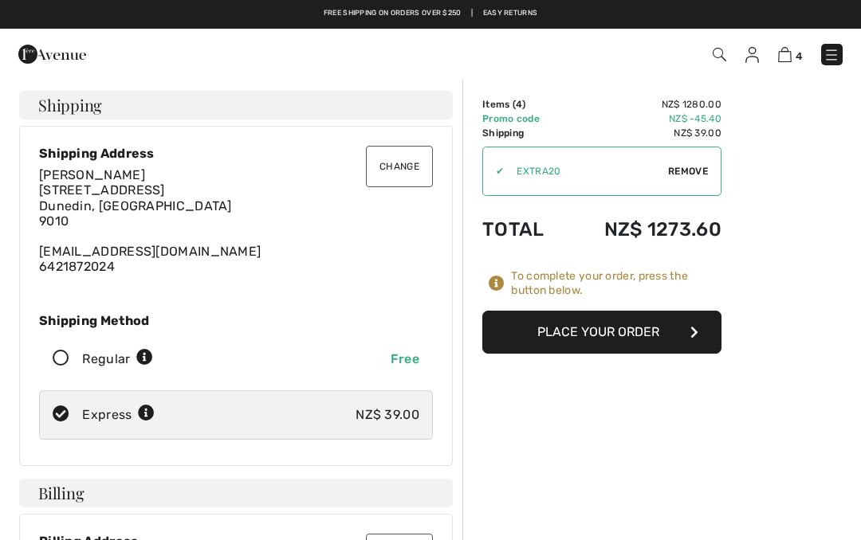
click at [626, 316] on button "Place Your Order" at bounding box center [601, 332] width 239 height 43
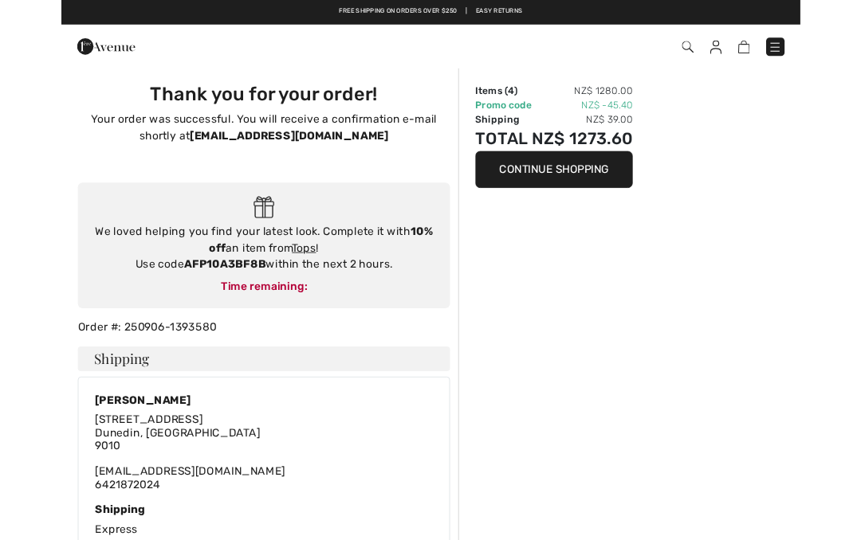
scroll to position [-10, 0]
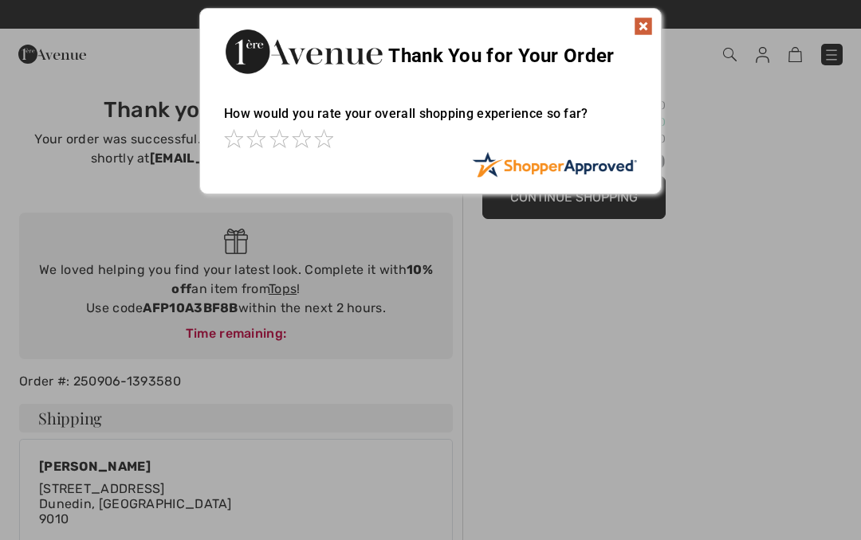
click at [637, 33] on img at bounding box center [643, 26] width 19 height 19
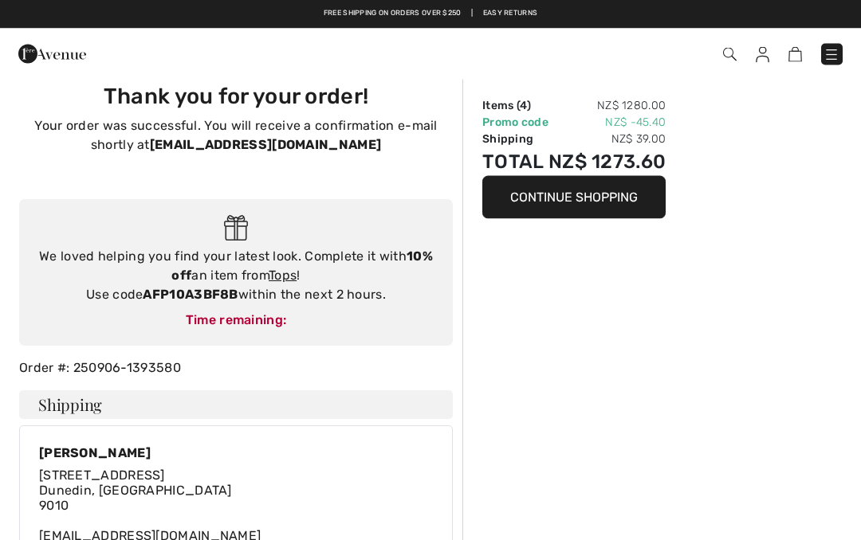
scroll to position [0, 0]
